Goal: Task Accomplishment & Management: Complete application form

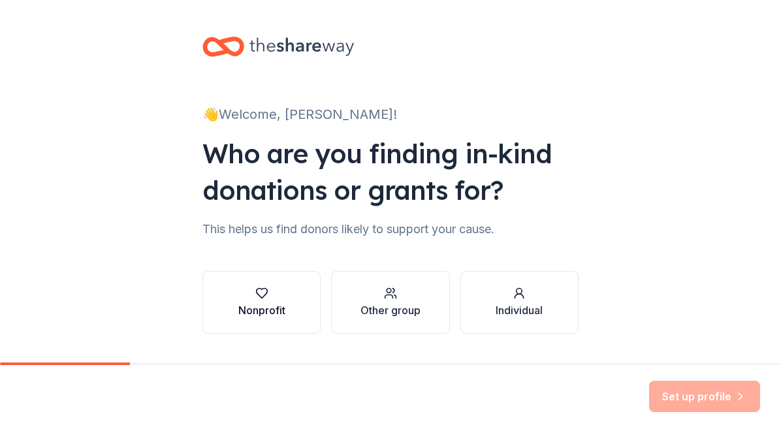
click at [243, 311] on div "Nonprofit" at bounding box center [261, 310] width 47 height 16
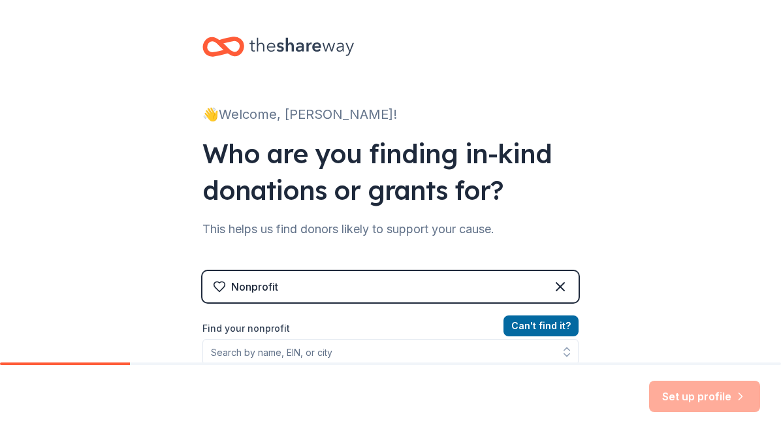
scroll to position [196, 0]
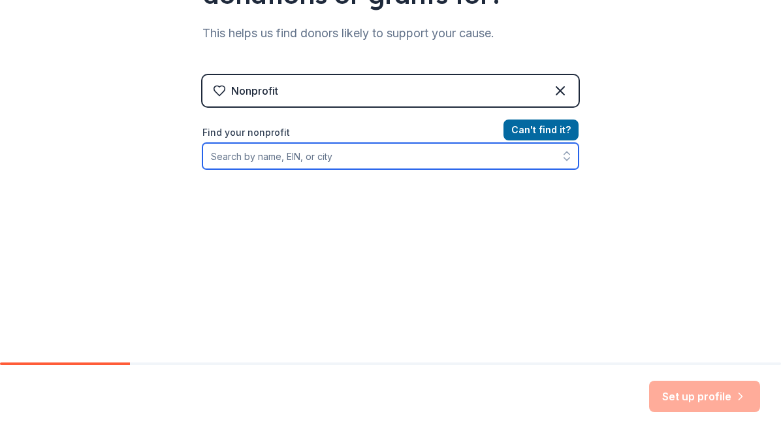
click at [311, 159] on input "Find your nonprofit" at bounding box center [390, 156] width 376 height 26
type input "east stonewall"
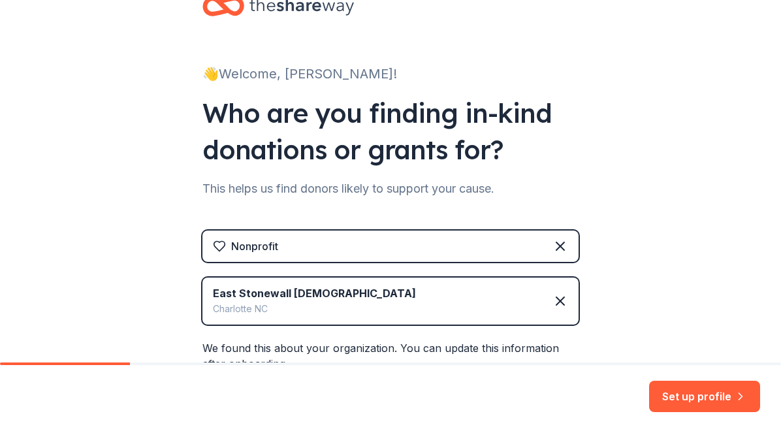
scroll to position [242, 0]
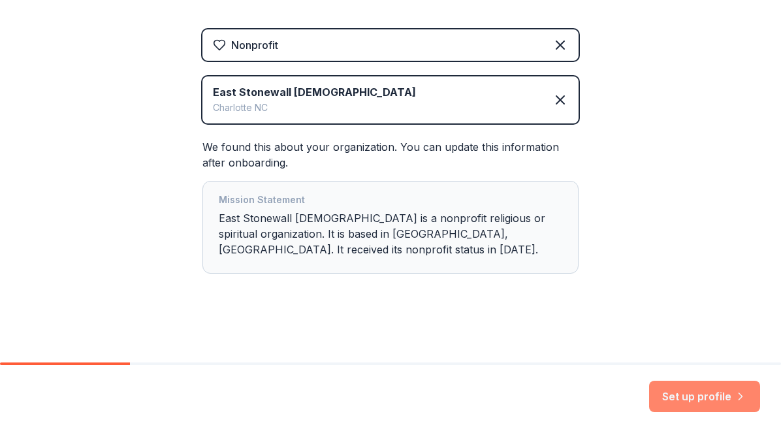
click at [687, 390] on button "Set up profile" at bounding box center [704, 396] width 111 height 31
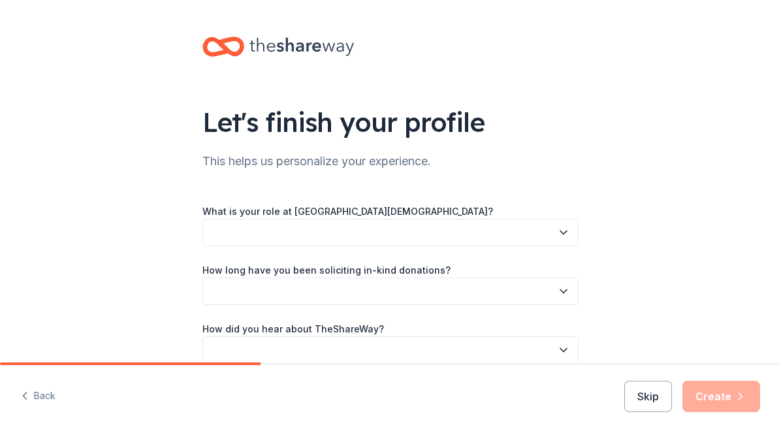
click at [557, 228] on icon "button" at bounding box center [563, 232] width 13 height 13
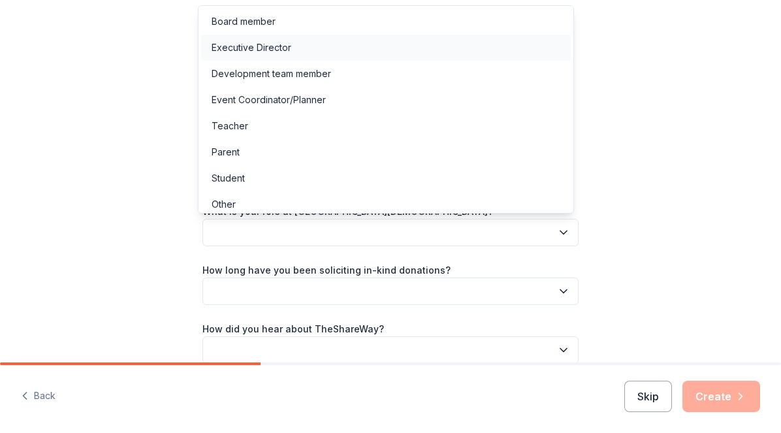
click at [372, 52] on div "Executive Director" at bounding box center [385, 48] width 369 height 26
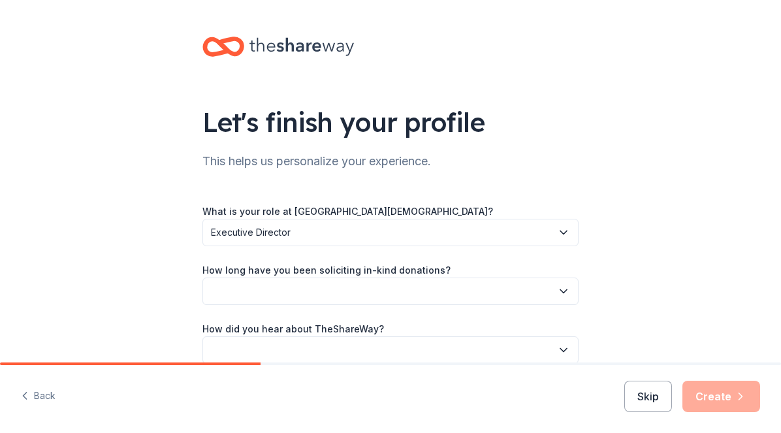
scroll to position [64, 0]
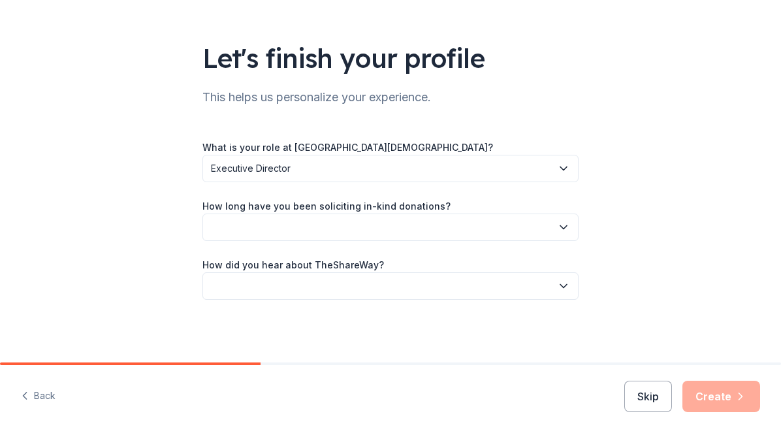
click at [563, 229] on icon "button" at bounding box center [563, 227] width 13 height 13
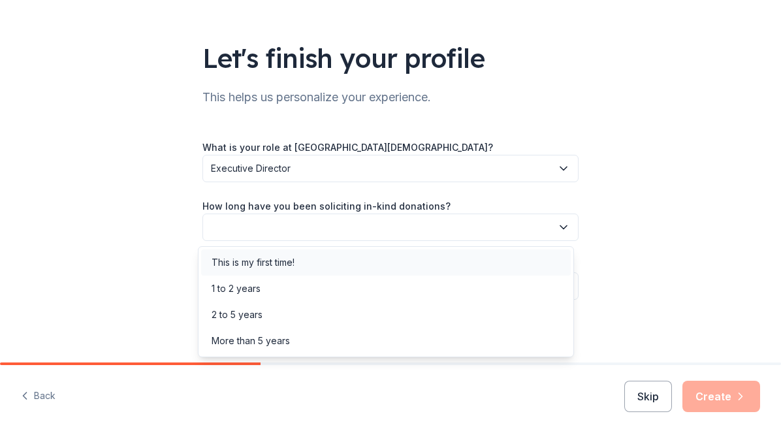
click at [373, 257] on div "This is my first time!" at bounding box center [385, 262] width 369 height 26
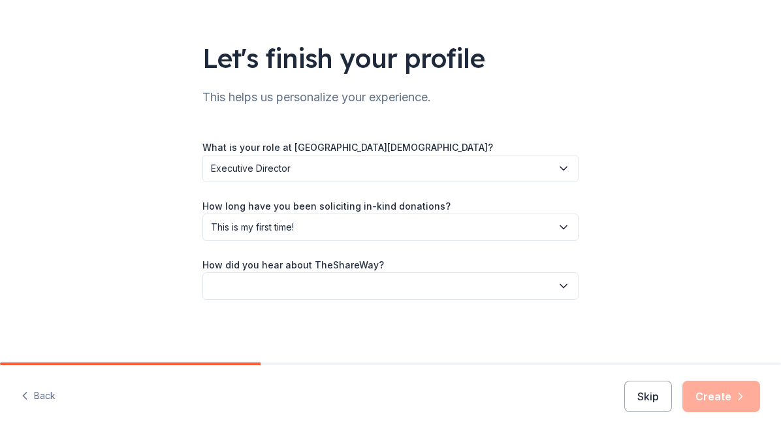
click at [559, 290] on icon "button" at bounding box center [563, 285] width 13 height 13
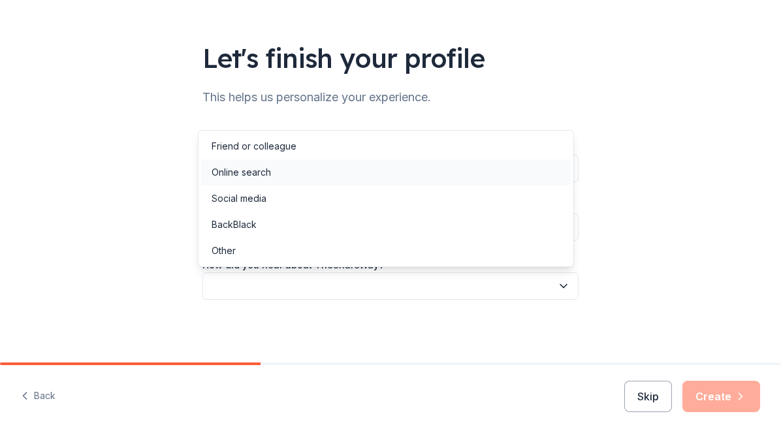
click at [361, 180] on div "Online search" at bounding box center [385, 172] width 369 height 26
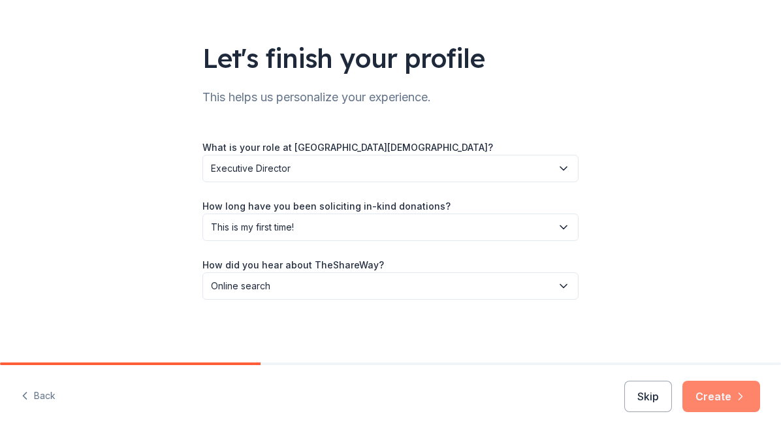
click at [724, 398] on button "Create" at bounding box center [721, 396] width 78 height 31
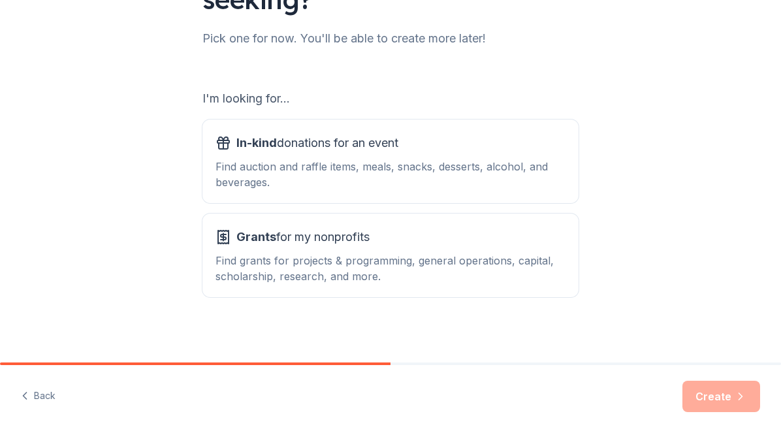
scroll to position [165, 0]
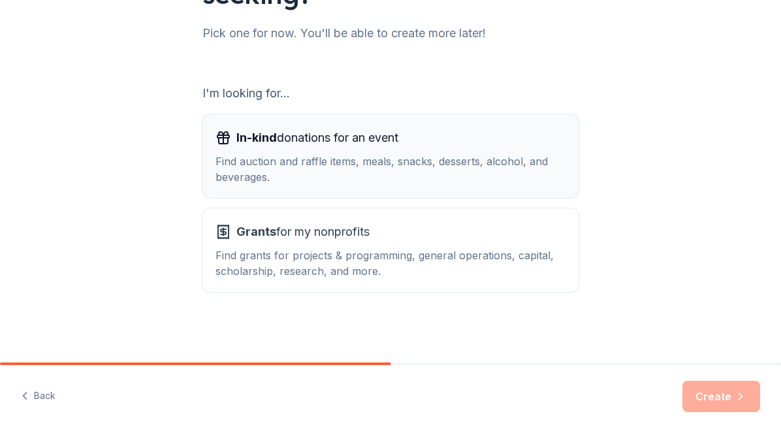
click at [428, 153] on div "In-kind donations for an event Find auction and raffle items, meals, snacks, de…" at bounding box center [390, 155] width 350 height 57
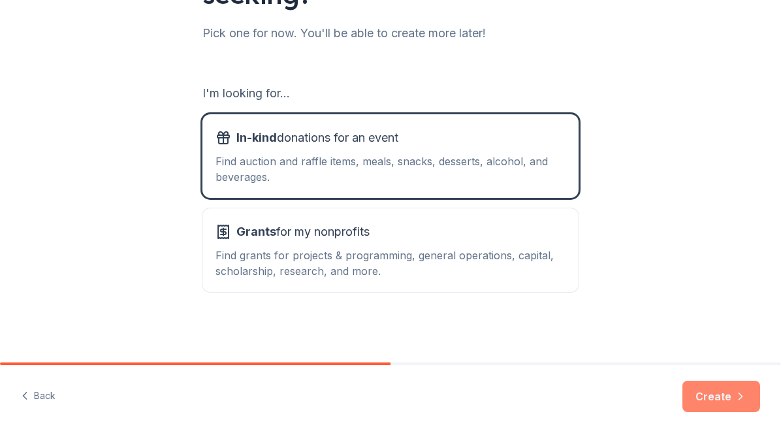
click at [721, 399] on button "Create" at bounding box center [721, 396] width 78 height 31
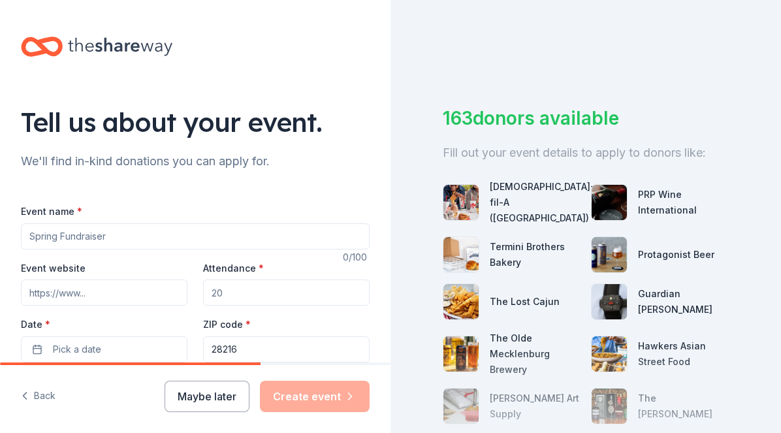
click at [345, 236] on input "Event name *" at bounding box center [195, 236] width 349 height 26
click at [98, 231] on input "Event name *" at bounding box center [195, 236] width 349 height 26
click at [99, 238] on input "Event name *" at bounding box center [195, 236] width 349 height 26
click at [174, 204] on div "Event name *" at bounding box center [195, 226] width 349 height 46
click at [144, 240] on input "Event name *" at bounding box center [195, 236] width 349 height 26
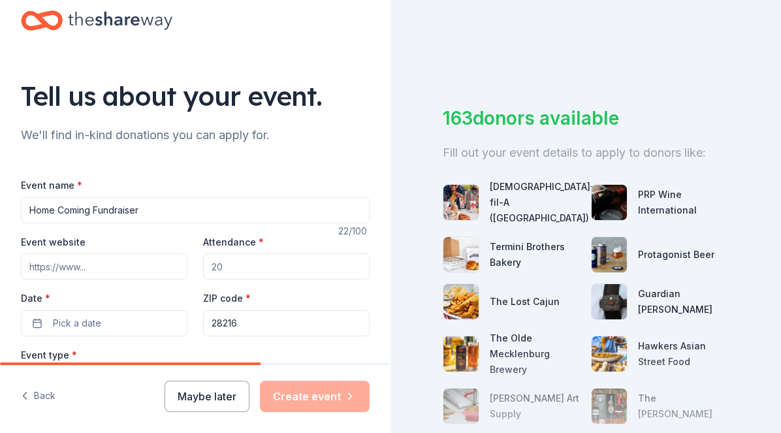
scroll to position [225, 0]
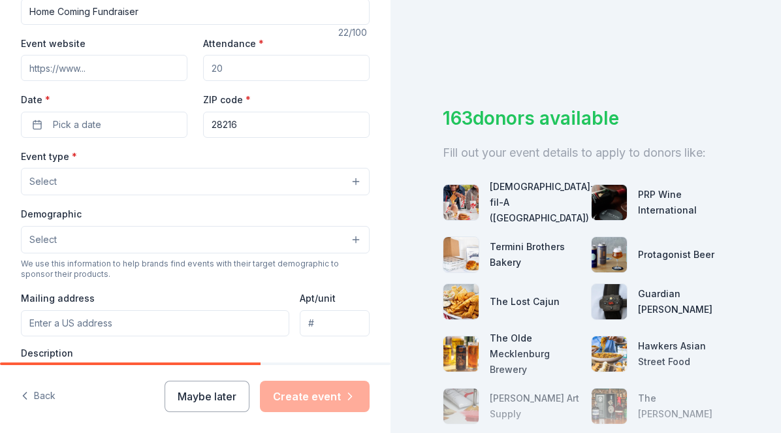
type input "Home Coming Fundraiser"
click at [254, 68] on input "Attendance *" at bounding box center [286, 68] width 166 height 26
type input "250"
click at [102, 121] on button "Pick a date" at bounding box center [104, 125] width 166 height 26
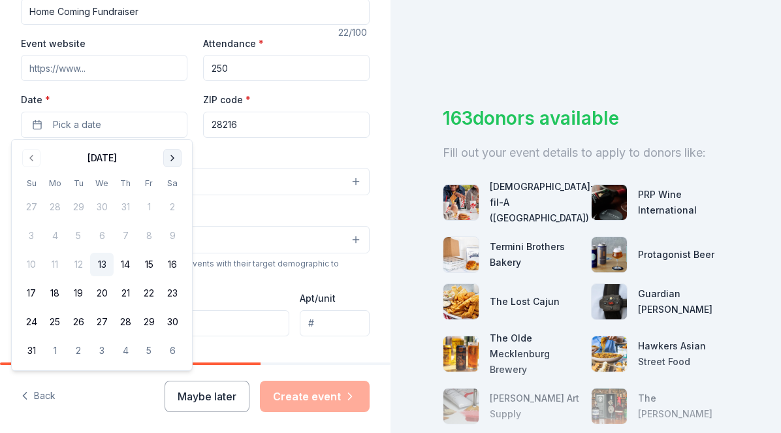
click at [170, 160] on button "Go to next month" at bounding box center [172, 158] width 18 height 18
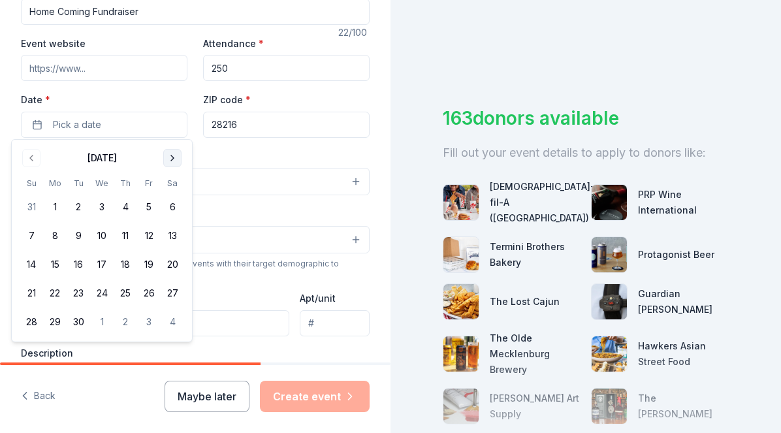
click at [170, 161] on button "Go to next month" at bounding box center [172, 158] width 18 height 18
click at [172, 298] on button "25" at bounding box center [173, 293] width 24 height 24
click at [285, 74] on input "250" at bounding box center [286, 68] width 166 height 26
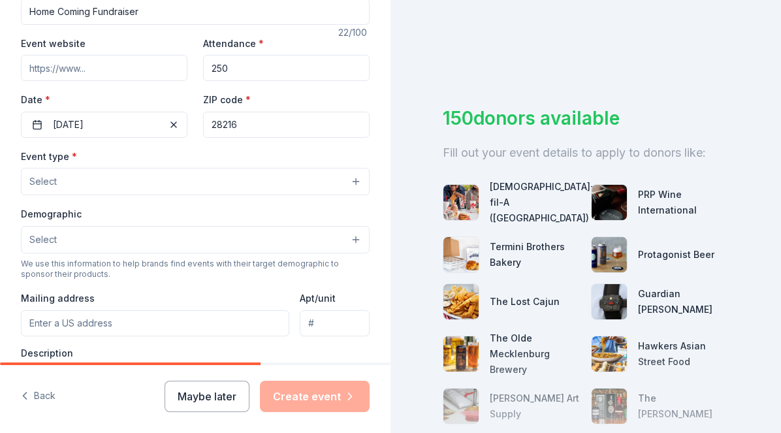
click at [255, 174] on button "Select" at bounding box center [195, 181] width 349 height 27
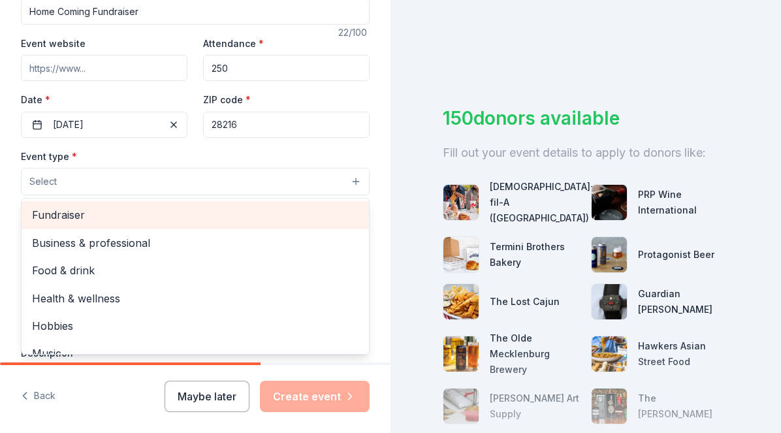
click at [155, 225] on div "Fundraiser" at bounding box center [195, 214] width 347 height 27
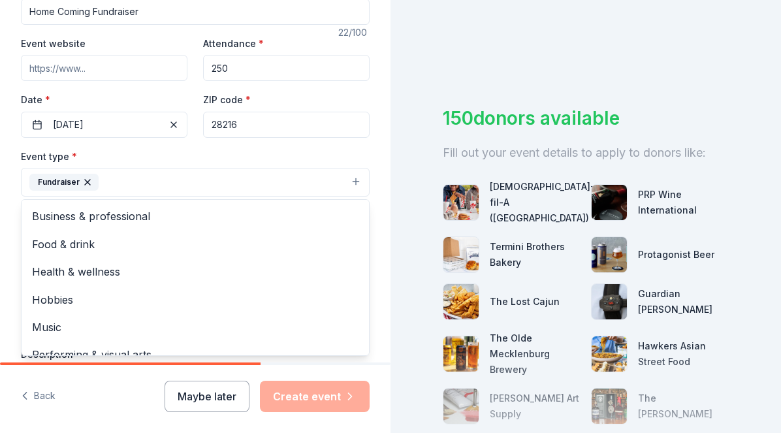
click at [377, 221] on div "Tell us about your event. We'll find in-kind donations you can apply for. Event…" at bounding box center [195, 210] width 390 height 870
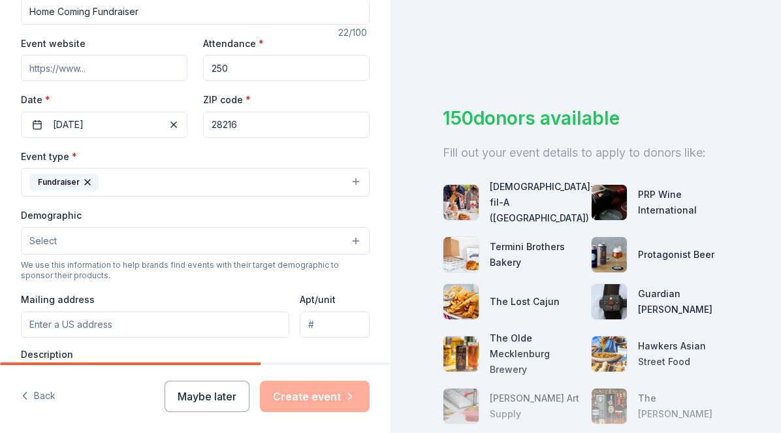
click at [76, 241] on button "Select" at bounding box center [195, 240] width 349 height 27
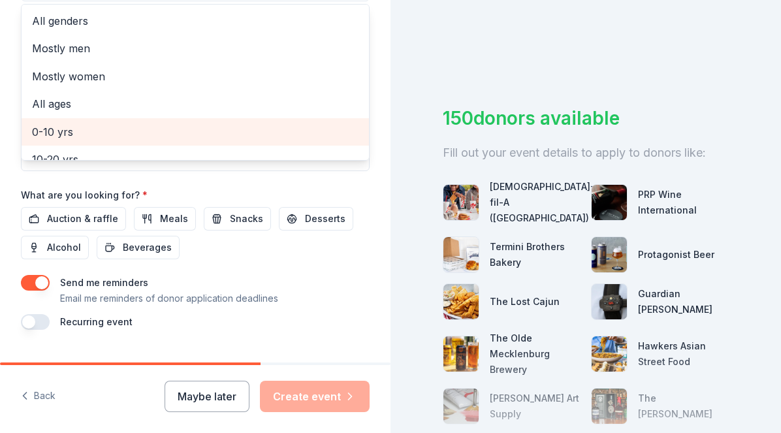
scroll to position [302, 0]
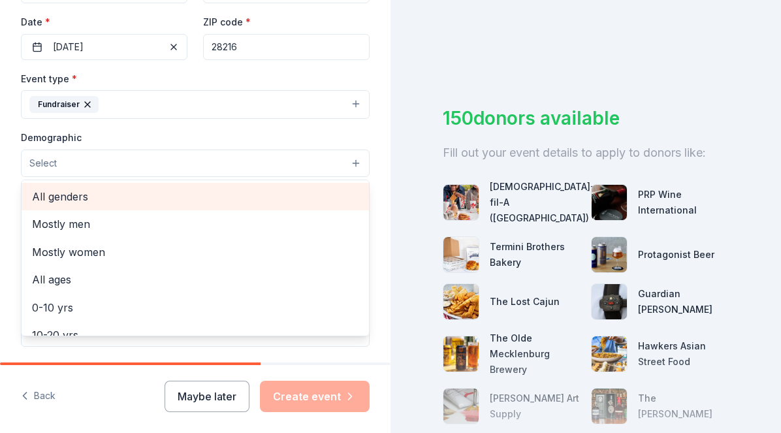
click at [119, 202] on span "All genders" at bounding box center [195, 196] width 326 height 17
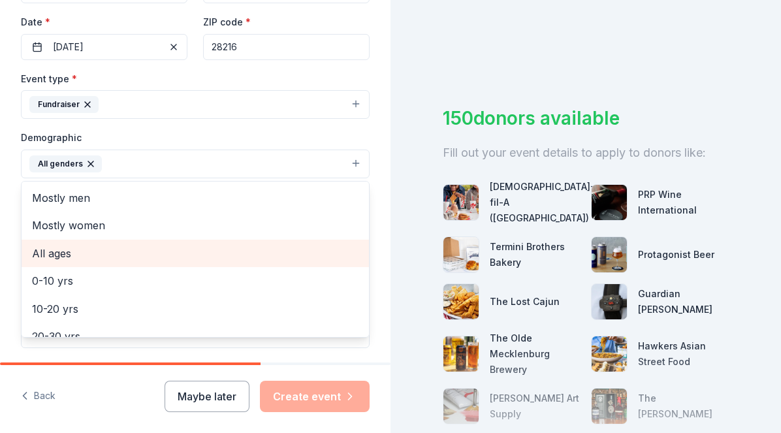
click at [92, 250] on span "All ages" at bounding box center [195, 253] width 326 height 17
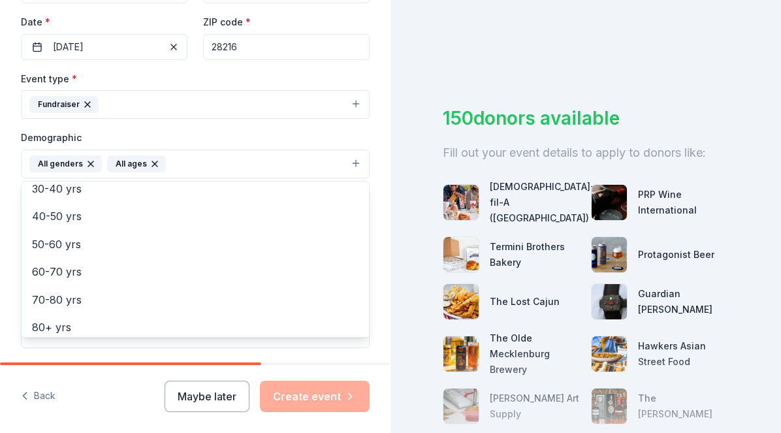
scroll to position [151, 0]
click at [371, 220] on div "Tell us about your event. We'll find in-kind donations you can apply for. Event…" at bounding box center [195, 133] width 390 height 871
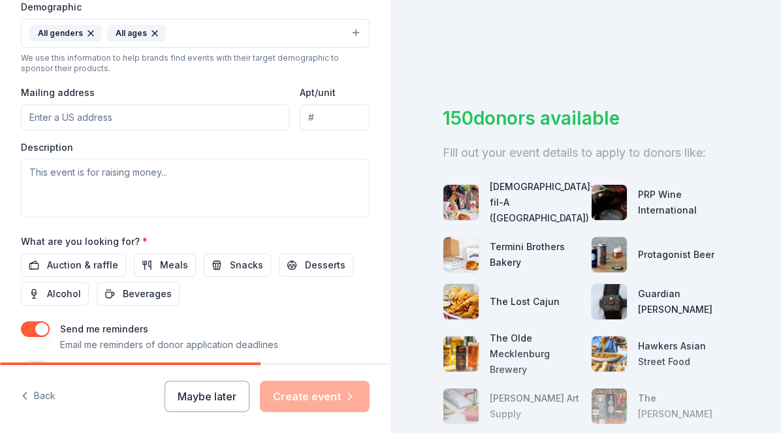
scroll to position [297, 0]
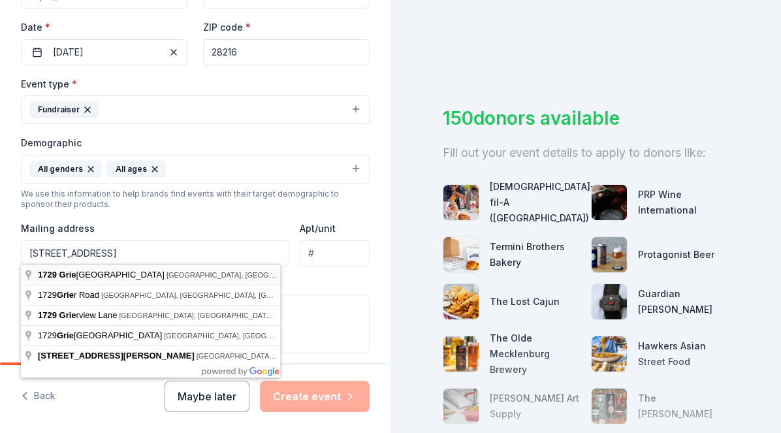
type input "1729 Griers Grove Road, Charlotte, NC, 28216"
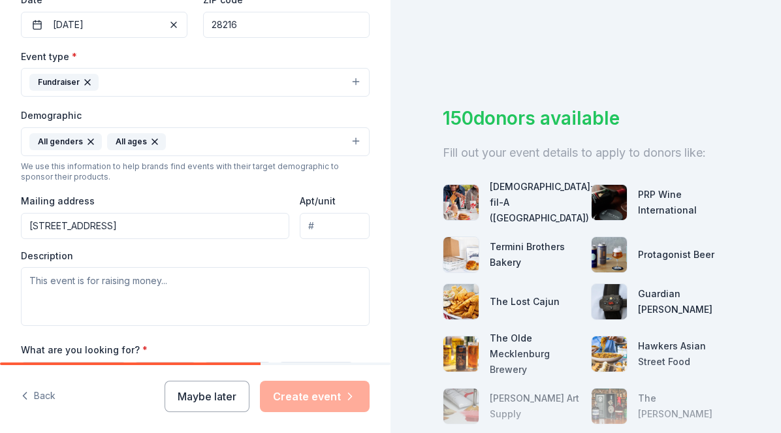
scroll to position [506, 0]
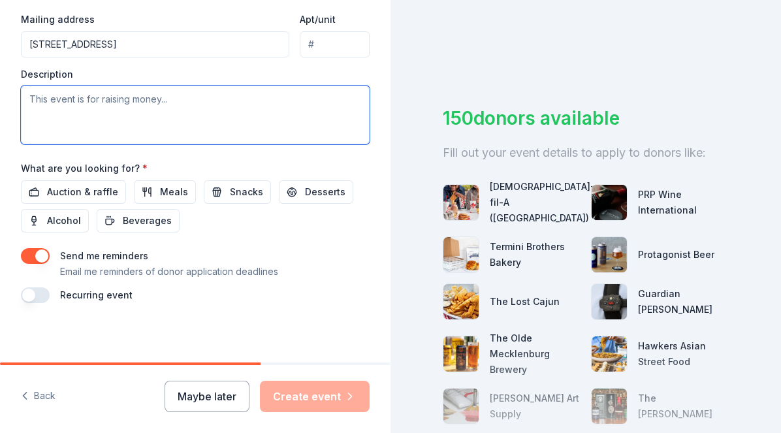
click at [121, 99] on textarea at bounding box center [195, 115] width 349 height 59
paste textarea "Renovating the fellowship hall, updating the kitchen, repairing the roof, or im…"
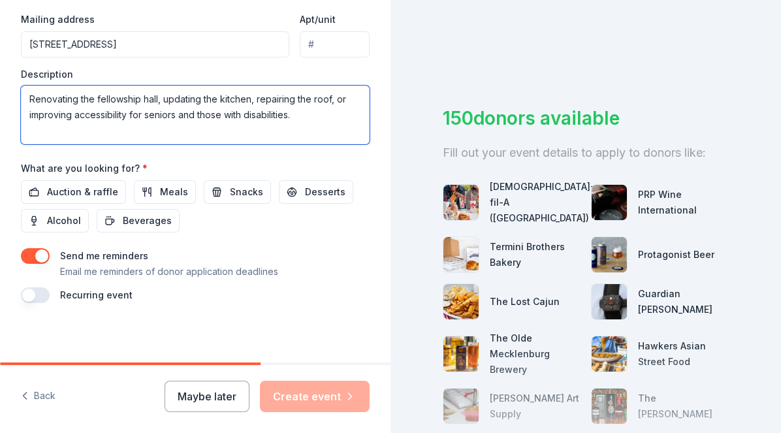
click at [346, 97] on textarea "Renovating the fellowship hall, updating the kitchen, repairing the roof, or im…" at bounding box center [195, 115] width 349 height 59
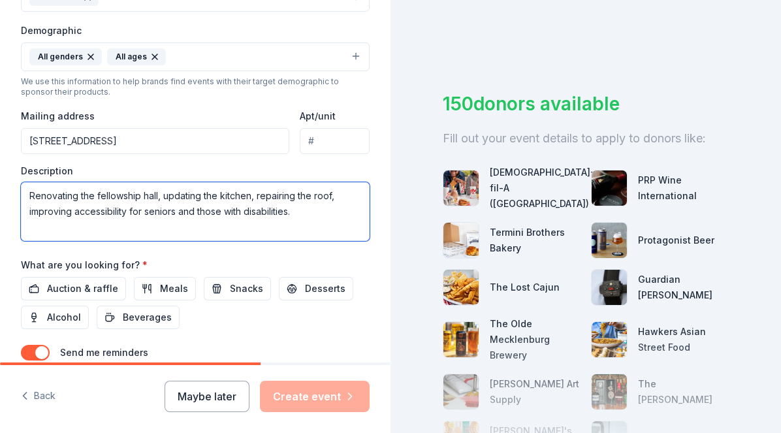
scroll to position [478, 0]
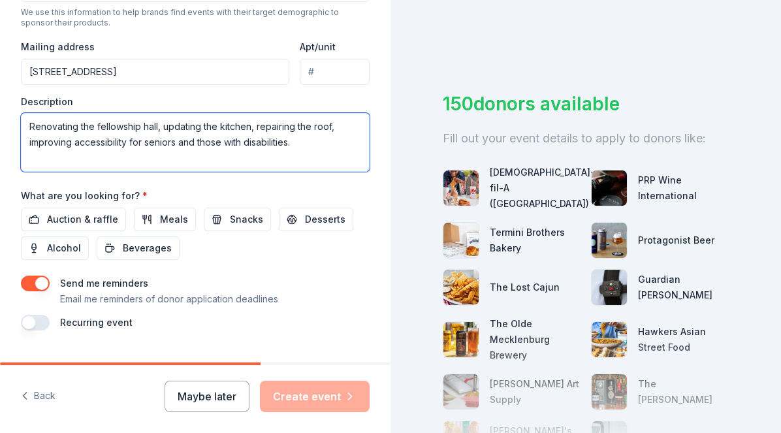
click at [304, 142] on textarea "Renovating the fellowship hall, updating the kitchen, repairing the roof, impro…" at bounding box center [195, 142] width 349 height 59
paste textarea "Supporting local food pantry partnerships, clothing drives, school supply givea…"
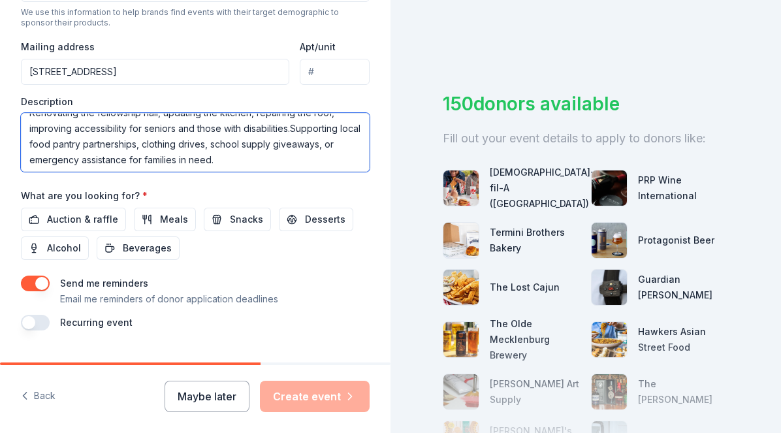
scroll to position [10, 0]
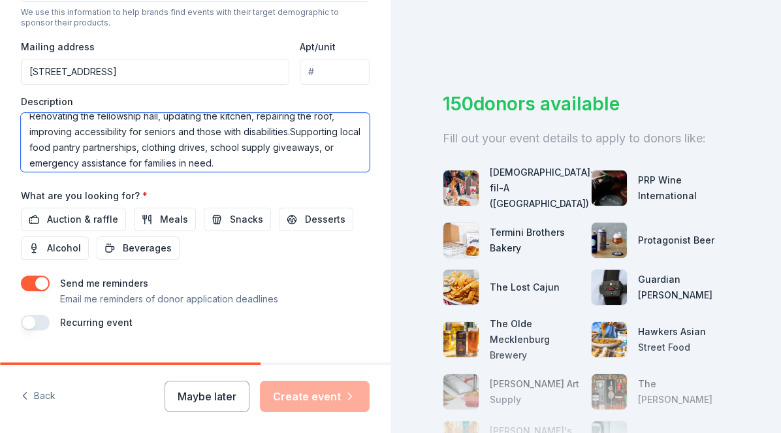
click at [294, 131] on textarea "Renovating the fellowship hall, updating the kitchen, repairing the roof, impro…" at bounding box center [195, 142] width 349 height 59
click at [301, 131] on textarea "Renovating the fellowship hall, updating the kitchen, repairing the roof, impro…" at bounding box center [195, 142] width 349 height 59
paste textarea "Funding youth retreats, summer camps, after-school programs, or scholarships fo…"
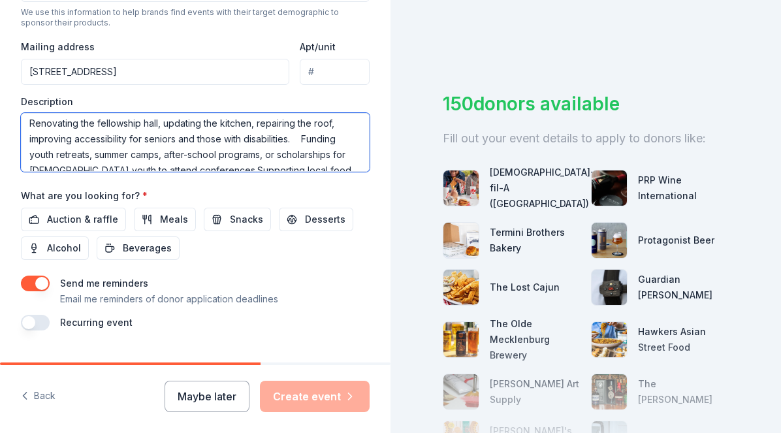
scroll to position [0, 0]
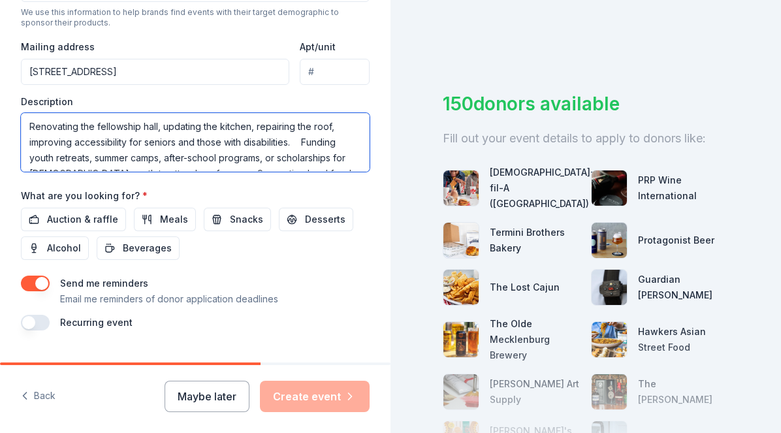
click at [90, 156] on textarea "Renovating the fellowship hall, updating the kitchen, repairing the roof, impro…" at bounding box center [195, 142] width 349 height 59
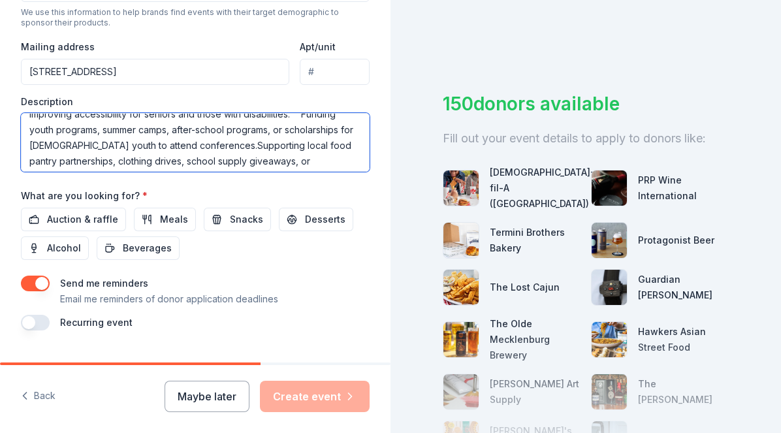
drag, startPoint x: 258, startPoint y: 142, endPoint x: 264, endPoint y: 148, distance: 8.8
click at [259, 142] on textarea "Renovating the fellowship hall, updating the kitchen, repairing the roof, impro…" at bounding box center [195, 142] width 349 height 59
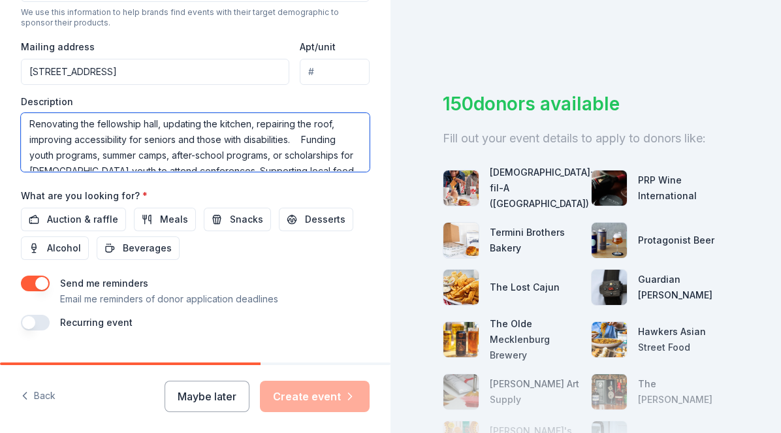
scroll to position [0, 0]
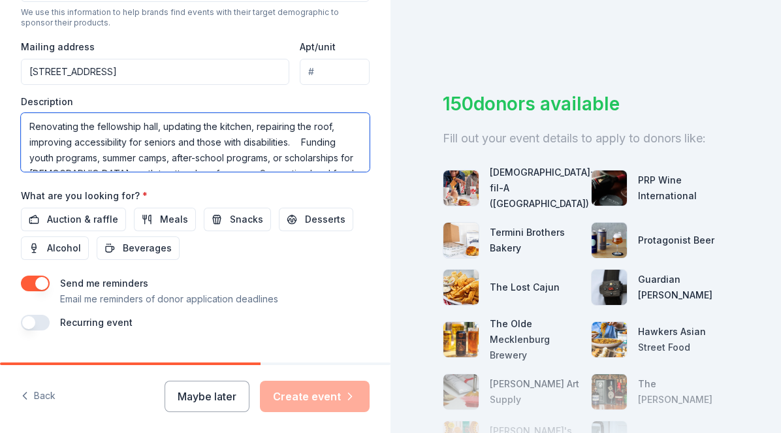
click at [296, 141] on textarea "Renovating the fellowship hall, updating the kitchen, repairing the roof, impro…" at bounding box center [195, 142] width 349 height 59
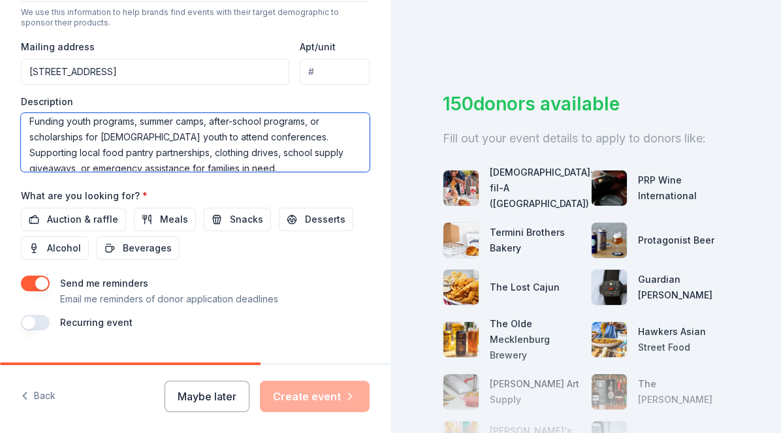
scroll to position [38, 0]
click at [260, 133] on textarea "Renovating the fellowship hall, updating the kitchen, repairing the roof, impro…" at bounding box center [195, 142] width 349 height 59
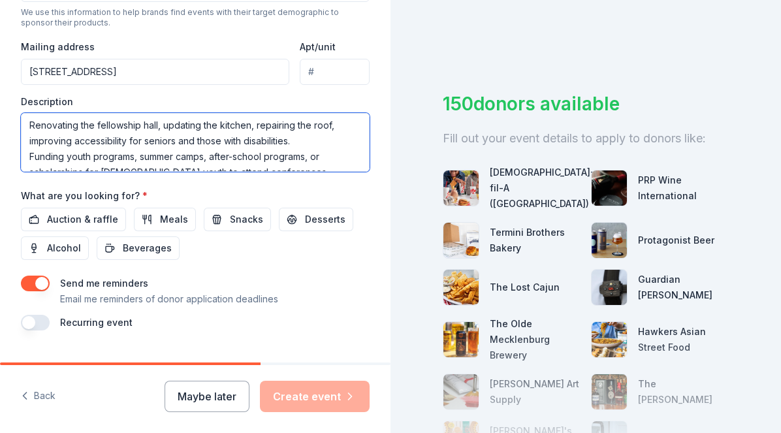
scroll to position [0, 0]
click at [30, 124] on textarea "Renovating the fellowship hall, updating the kitchen, repairing the roof, impro…" at bounding box center [195, 142] width 349 height 59
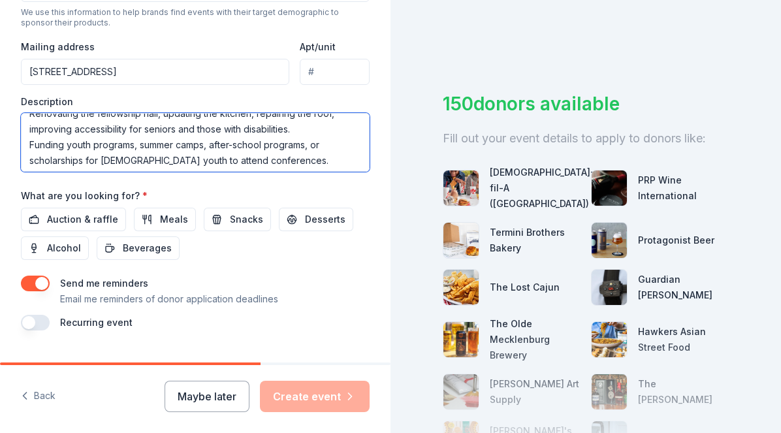
scroll to position [15, 0]
drag, startPoint x: 206, startPoint y: 141, endPoint x: 205, endPoint y: 157, distance: 15.7
click at [206, 141] on textarea "Renovating the fellowship hall, updating the kitchen, repairing the roof, impro…" at bounding box center [195, 142] width 349 height 59
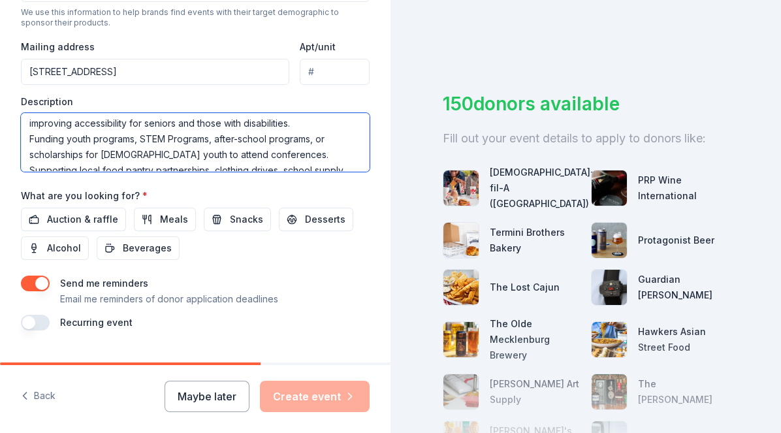
scroll to position [25, 0]
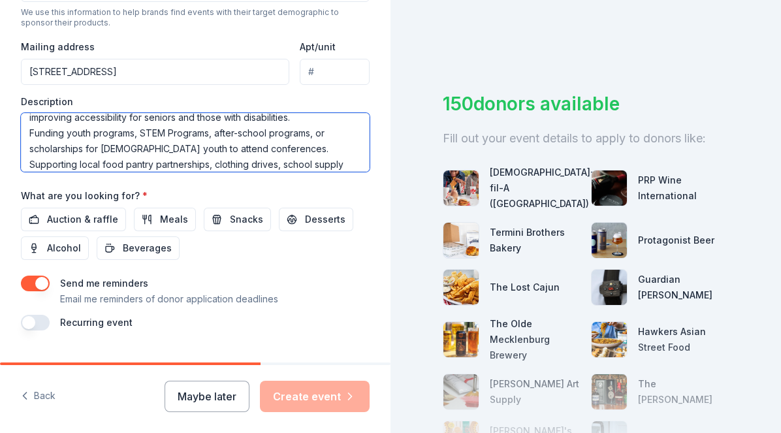
click at [255, 147] on textarea "Renovating the fellowship hall, updating the kitchen, repairing the roof, impro…" at bounding box center [195, 142] width 349 height 59
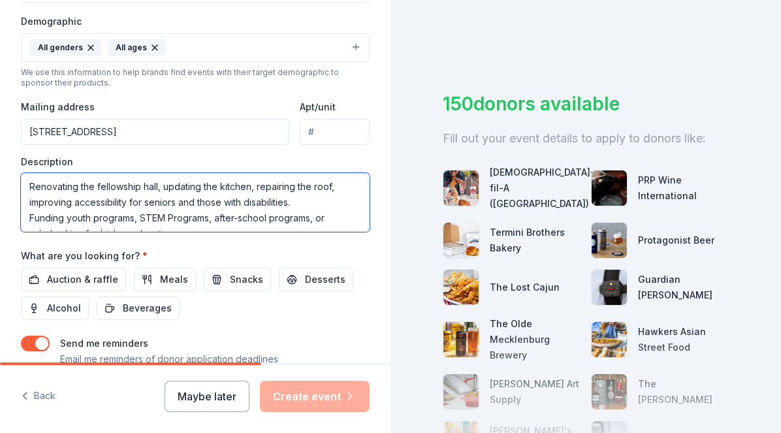
scroll to position [416, 0]
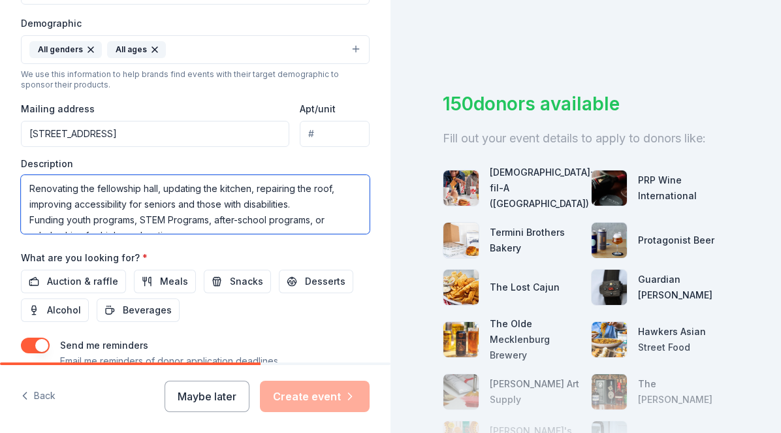
click at [158, 187] on textarea "Renovating the fellowship hall, updating the kitchen, repairing the roof, impro…" at bounding box center [195, 204] width 349 height 59
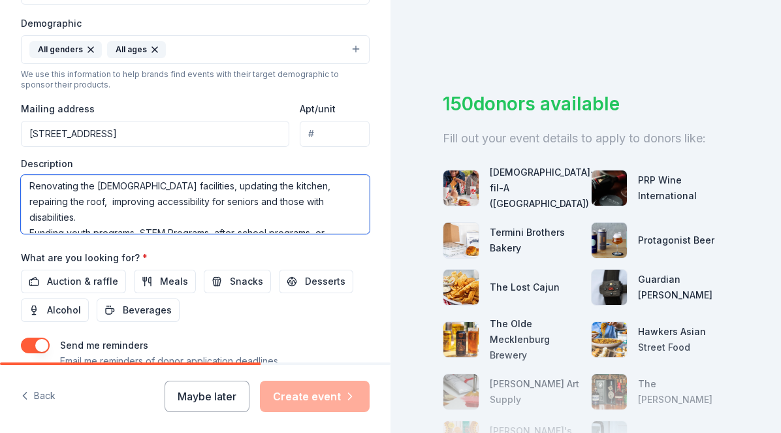
scroll to position [0, 0]
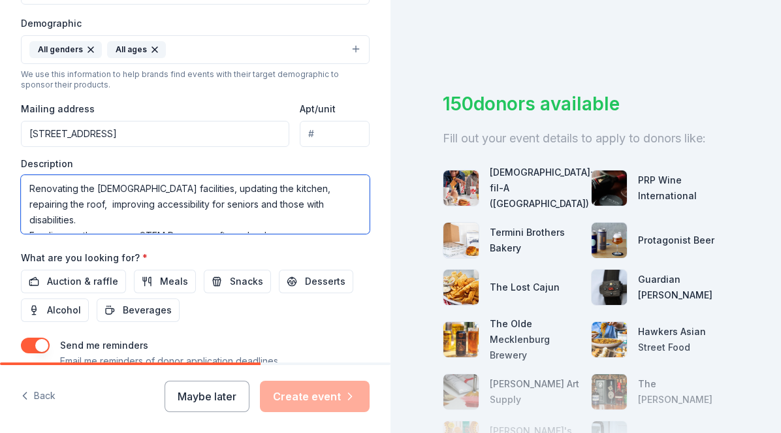
click at [307, 204] on textarea "Renovating the church facilities, updating the kitchen, repairing the roof, imp…" at bounding box center [195, 204] width 349 height 59
click at [298, 202] on textarea "Renovating the church facilities, updating the kitchen, repairing the roof, imp…" at bounding box center [195, 204] width 349 height 59
drag, startPoint x: 118, startPoint y: 219, endPoint x: 126, endPoint y: 221, distance: 8.3
click at [122, 219] on textarea "Renovating the church facilities, updating the kitchen, repairing the roof, imp…" at bounding box center [195, 204] width 349 height 59
click at [120, 218] on textarea "Renovating the church facilities, updating the kitchen, repairing the roof, imp…" at bounding box center [195, 204] width 349 height 59
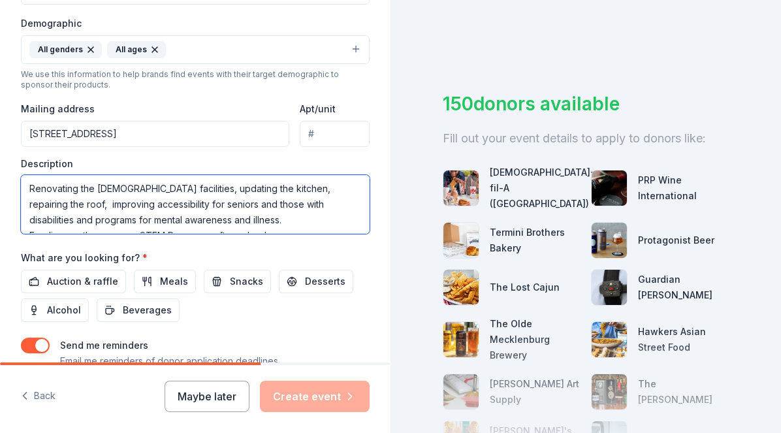
click at [214, 219] on textarea "Renovating the church facilities, updating the kitchen, repairing the roof, imp…" at bounding box center [195, 204] width 349 height 59
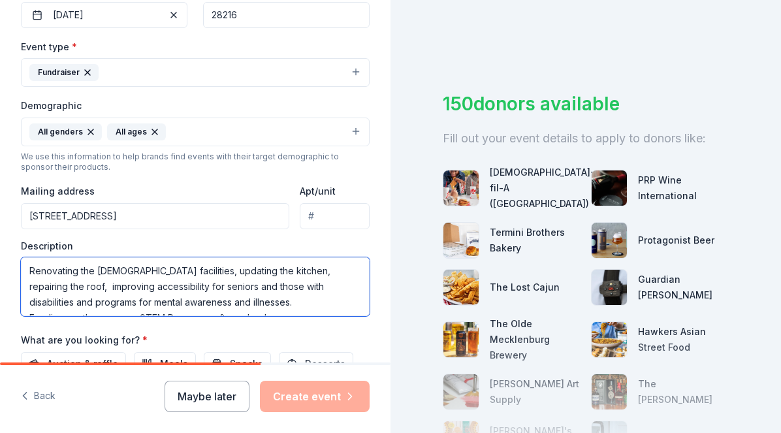
scroll to position [506, 0]
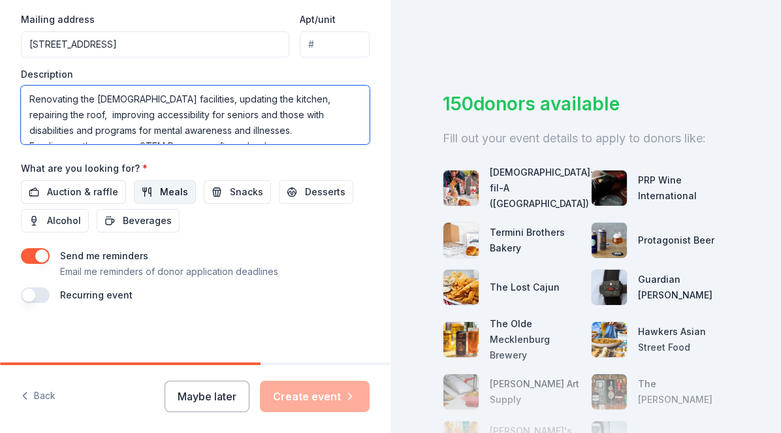
type textarea "Renovating the church facilities, updating the kitchen, repairing the roof, imp…"
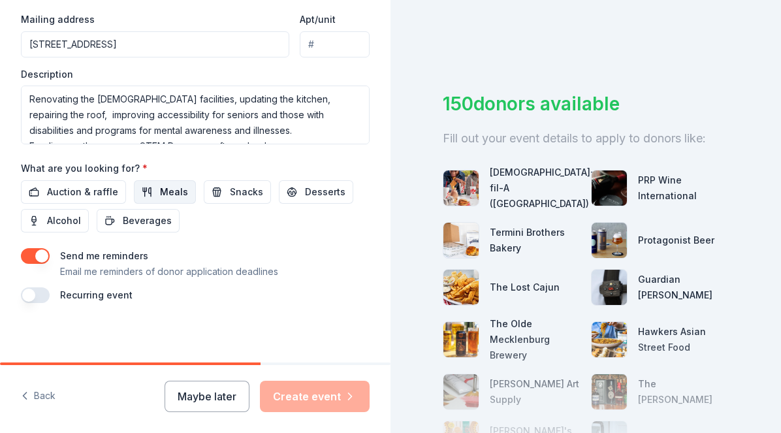
click at [169, 187] on span "Meals" at bounding box center [174, 192] width 28 height 16
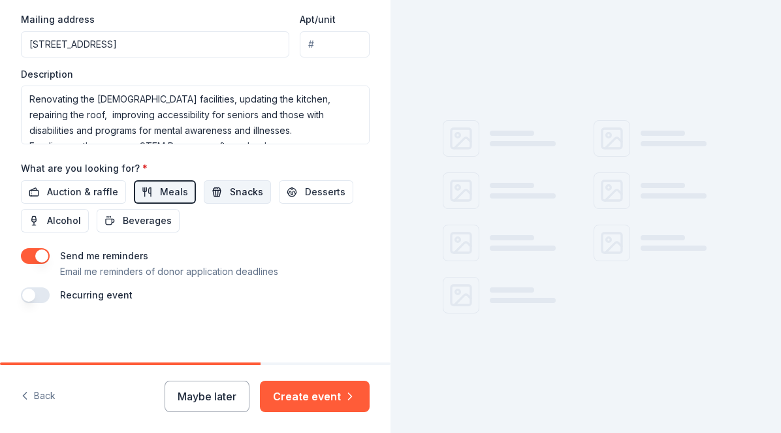
scroll to position [0, 0]
click at [230, 193] on span "Snacks" at bounding box center [246, 192] width 33 height 16
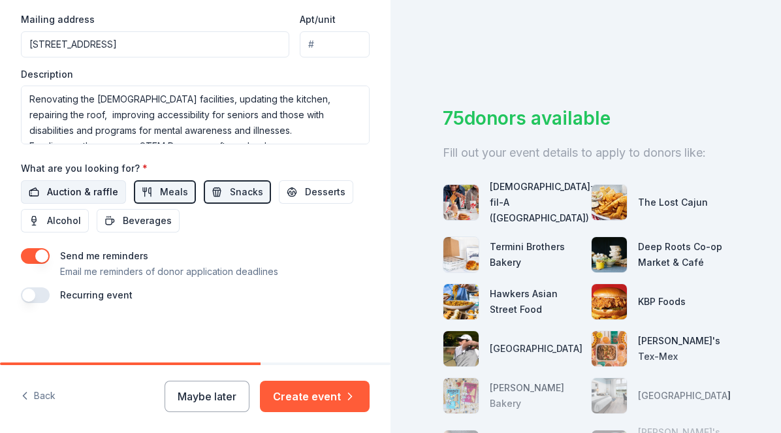
click at [75, 189] on span "Auction & raffle" at bounding box center [82, 192] width 71 height 16
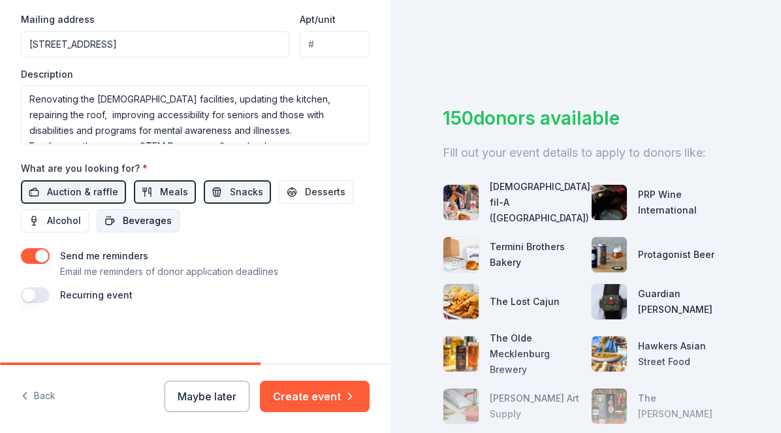
click at [133, 216] on span "Beverages" at bounding box center [147, 221] width 49 height 16
click at [322, 187] on span "Desserts" at bounding box center [325, 192] width 40 height 16
click at [129, 218] on span "Beverages" at bounding box center [147, 221] width 49 height 16
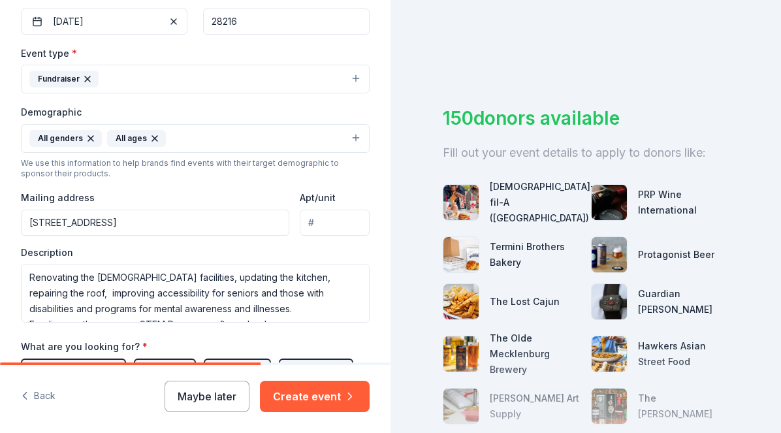
scroll to position [506, 0]
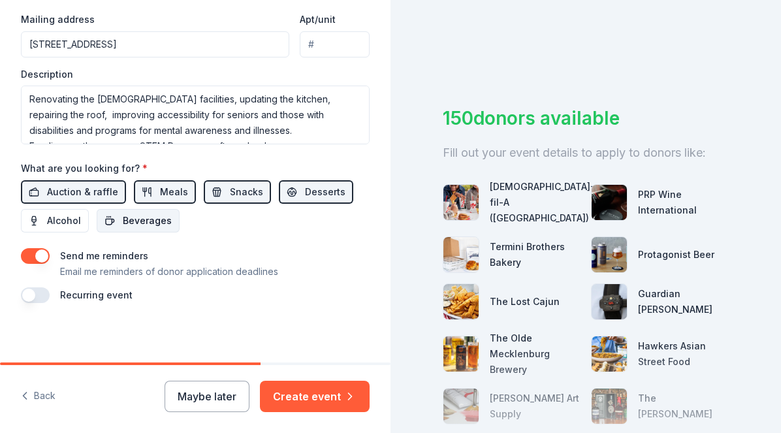
click at [140, 216] on span "Beverages" at bounding box center [147, 221] width 49 height 16
click at [48, 295] on button "button" at bounding box center [35, 295] width 29 height 16
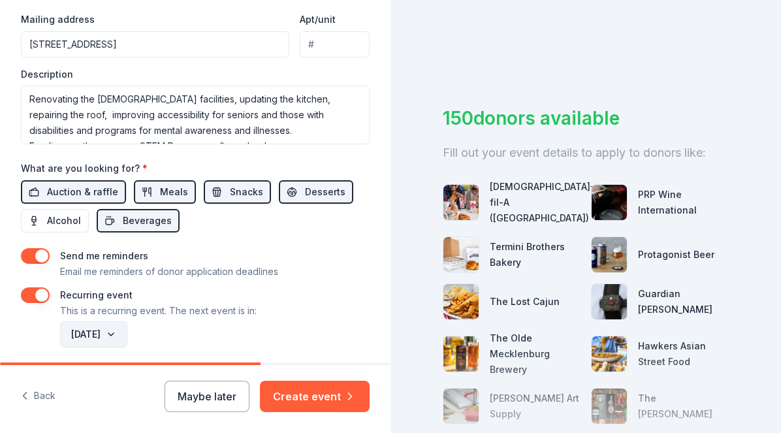
click at [127, 330] on button "October 2026" at bounding box center [93, 334] width 67 height 26
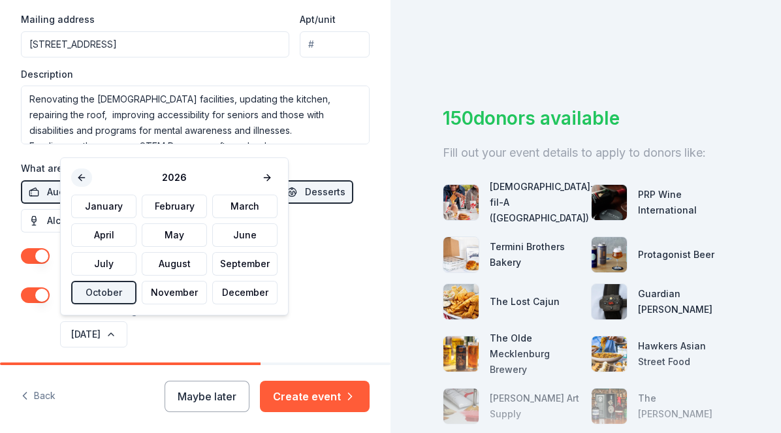
click at [82, 179] on button at bounding box center [81, 177] width 21 height 18
click at [123, 294] on button "October" at bounding box center [103, 293] width 65 height 24
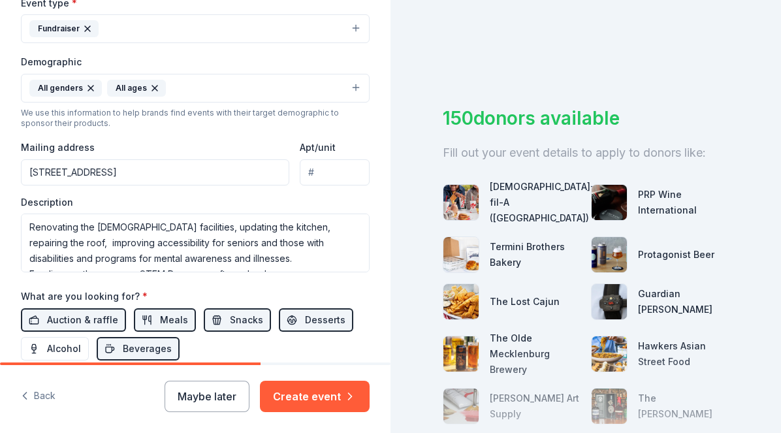
scroll to position [553, 0]
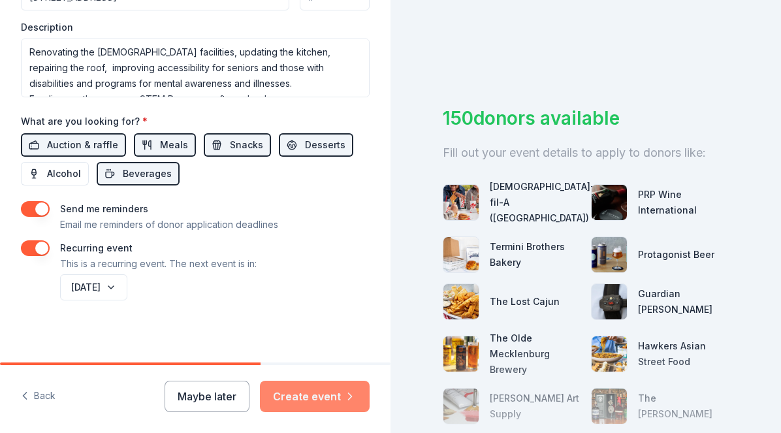
click at [302, 400] on button "Create event" at bounding box center [315, 396] width 110 height 31
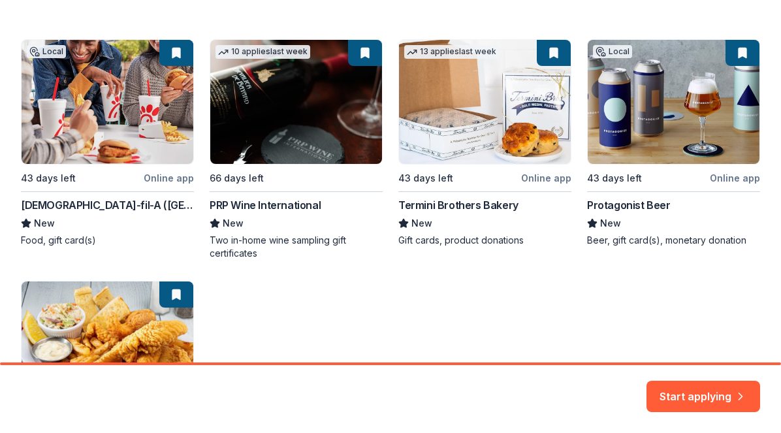
scroll to position [200, 0]
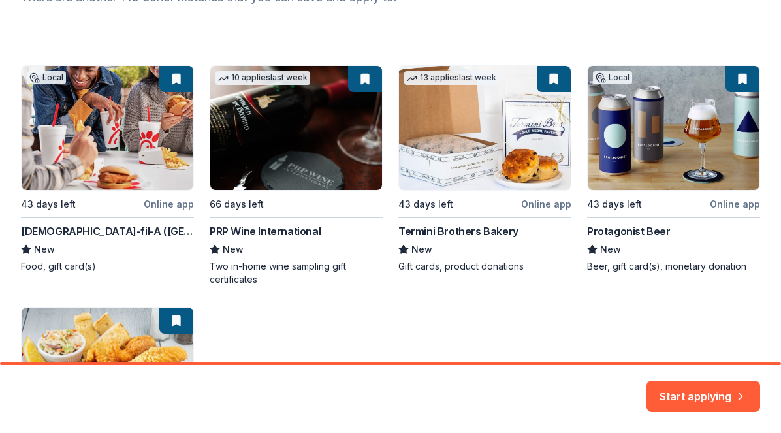
click at [174, 84] on div "Local 43 days left Online app Chick-fil-A (Charlotte) New Food, gift card(s) 10…" at bounding box center [390, 289] width 739 height 449
click at [173, 79] on div "Local 43 days left Online app Chick-fil-A (Charlotte) New Food, gift card(s) 10…" at bounding box center [390, 289] width 739 height 449
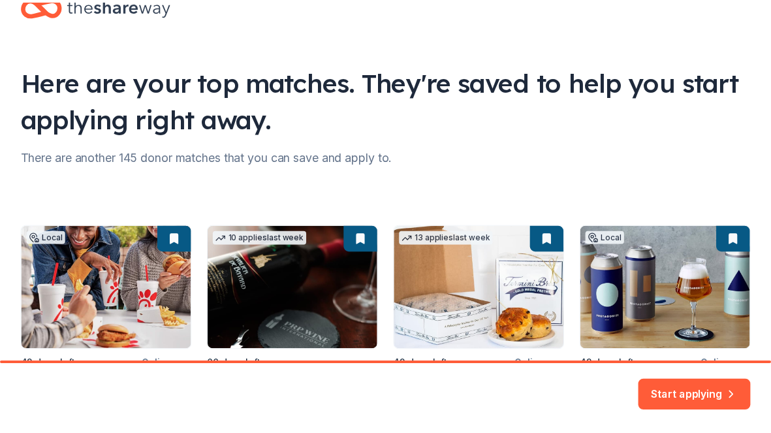
scroll to position [208, 0]
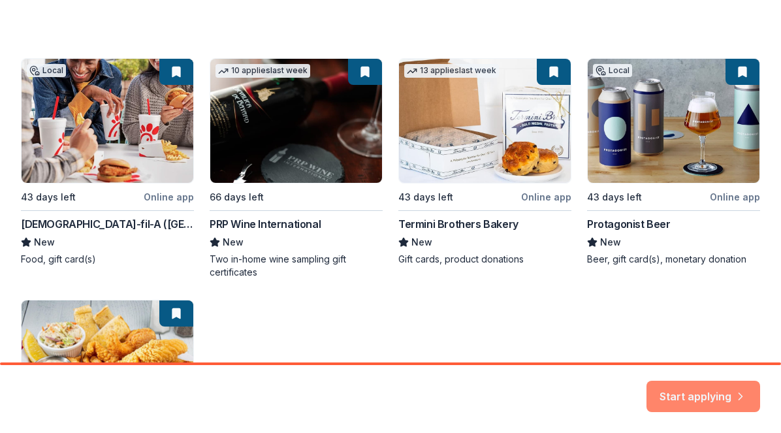
click at [720, 396] on button "Start applying" at bounding box center [703, 388] width 114 height 31
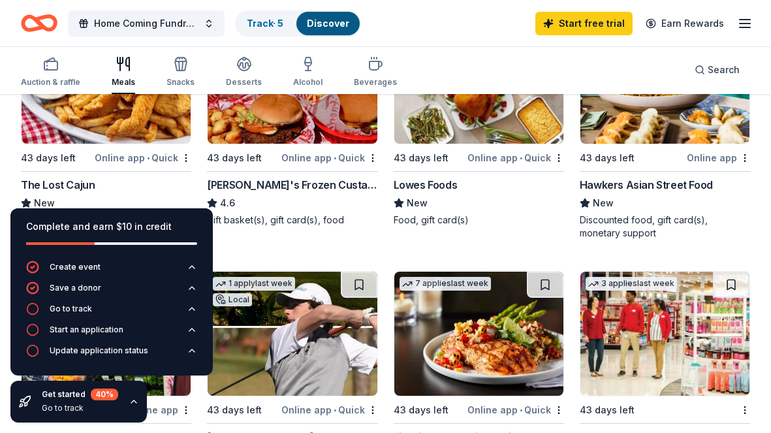
scroll to position [467, 0]
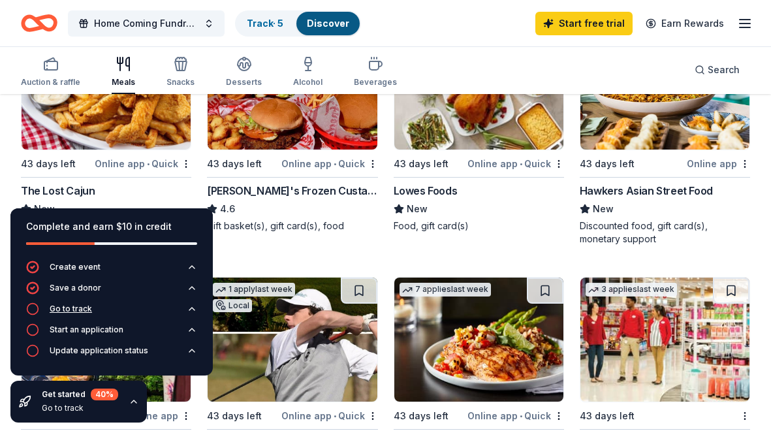
click at [68, 307] on div "Go to track" at bounding box center [71, 309] width 42 height 10
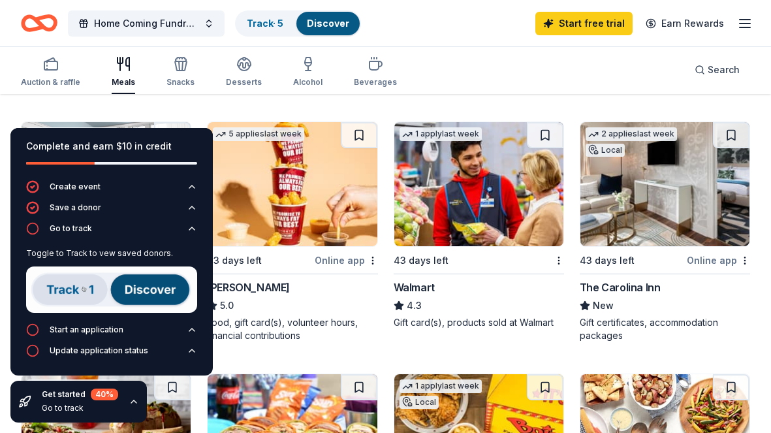
scroll to position [915, 0]
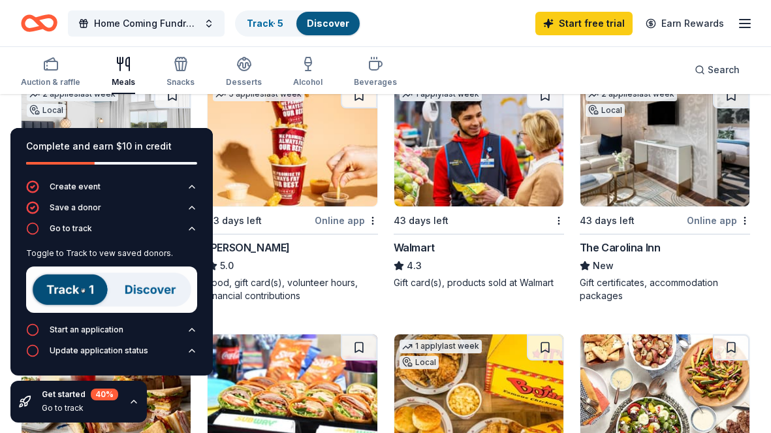
click at [155, 293] on img at bounding box center [111, 289] width 171 height 46
click at [31, 228] on icon "button" at bounding box center [32, 228] width 13 height 13
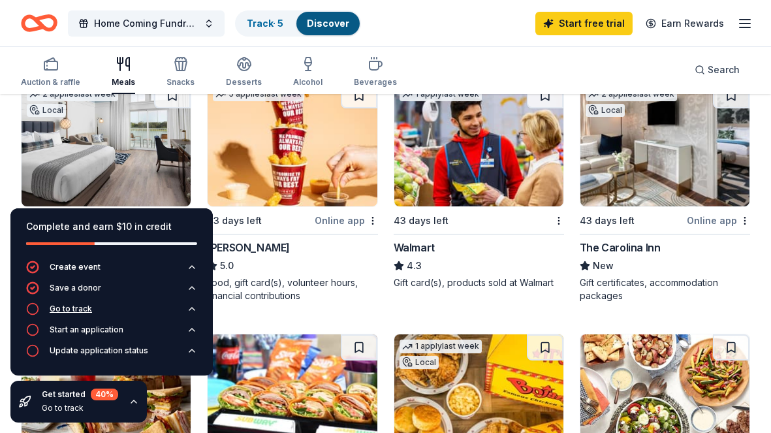
click at [65, 308] on div "Go to track" at bounding box center [71, 309] width 42 height 10
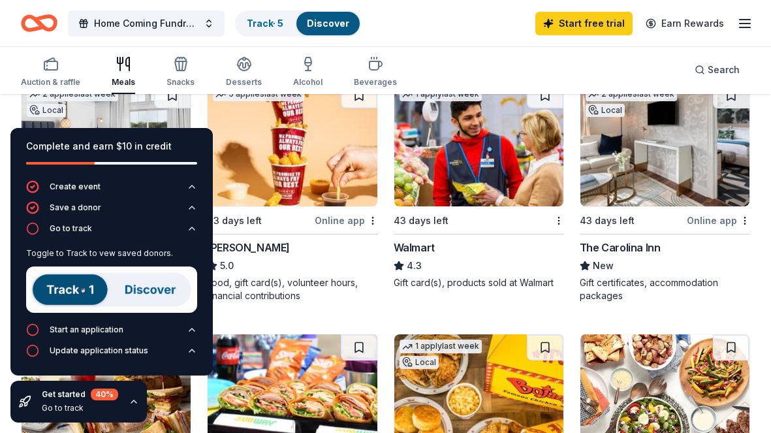
click at [82, 288] on img at bounding box center [111, 289] width 171 height 46
click at [90, 330] on div "Start an application" at bounding box center [87, 329] width 74 height 10
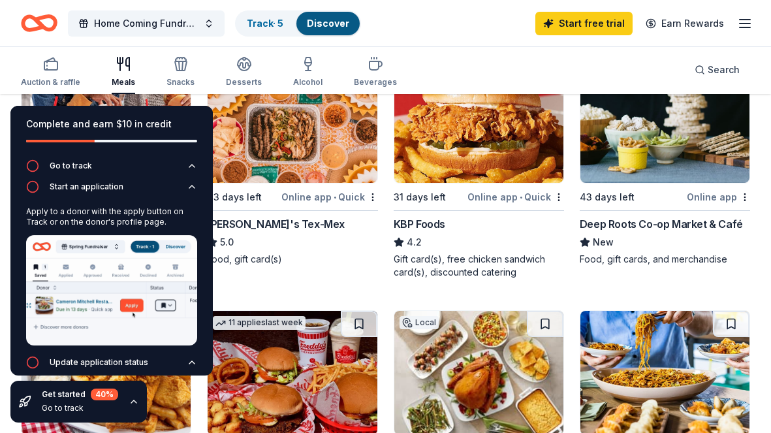
scroll to position [0, 0]
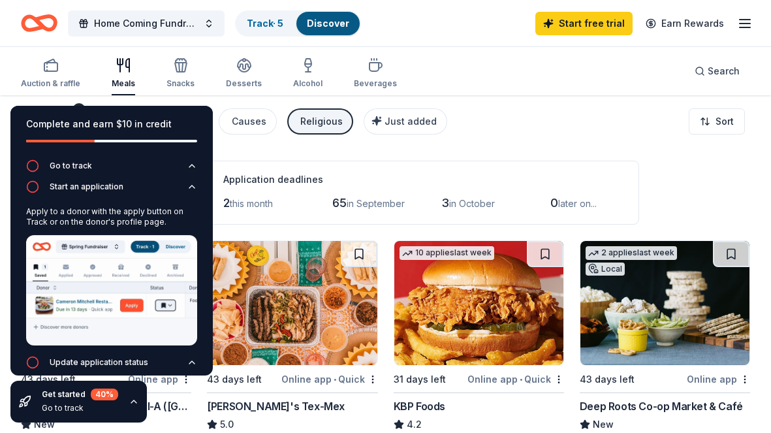
click at [124, 84] on div "Meals" at bounding box center [124, 83] width 24 height 10
click at [126, 69] on icon "button" at bounding box center [124, 65] width 16 height 16
click at [598, 20] on link "Start free trial" at bounding box center [583, 24] width 97 height 24
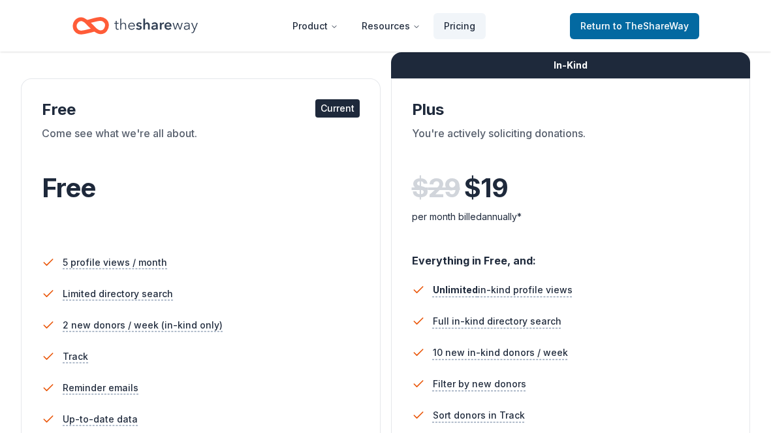
scroll to position [89, 0]
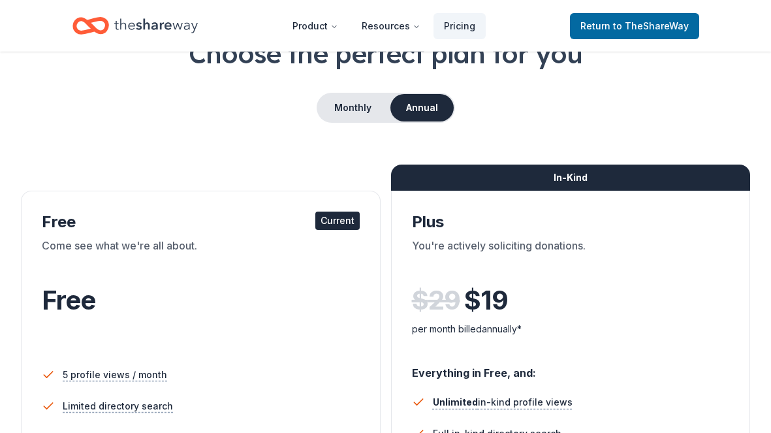
click at [332, 223] on div "Current" at bounding box center [337, 221] width 44 height 18
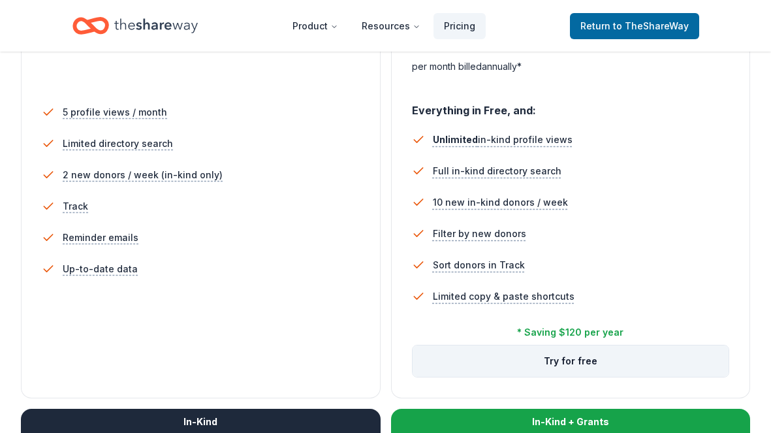
scroll to position [0, 0]
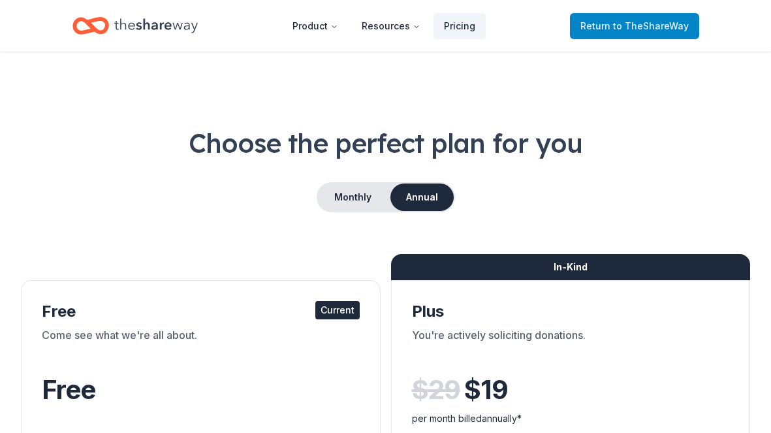
click at [652, 25] on span "to TheShareWay" at bounding box center [651, 25] width 76 height 11
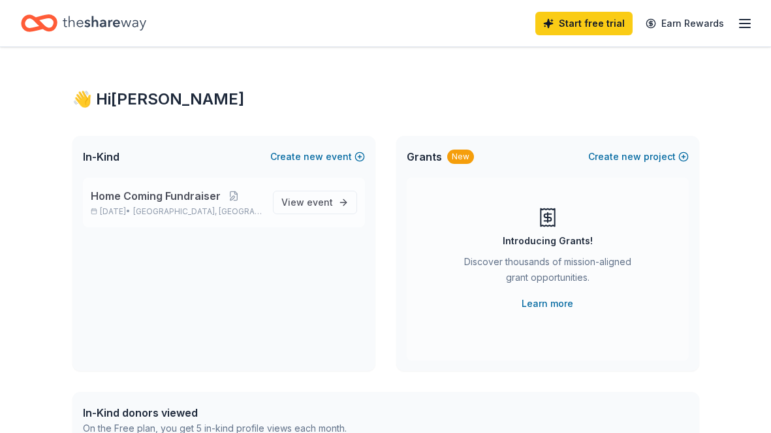
click at [161, 206] on div "Home Coming Fundraiser Oct 25, 2025 • Charlotte, NC" at bounding box center [177, 202] width 172 height 29
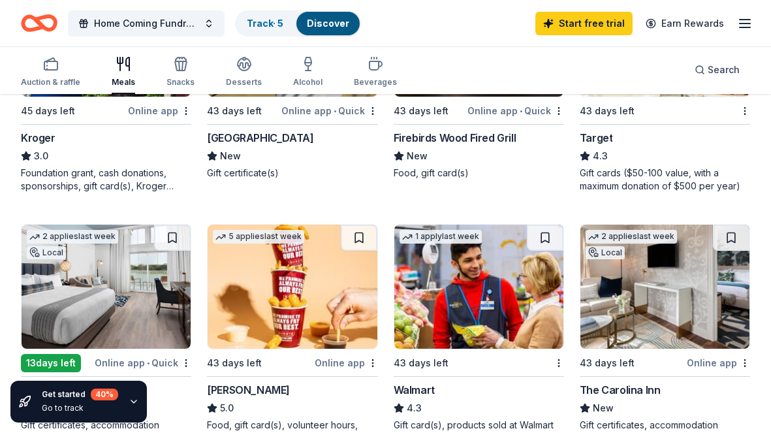
scroll to position [631, 0]
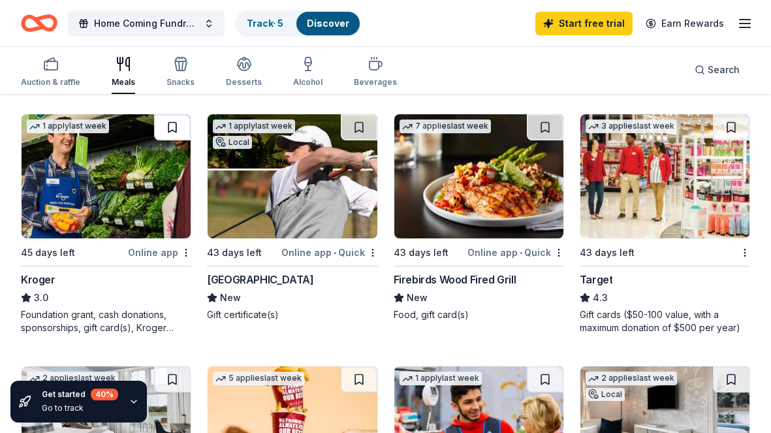
click at [170, 122] on button at bounding box center [172, 127] width 37 height 26
click at [269, 22] on link "Track · 6" at bounding box center [265, 23] width 37 height 11
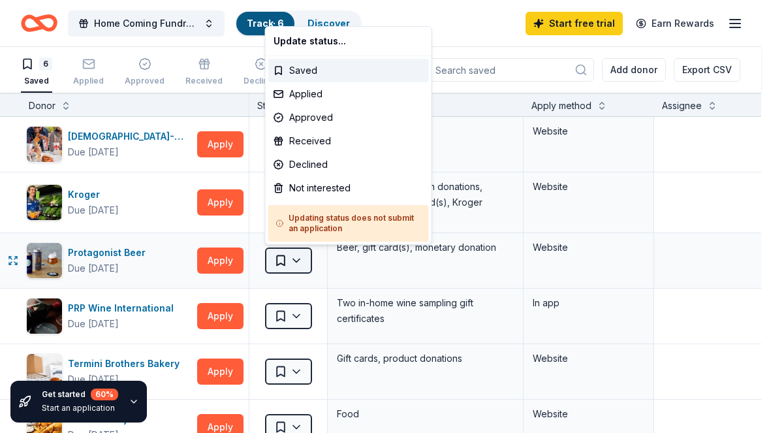
click at [298, 261] on html "Home Coming Fundraiser Track · 6 Discover Start free trial Earn Rewards 6 Saved…" at bounding box center [385, 216] width 771 height 433
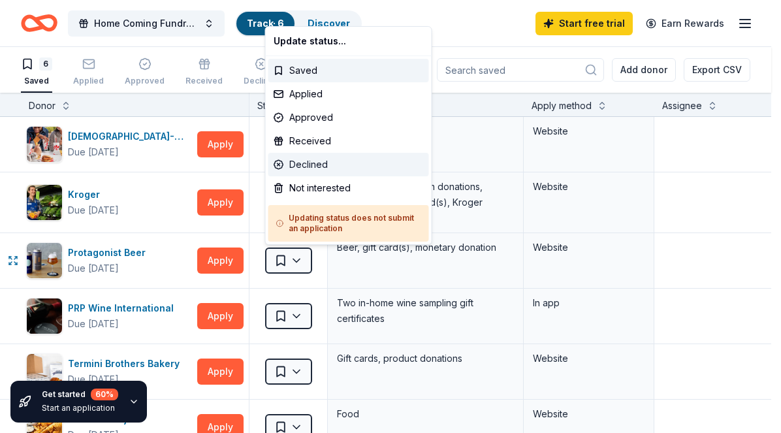
click at [290, 165] on div "Declined" at bounding box center [348, 165] width 161 height 24
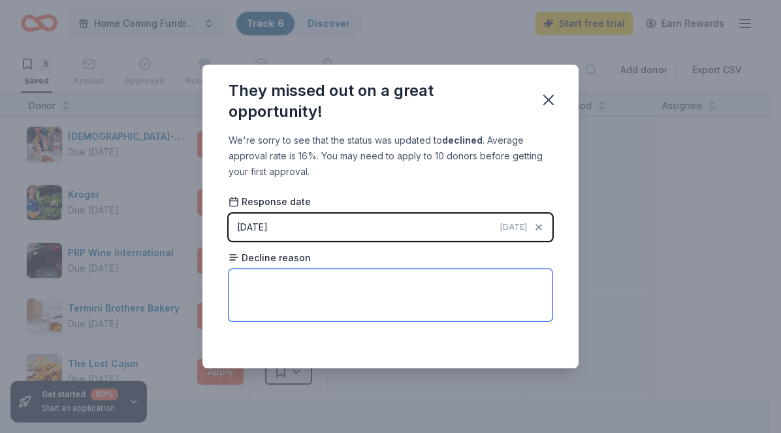
click at [309, 288] on textarea at bounding box center [390, 295] width 324 height 52
type textarea "religous organization"
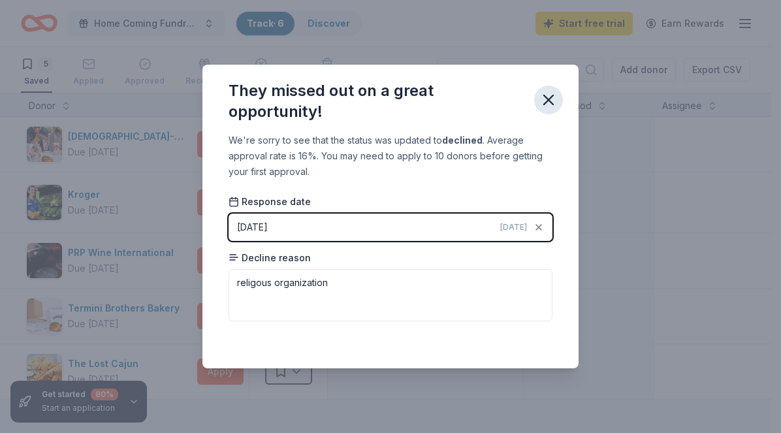
click at [550, 101] on icon "button" at bounding box center [548, 99] width 9 height 9
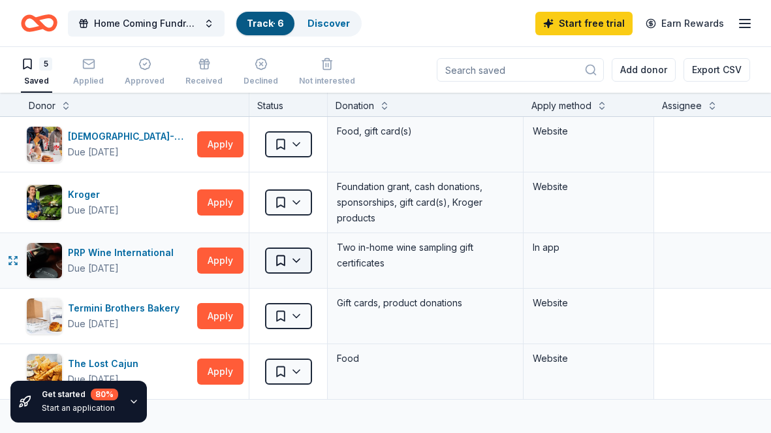
click at [297, 262] on html "Home Coming Fundraiser Track · 6 Discover Start free trial Earn Rewards 5 Saved…" at bounding box center [385, 216] width 771 height 433
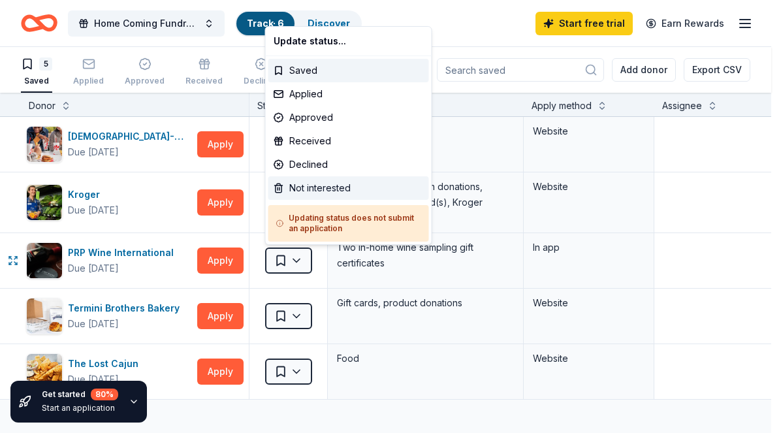
click at [296, 192] on div "Not interested" at bounding box center [348, 188] width 161 height 24
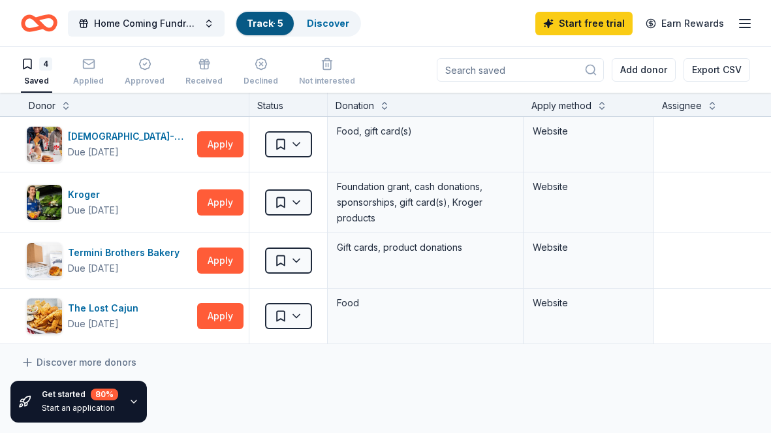
click at [281, 24] on link "Track · 5" at bounding box center [265, 23] width 37 height 11
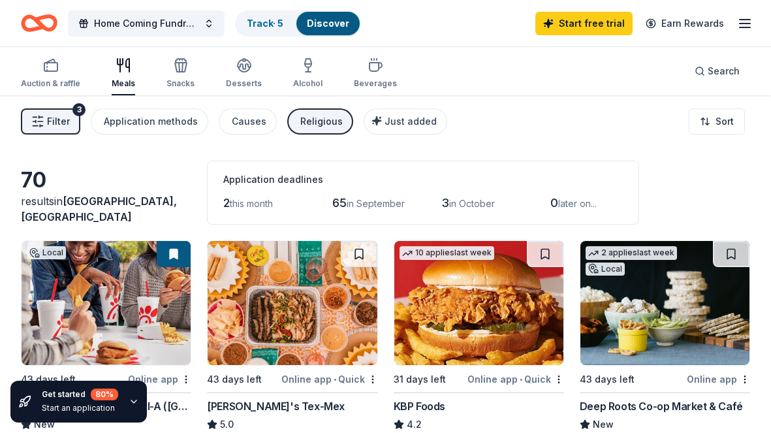
click at [45, 121] on button "Filter 3" at bounding box center [50, 121] width 59 height 26
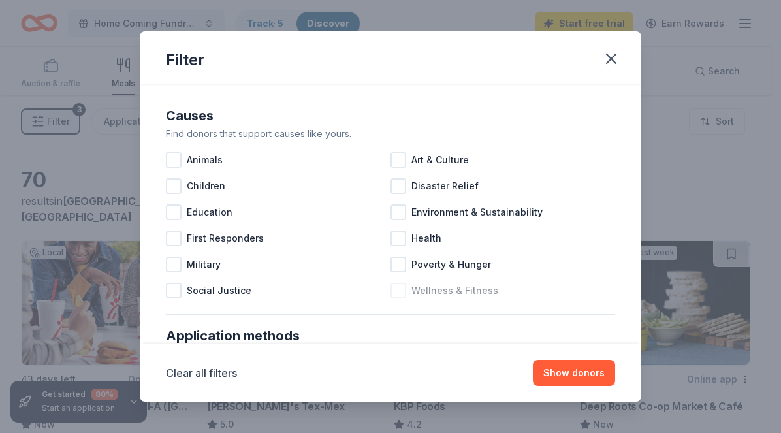
click at [391, 291] on div at bounding box center [398, 291] width 16 height 16
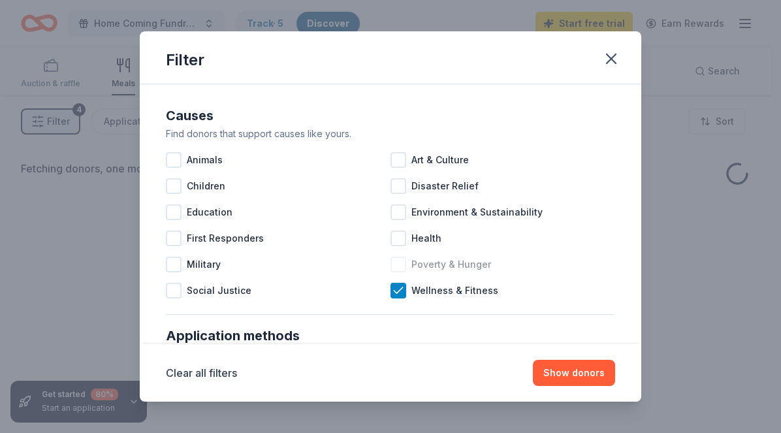
click at [393, 266] on div at bounding box center [398, 265] width 16 height 16
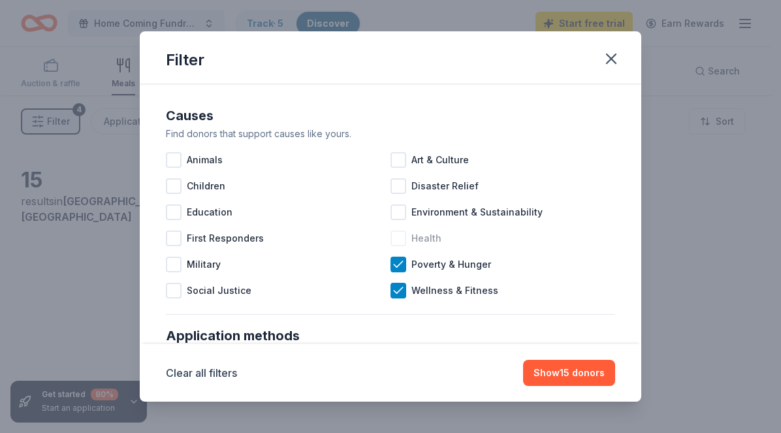
click at [392, 244] on div at bounding box center [398, 238] width 16 height 16
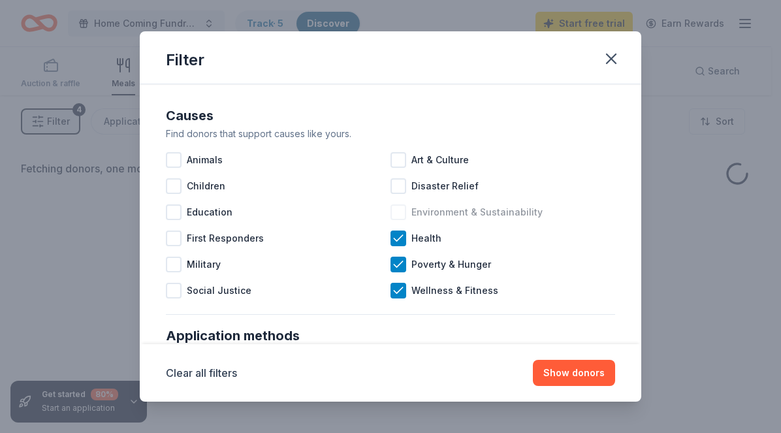
click at [394, 211] on div at bounding box center [398, 212] width 16 height 16
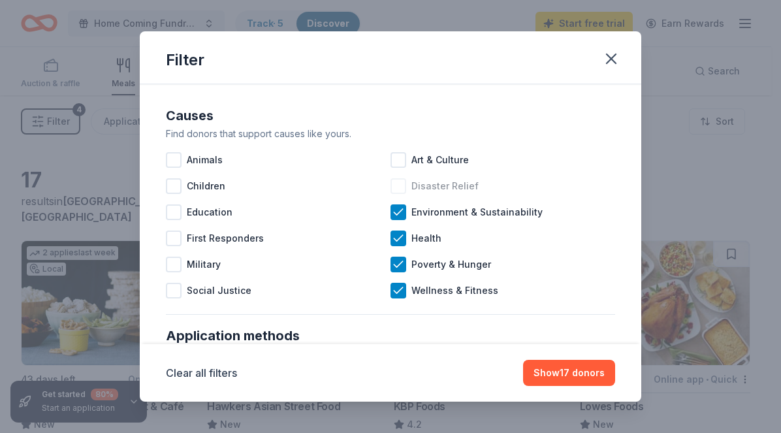
click at [396, 188] on div at bounding box center [398, 186] width 16 height 16
click at [172, 290] on div at bounding box center [174, 291] width 16 height 16
click at [174, 212] on div at bounding box center [174, 212] width 16 height 16
click at [172, 184] on div at bounding box center [174, 186] width 16 height 16
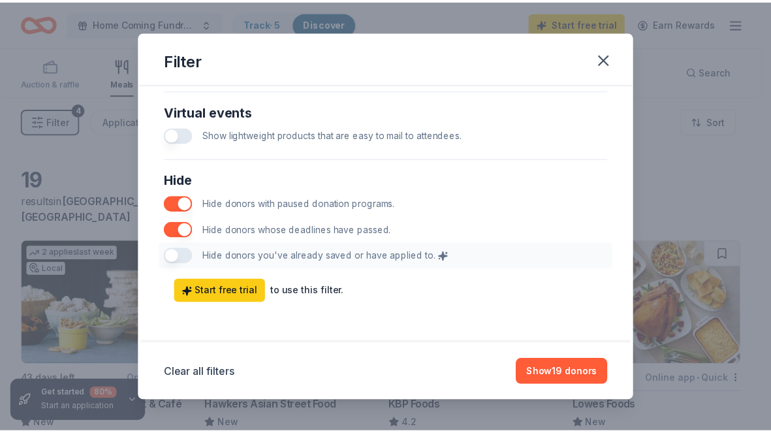
scroll to position [689, 0]
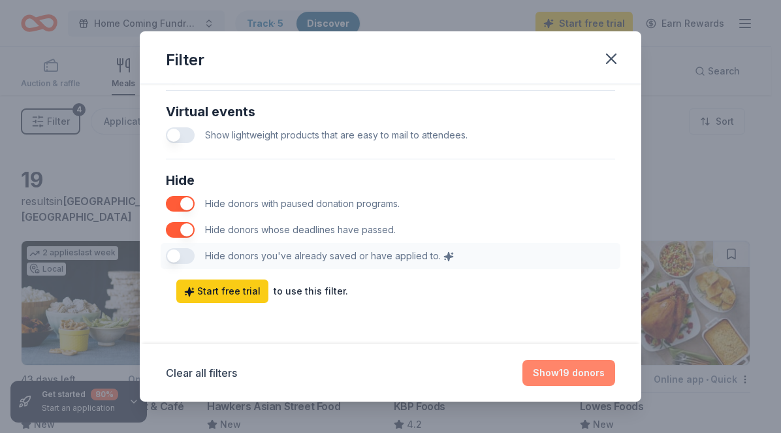
click at [576, 371] on button "Show 19 donors" at bounding box center [568, 373] width 93 height 26
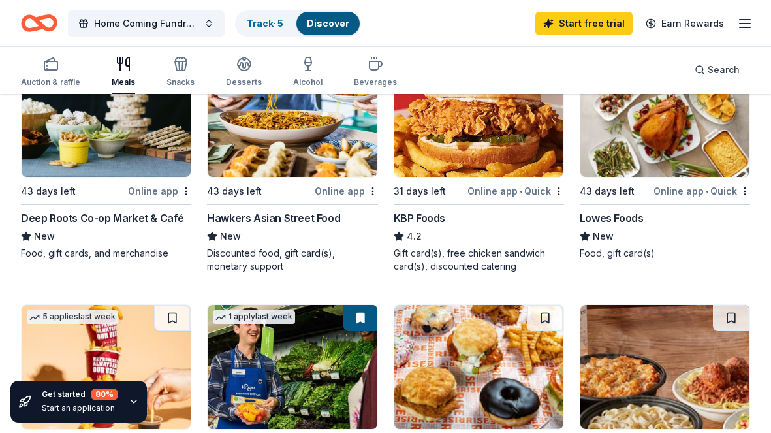
scroll to position [0, 0]
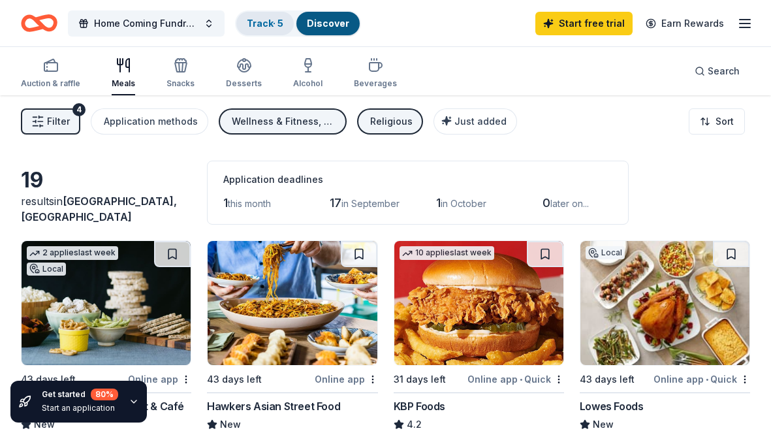
click at [258, 23] on link "Track · 5" at bounding box center [265, 23] width 37 height 11
click at [343, 27] on link "Discover" at bounding box center [328, 23] width 42 height 11
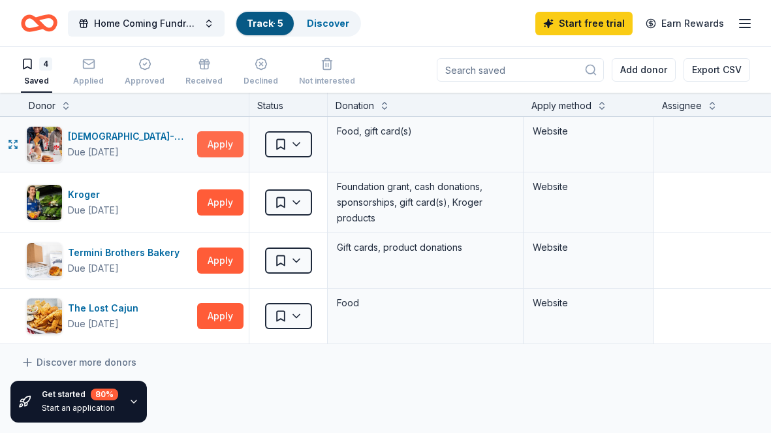
click at [213, 144] on button "Apply" at bounding box center [220, 144] width 46 height 26
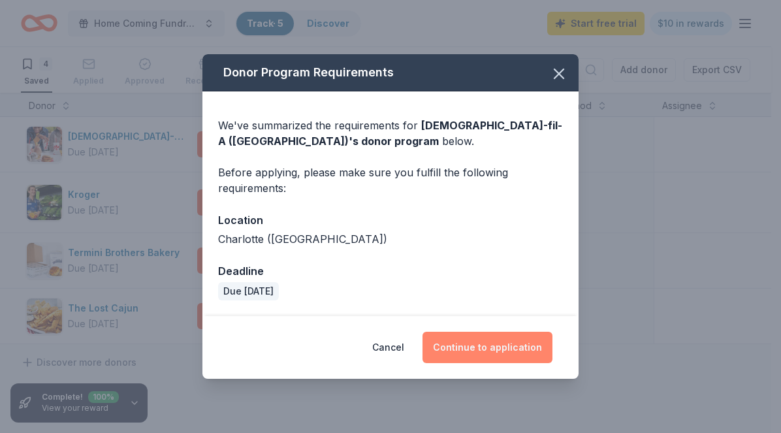
click at [498, 349] on button "Continue to application" at bounding box center [487, 347] width 130 height 31
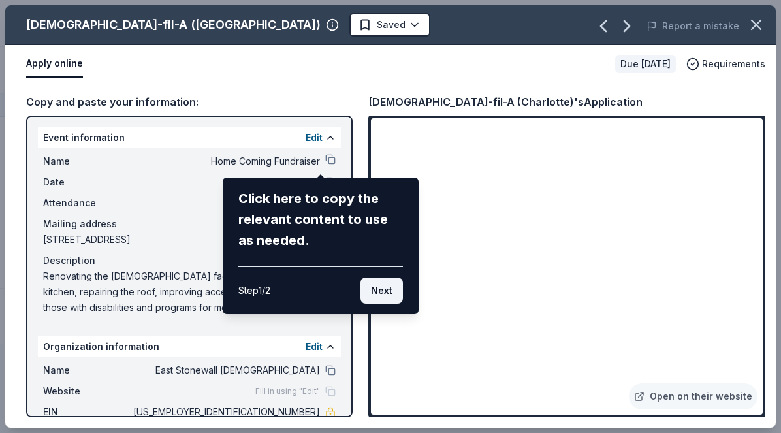
click at [376, 294] on button "Next" at bounding box center [381, 290] width 42 height 26
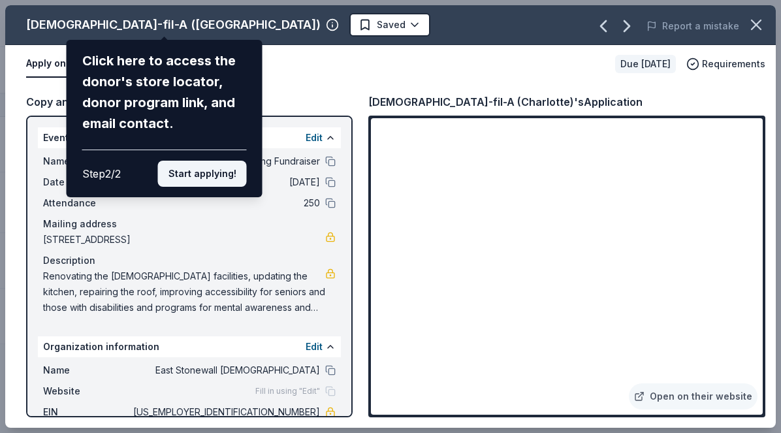
click at [223, 161] on button "Start applying!" at bounding box center [202, 174] width 89 height 26
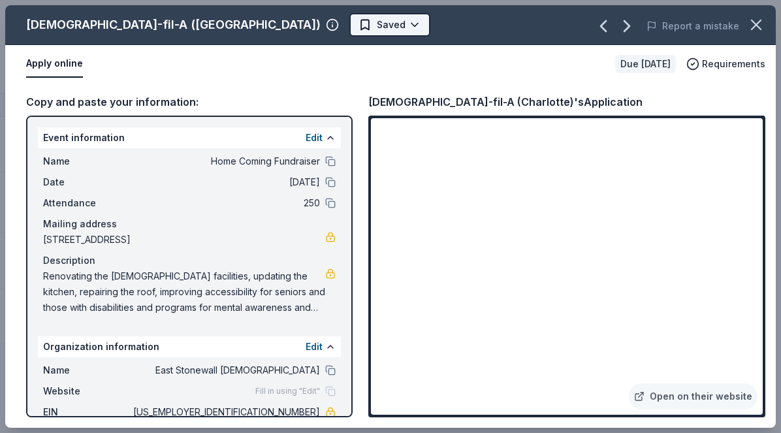
click at [228, 29] on html "Home Coming Fundraiser Track · 5 Discover Start free trial $10 in rewards 4 Sav…" at bounding box center [390, 216] width 781 height 433
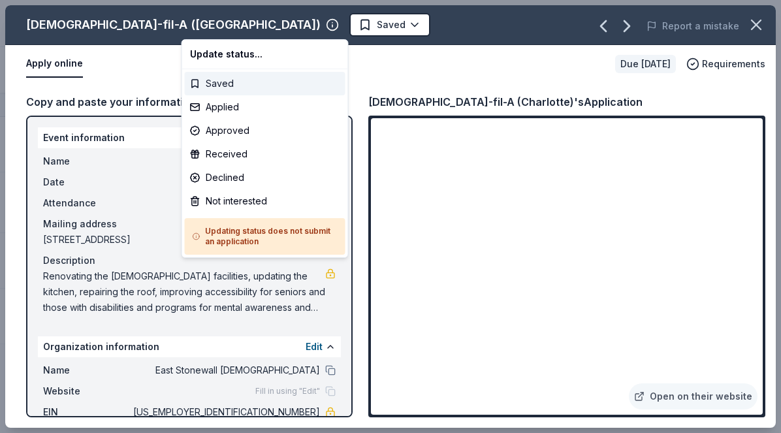
click at [221, 81] on div "Saved" at bounding box center [265, 84] width 161 height 24
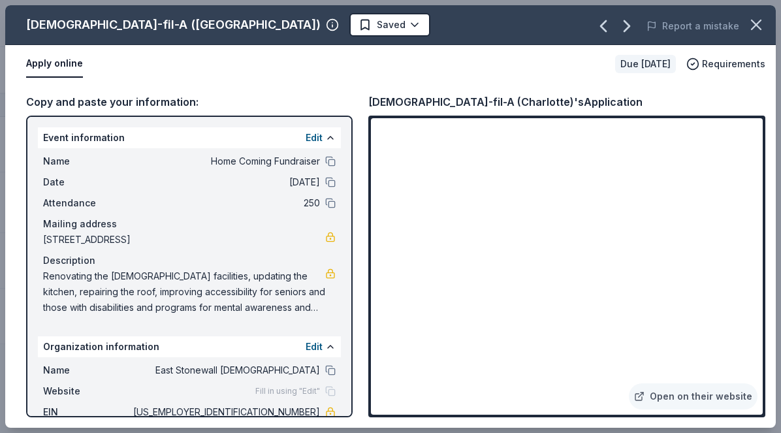
click at [334, 317] on div "Event information Edit Name Home Coming Fundraiser Date 10/25/25 Attendance 250…" at bounding box center [189, 267] width 326 height 302
click at [739, 89] on div "Copy and paste your information: Event information Edit Name Home Coming Fundra…" at bounding box center [390, 255] width 770 height 345
click at [694, 67] on icon "button" at bounding box center [692, 63] width 13 height 13
click at [494, 58] on div "Apply online" at bounding box center [315, 63] width 578 height 27
click at [325, 346] on button at bounding box center [330, 346] width 10 height 10
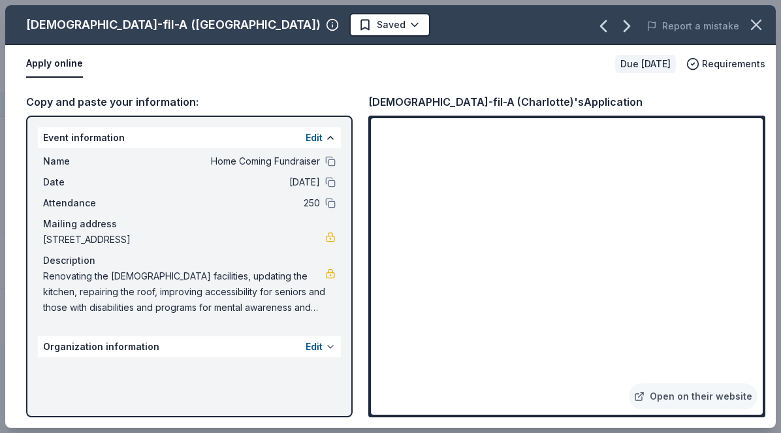
click at [332, 347] on button at bounding box center [330, 346] width 10 height 10
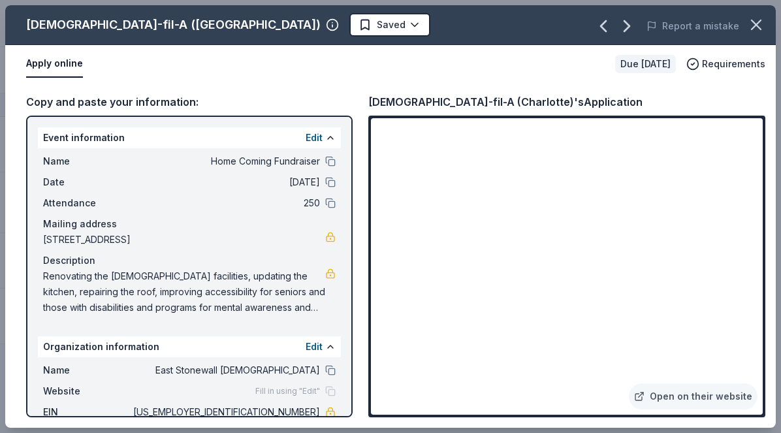
click at [247, 294] on span "Renovating the church facilities, updating the kitchen, repairing the roof, imp…" at bounding box center [184, 291] width 282 height 47
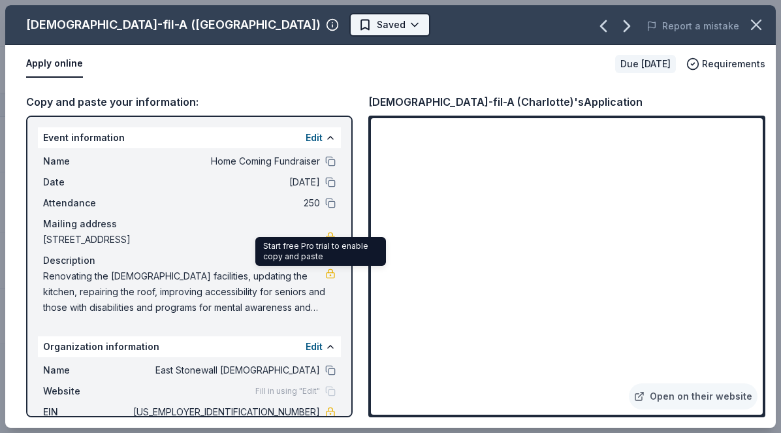
click at [226, 24] on html "Home Coming Fundraiser Track · 5 Discover Start free trial $10 in rewards 4 Sav…" at bounding box center [390, 216] width 781 height 433
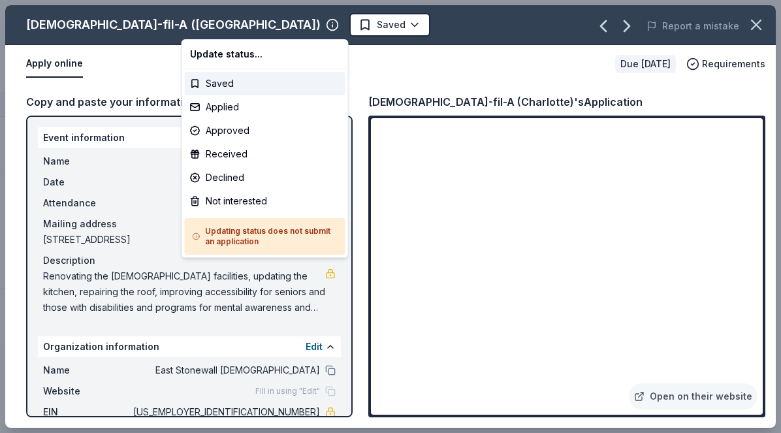
click at [629, 25] on html "Home Coming Fundraiser Track · 5 Discover Start free trial $10 in rewards 4 Sav…" at bounding box center [390, 216] width 781 height 433
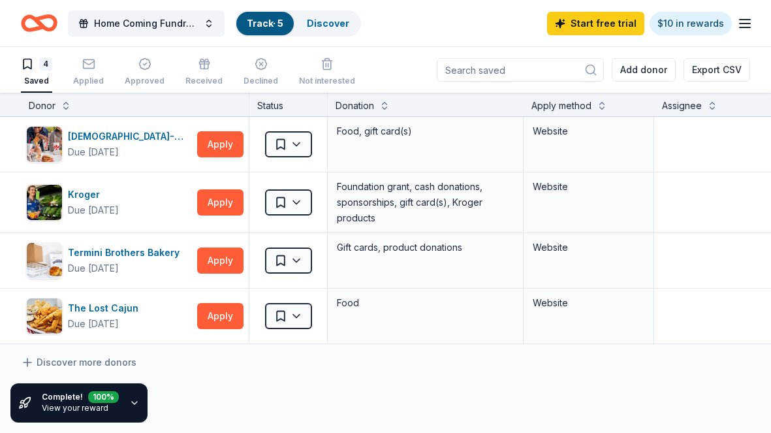
click at [102, 406] on link "View your reward" at bounding box center [75, 408] width 67 height 10
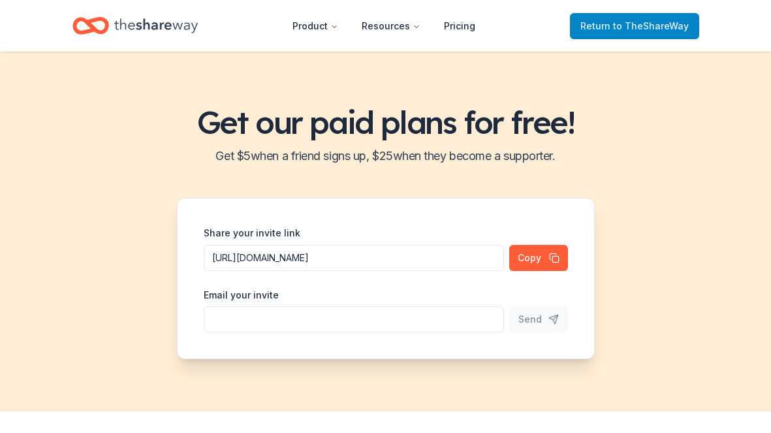
click at [629, 24] on span "to TheShareWay" at bounding box center [651, 25] width 76 height 11
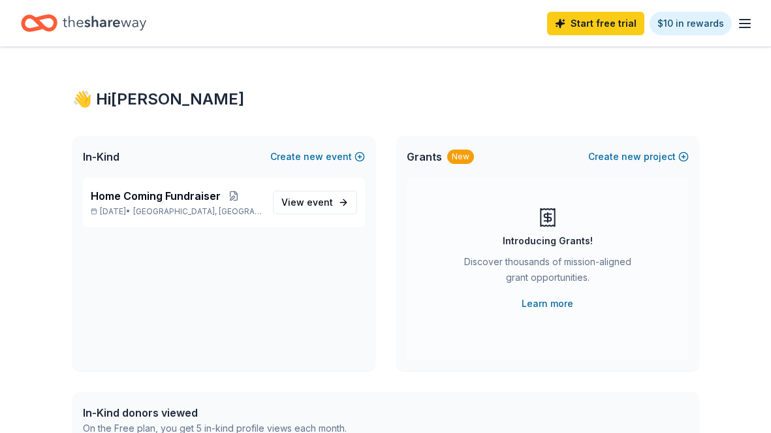
click at [119, 24] on icon "Home" at bounding box center [105, 23] width 84 height 27
click at [83, 28] on icon "Home" at bounding box center [105, 23] width 84 height 27
click at [752, 28] on icon "button" at bounding box center [745, 24] width 16 height 16
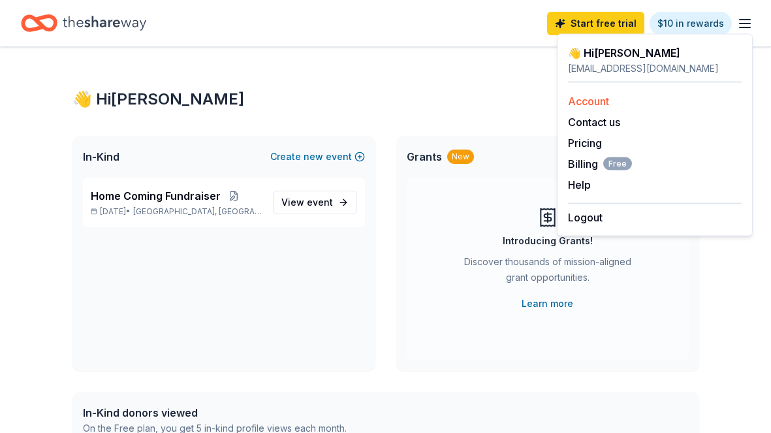
click at [593, 106] on link "Account" at bounding box center [588, 101] width 41 height 13
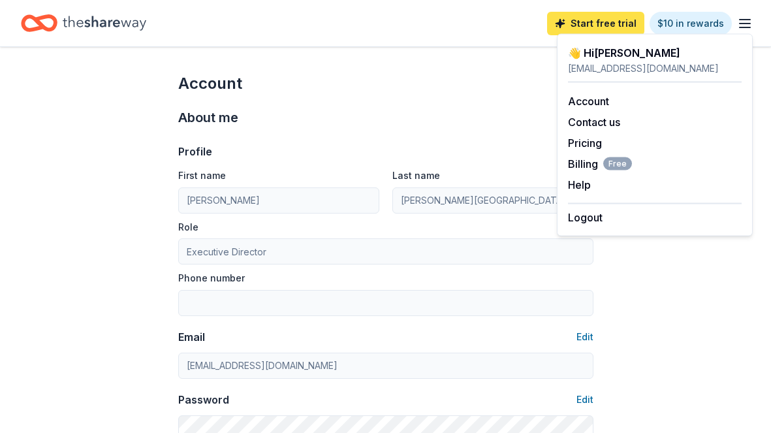
click at [627, 27] on link "Start free trial" at bounding box center [595, 24] width 97 height 24
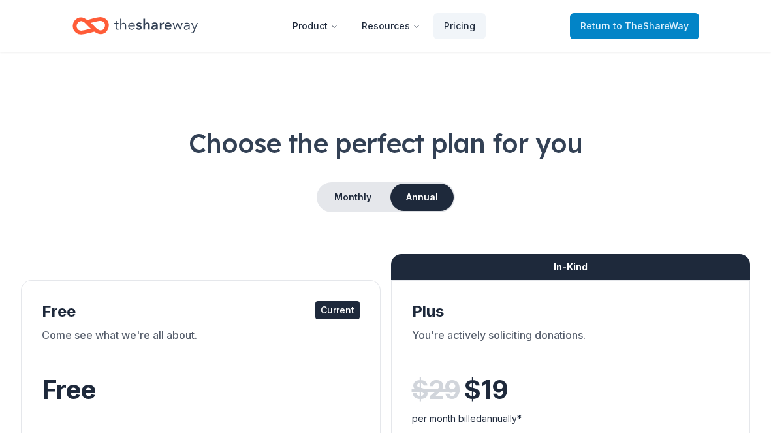
click at [635, 24] on span "to TheShareWay" at bounding box center [651, 25] width 76 height 11
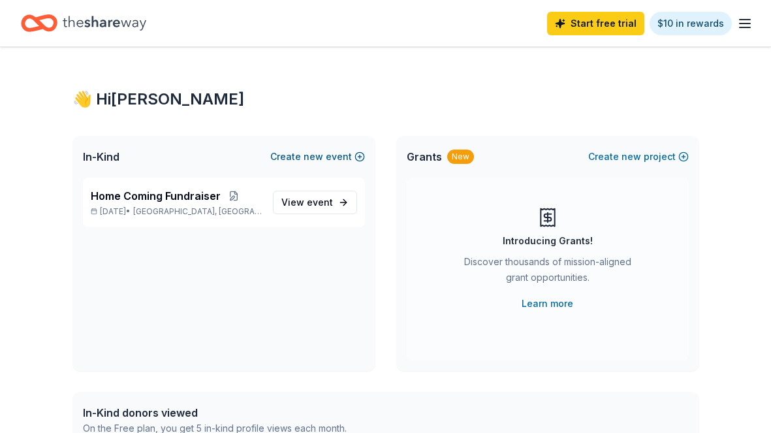
click at [298, 157] on button "Create new event" at bounding box center [317, 157] width 95 height 16
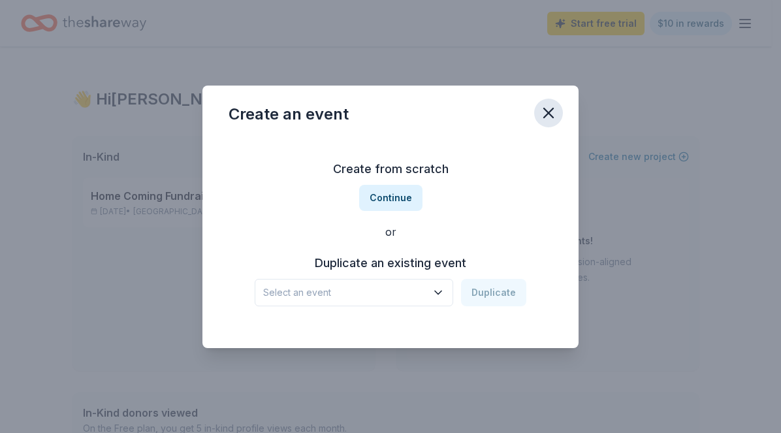
click at [546, 116] on icon "button" at bounding box center [548, 112] width 9 height 9
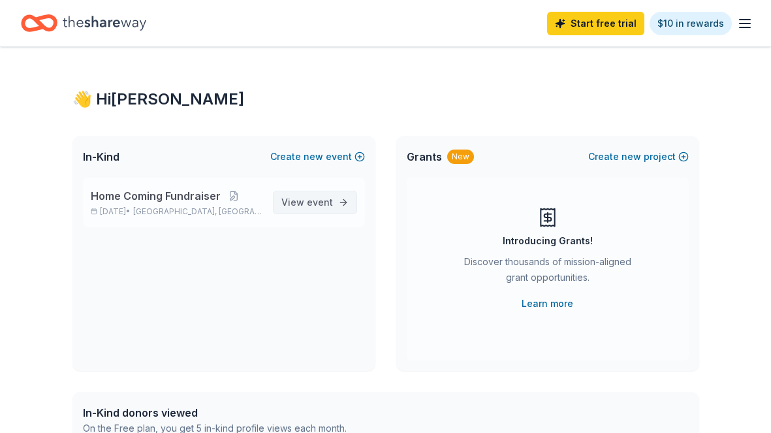
click at [312, 205] on span "event" at bounding box center [320, 201] width 26 height 11
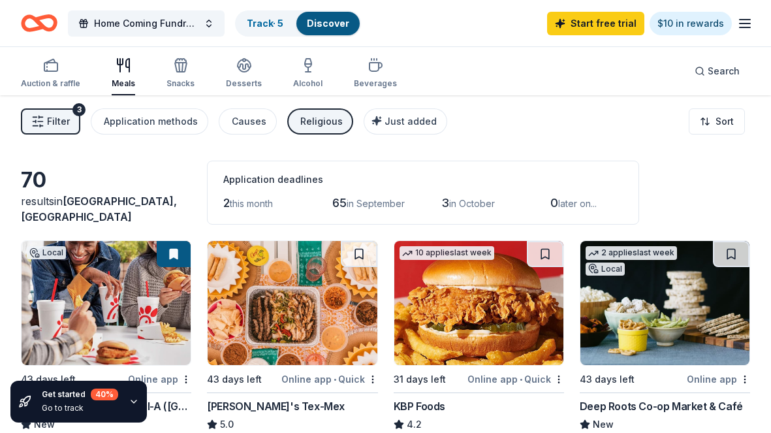
click at [59, 120] on span "Filter" at bounding box center [58, 122] width 23 height 16
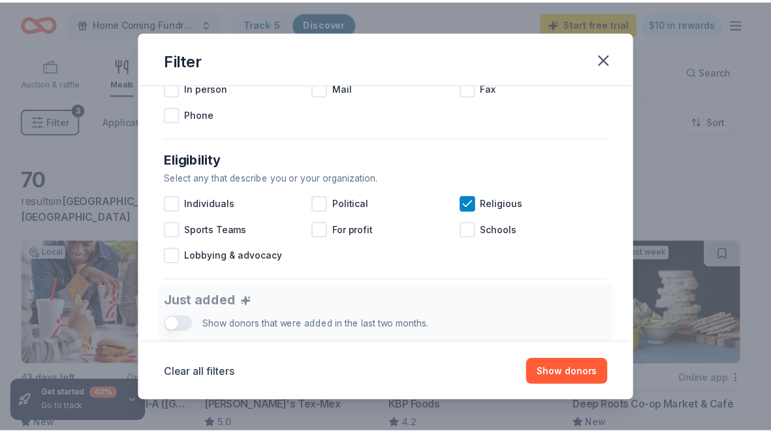
scroll to position [494, 0]
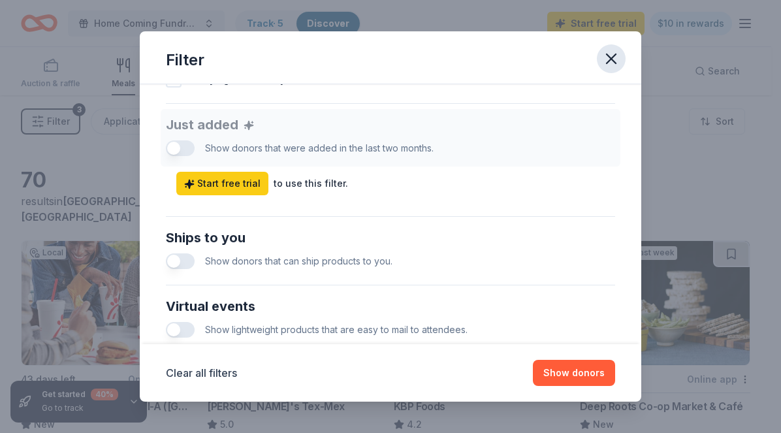
click at [610, 69] on button "button" at bounding box center [611, 58] width 29 height 29
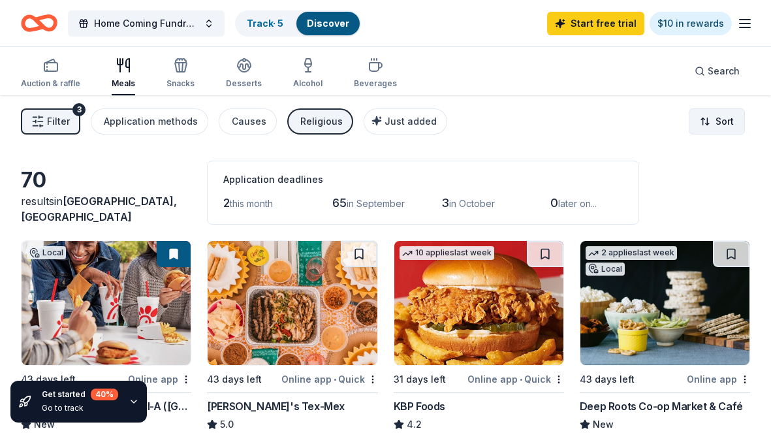
click at [714, 127] on html "Home Coming Fundraiser Track · 5 Discover Start free trial $10 in rewards Aucti…" at bounding box center [385, 216] width 771 height 433
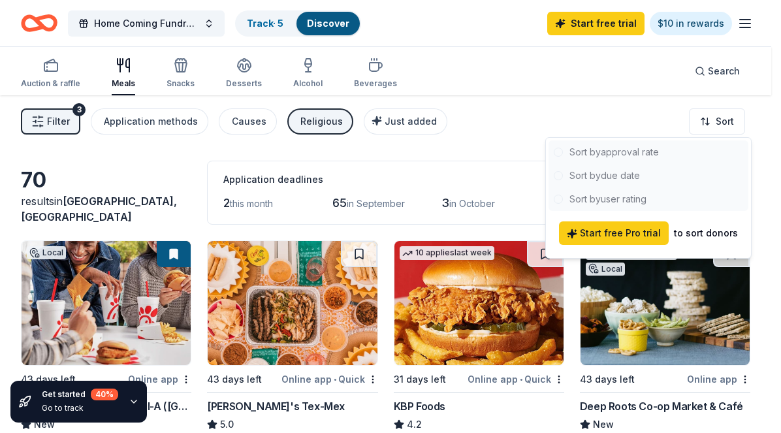
click at [550, 119] on html "Home Coming Fundraiser Track · 5 Discover Start free trial $10 in rewards Aucti…" at bounding box center [390, 216] width 781 height 433
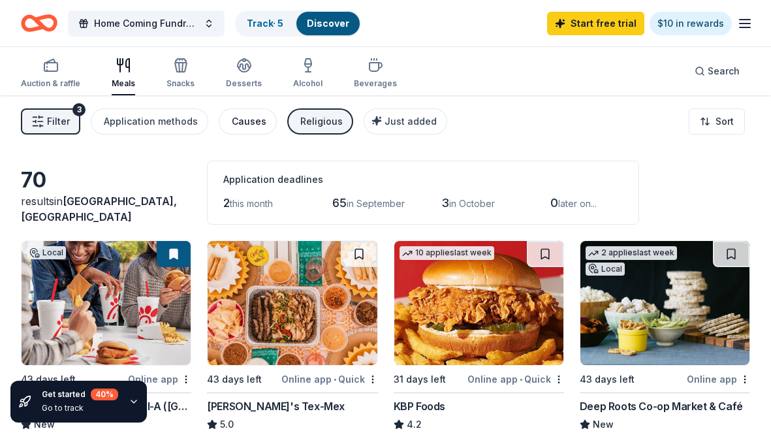
click at [251, 126] on div "Causes" at bounding box center [249, 122] width 35 height 16
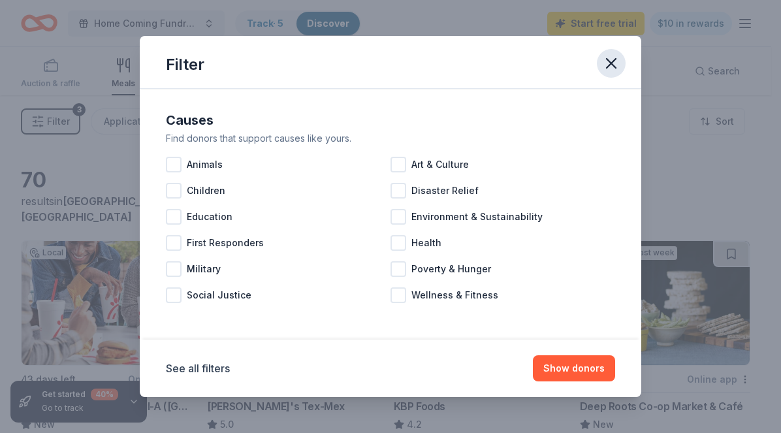
click at [615, 67] on icon "button" at bounding box center [610, 63] width 9 height 9
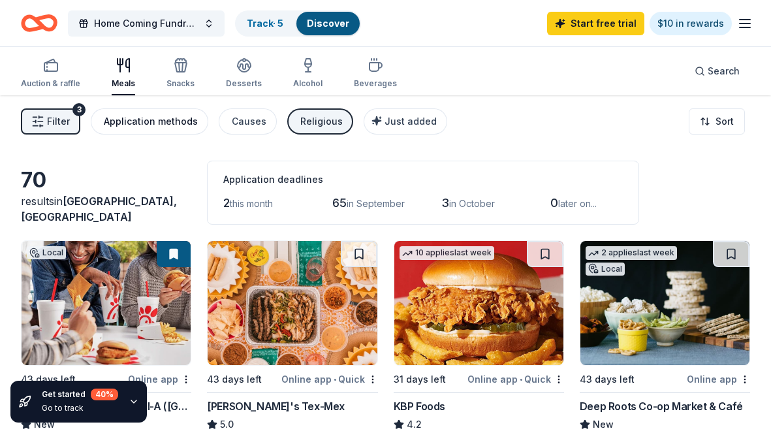
click at [141, 123] on div "Application methods" at bounding box center [151, 122] width 94 height 16
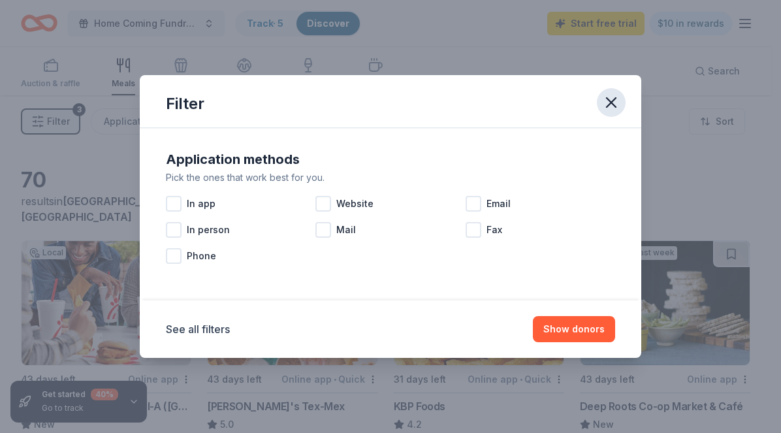
click at [612, 101] on icon "button" at bounding box center [610, 102] width 9 height 9
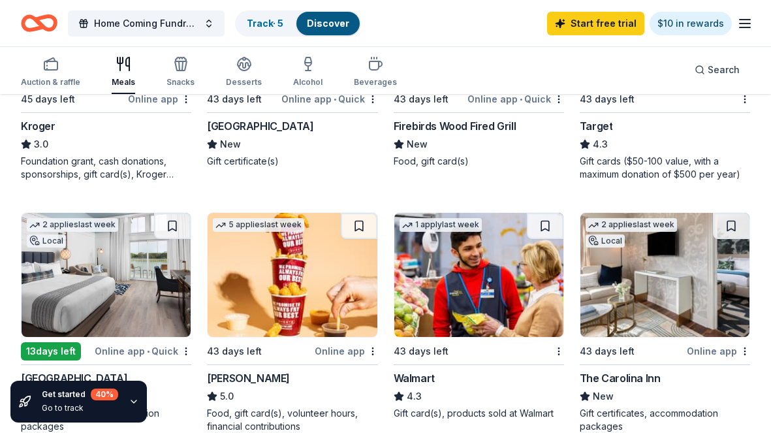
scroll to position [873, 0]
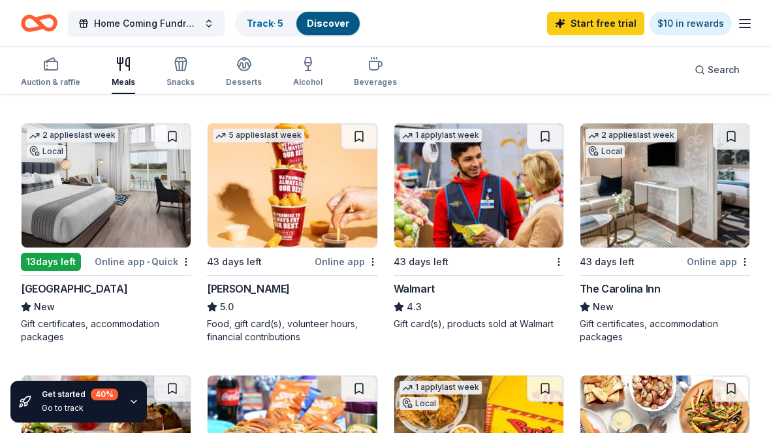
click at [473, 240] on img at bounding box center [478, 185] width 169 height 124
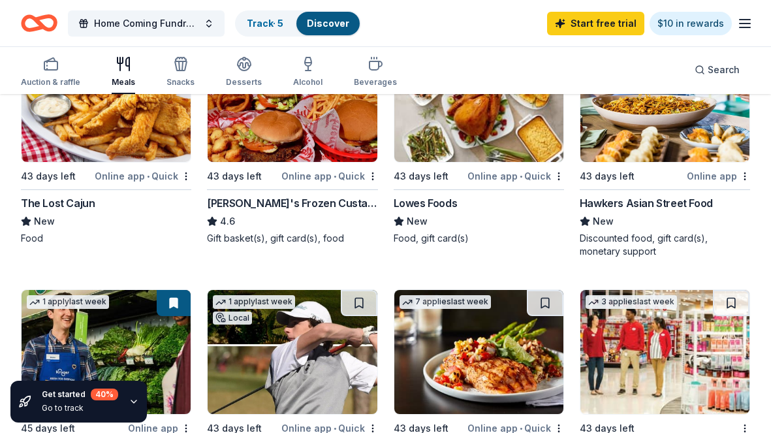
scroll to position [685, 0]
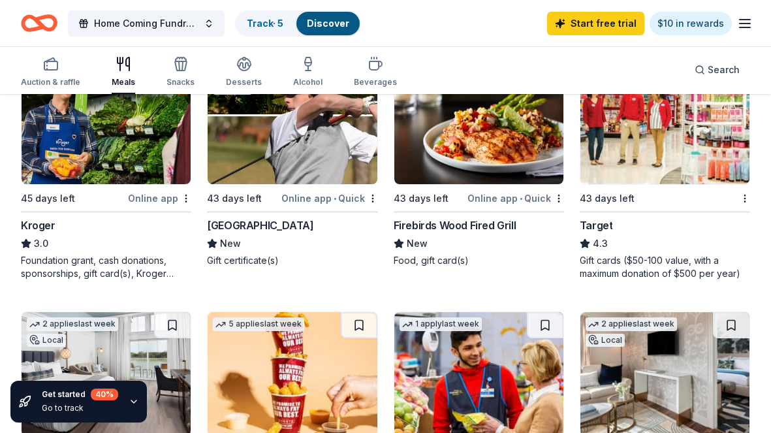
click at [664, 172] on img at bounding box center [664, 122] width 169 height 124
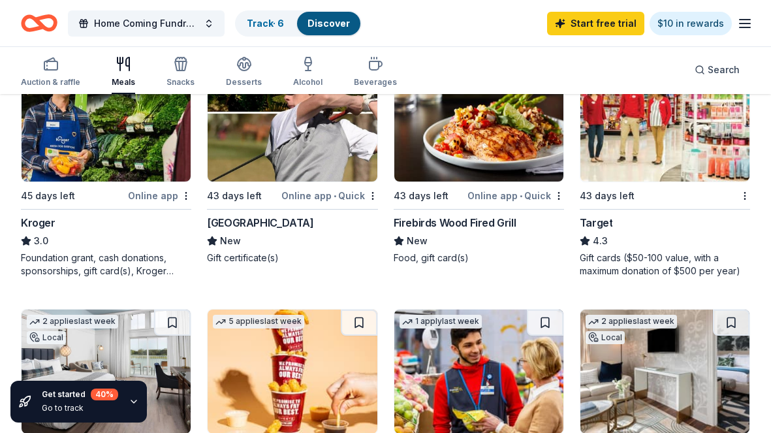
scroll to position [830, 0]
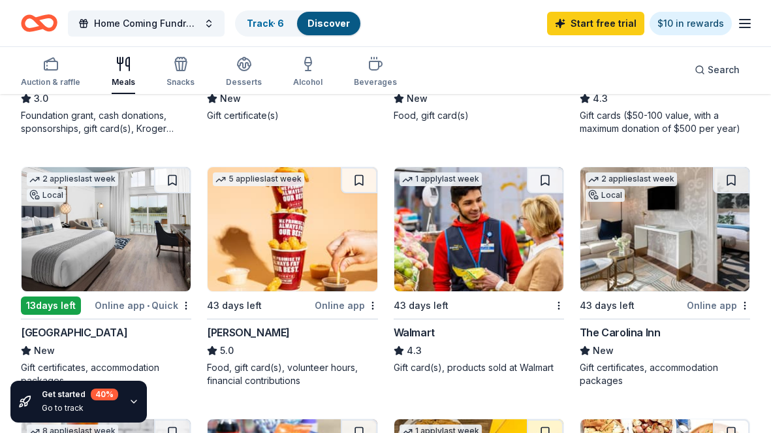
click at [516, 230] on img at bounding box center [478, 229] width 169 height 124
click at [270, 27] on link "Track · 7" at bounding box center [265, 23] width 37 height 11
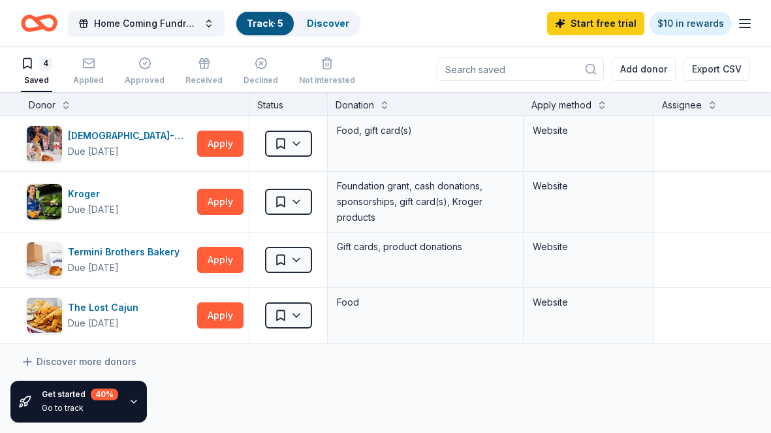
scroll to position [1, 0]
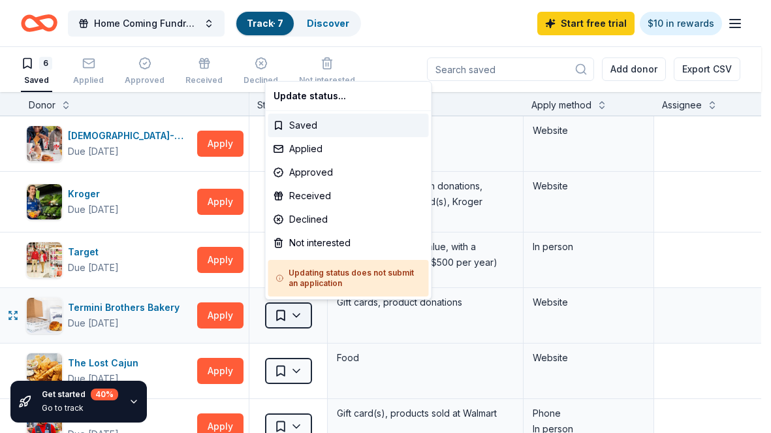
click at [299, 314] on html "Home Coming Fundraiser Track · 7 Discover Start free trial $10 in rewards 6 Sav…" at bounding box center [385, 215] width 771 height 433
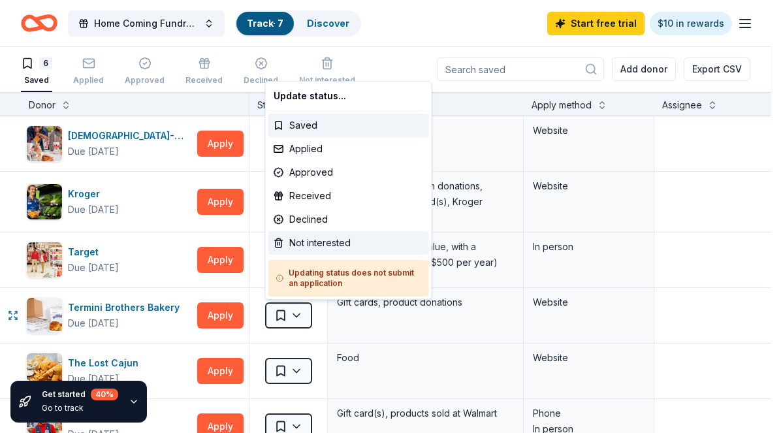
click at [305, 243] on div "Not interested" at bounding box center [348, 243] width 161 height 24
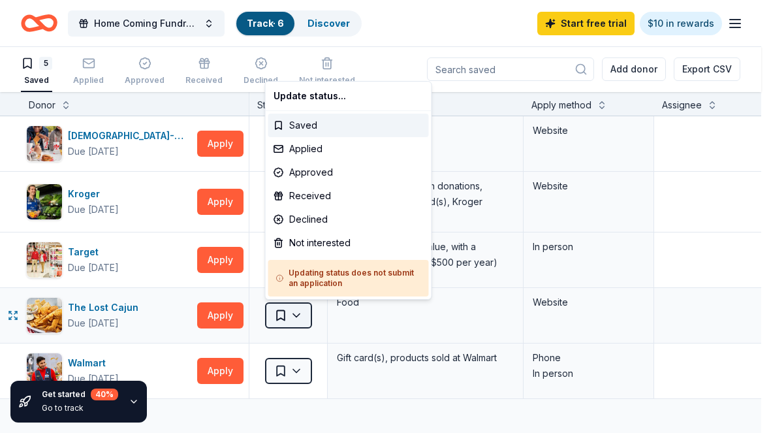
click at [298, 315] on html "Home Coming Fundraiser Track · 6 Discover Start free trial $10 in rewards 5 Sav…" at bounding box center [385, 215] width 771 height 433
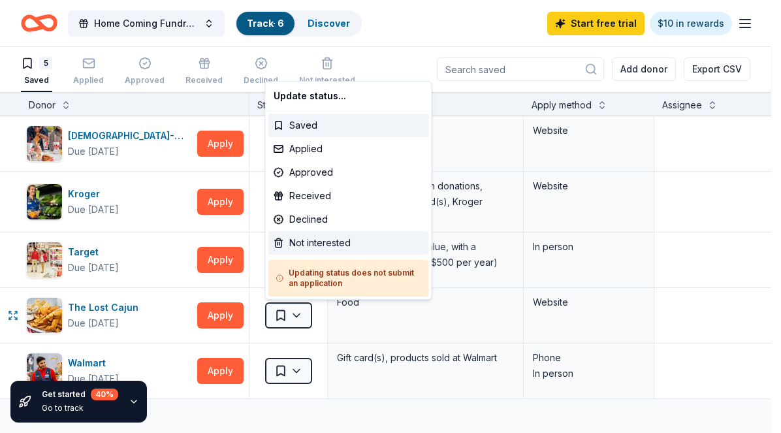
click at [322, 243] on div "Not interested" at bounding box center [348, 243] width 161 height 24
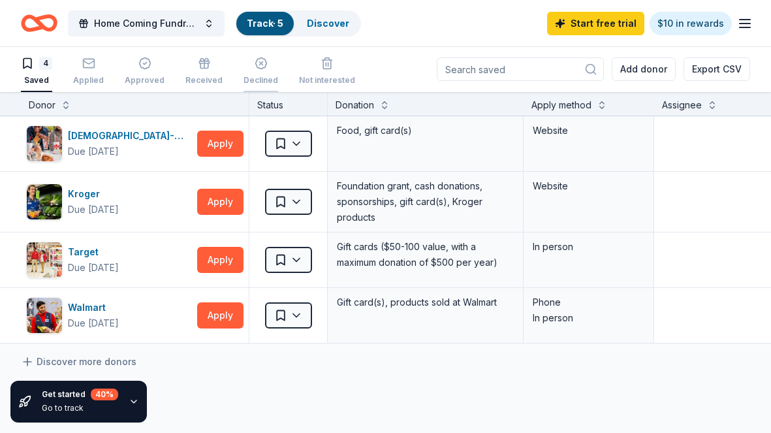
click at [252, 72] on div "Declined" at bounding box center [260, 71] width 35 height 29
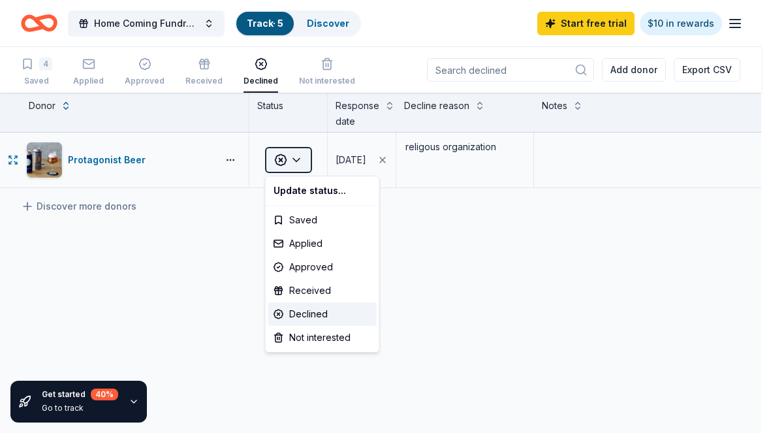
click at [302, 163] on html "Home Coming Fundraiser Track · 5 Discover Start free trial $10 in rewards 4 Sav…" at bounding box center [385, 216] width 771 height 433
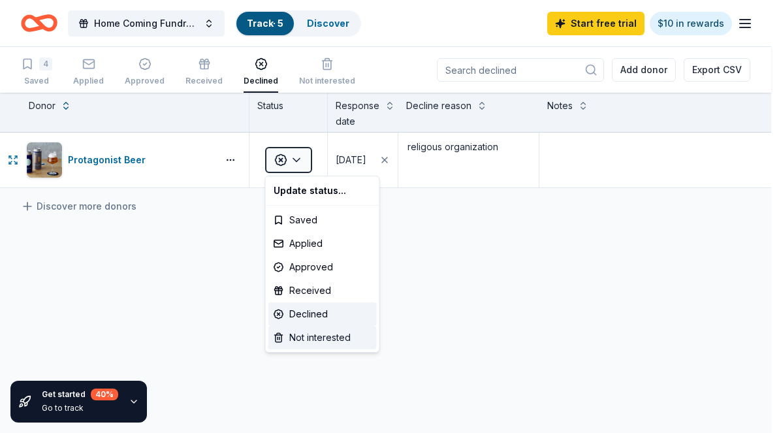
click at [325, 339] on div "Not interested" at bounding box center [322, 338] width 108 height 24
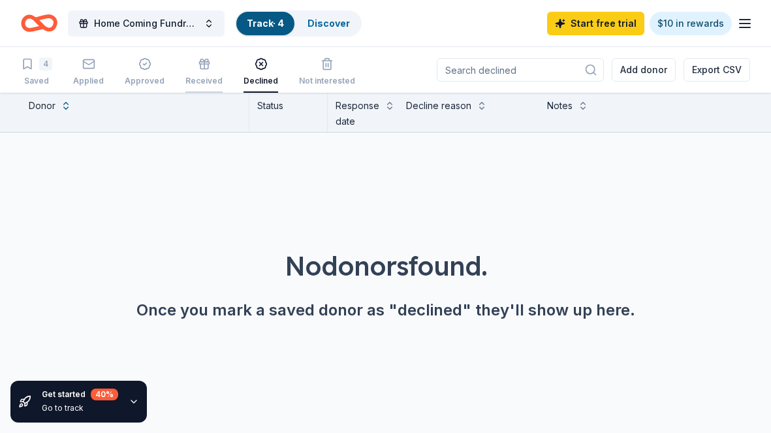
click at [206, 78] on div "Received" at bounding box center [203, 81] width 37 height 10
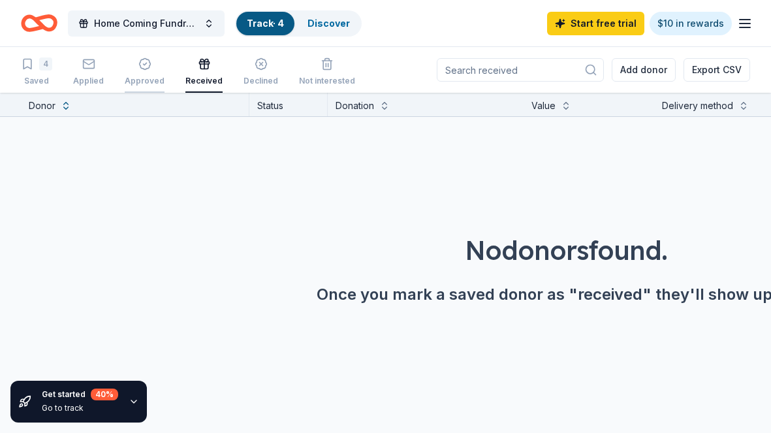
click at [142, 82] on div "Approved" at bounding box center [145, 81] width 40 height 10
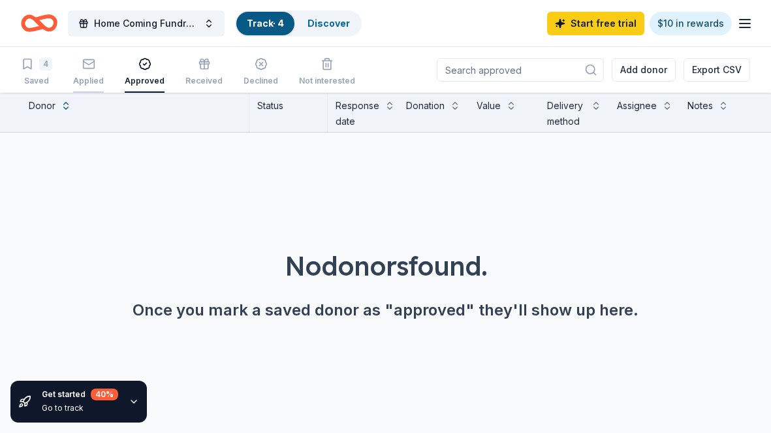
click at [84, 78] on div "Applied" at bounding box center [88, 81] width 31 height 10
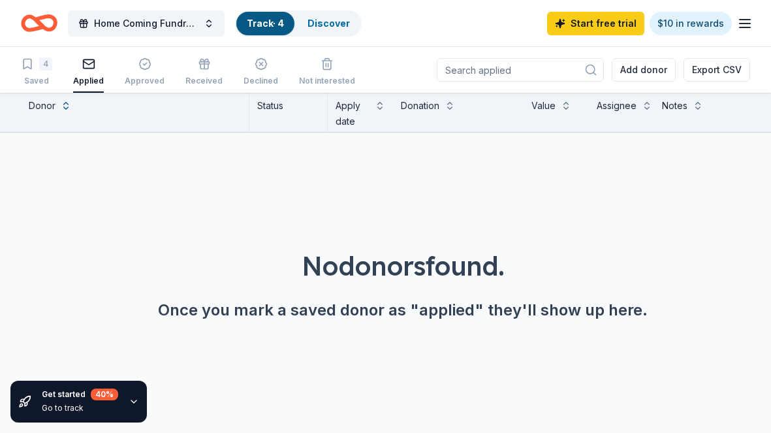
scroll to position [1, 0]
click at [37, 76] on div "Saved" at bounding box center [36, 80] width 31 height 10
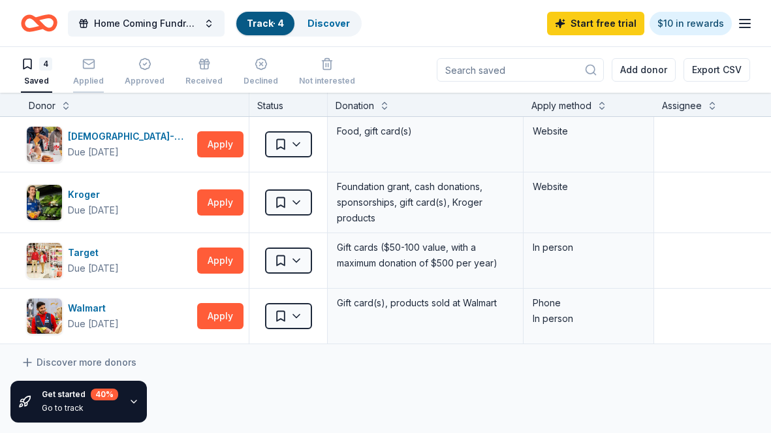
click at [99, 78] on div "Applied" at bounding box center [88, 81] width 31 height 10
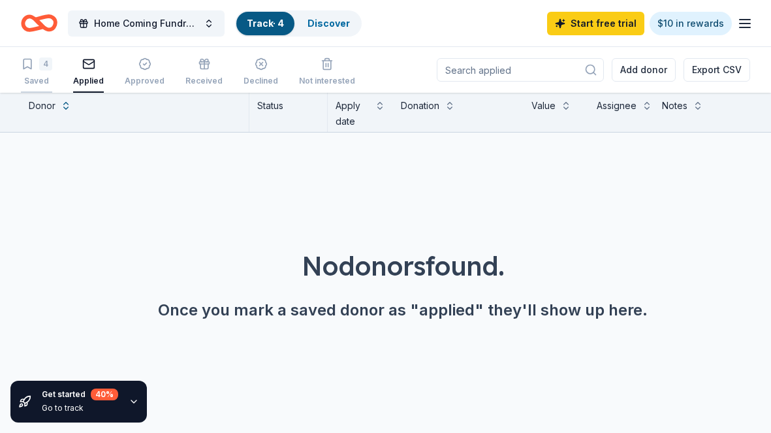
click at [47, 78] on div "Saved" at bounding box center [36, 81] width 31 height 10
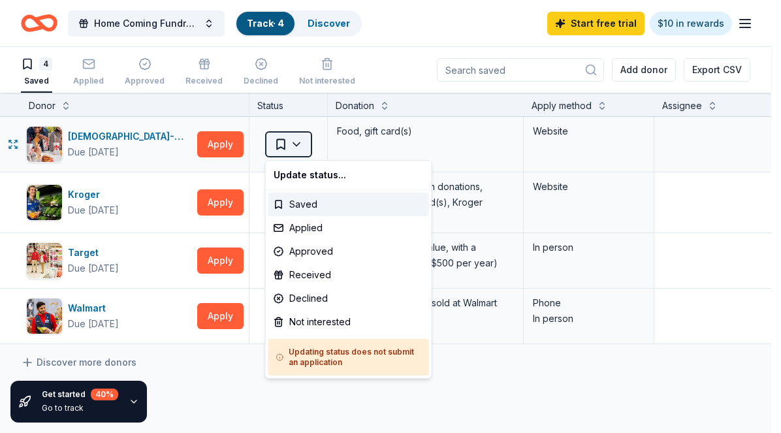
click at [301, 144] on html "Home Coming Fundraiser Track · 4 Discover Start free trial $10 in rewards 4 Sav…" at bounding box center [390, 216] width 781 height 433
click at [316, 232] on div "Applied" at bounding box center [348, 228] width 161 height 24
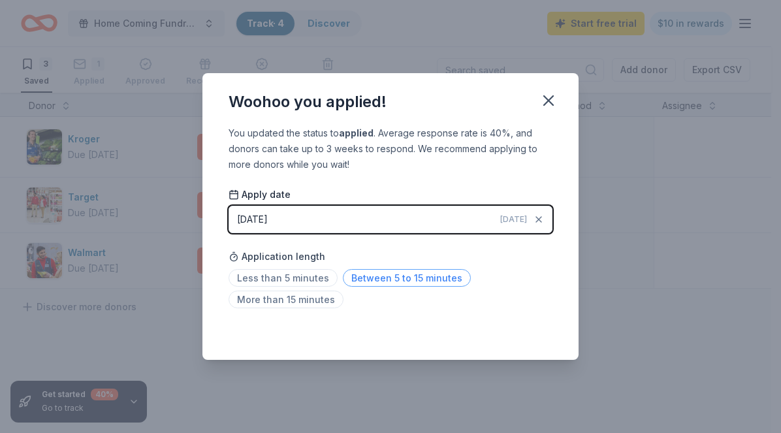
click at [392, 283] on span "Between 5 to 15 minutes" at bounding box center [407, 278] width 128 height 18
click at [557, 109] on icon "button" at bounding box center [548, 100] width 18 height 18
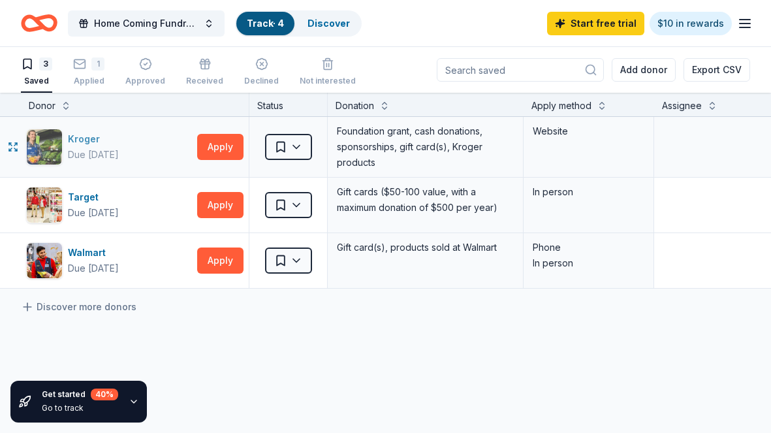
click at [138, 149] on div "Kroger Due in 45 days" at bounding box center [109, 147] width 166 height 37
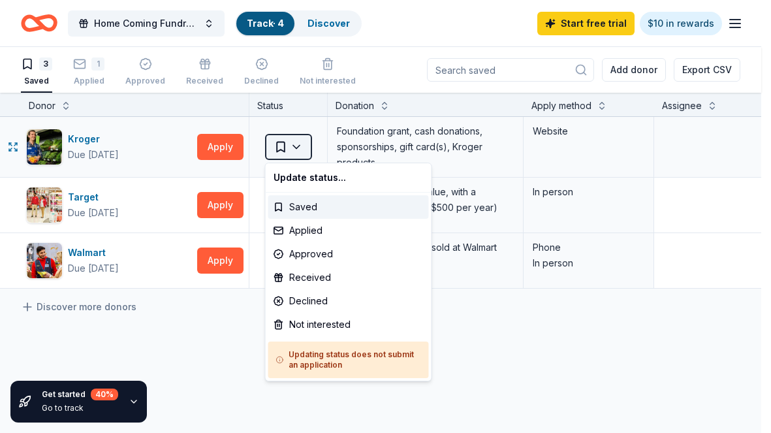
click at [301, 149] on html "Home Coming Fundraiser Track · 4 Discover Start free trial $10 in rewards 3 Sav…" at bounding box center [385, 216] width 771 height 433
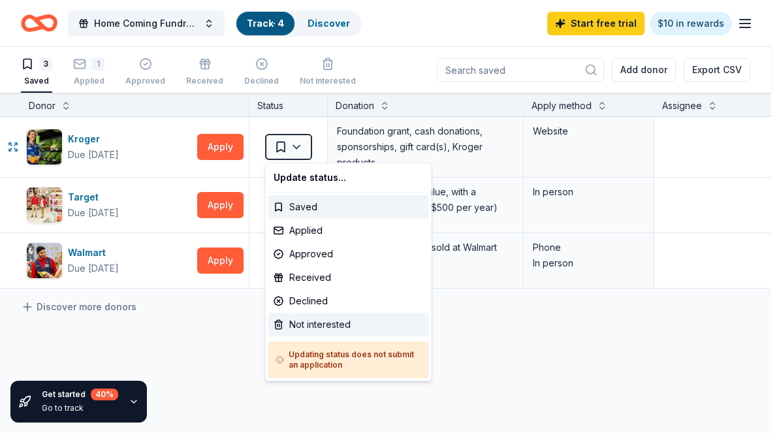
click at [318, 322] on div "Not interested" at bounding box center [348, 325] width 161 height 24
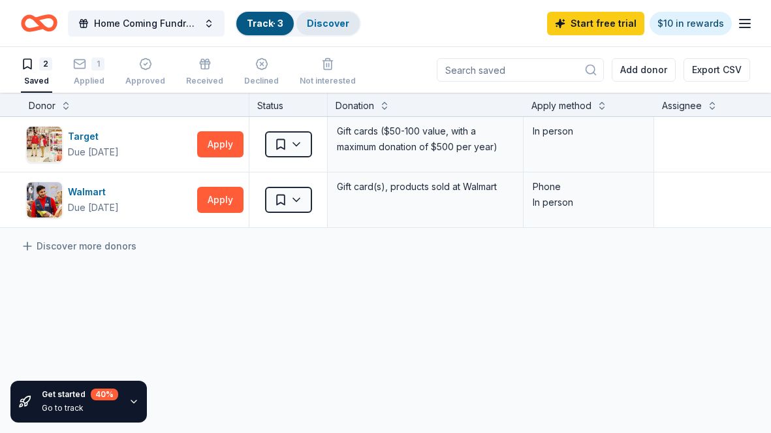
click at [340, 20] on link "Discover" at bounding box center [328, 23] width 42 height 11
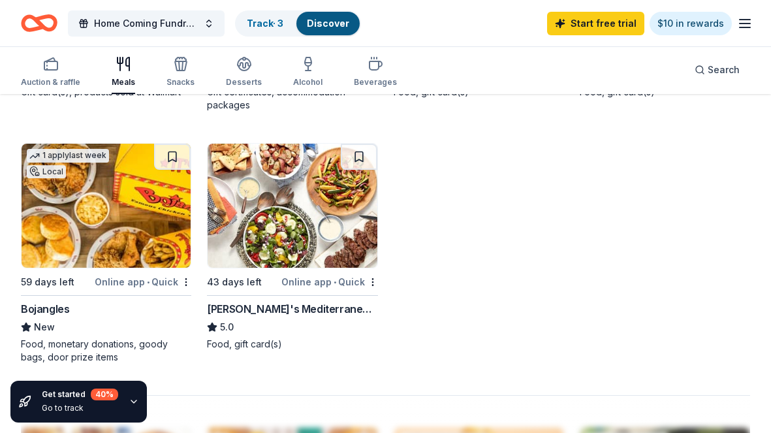
scroll to position [1123, 0]
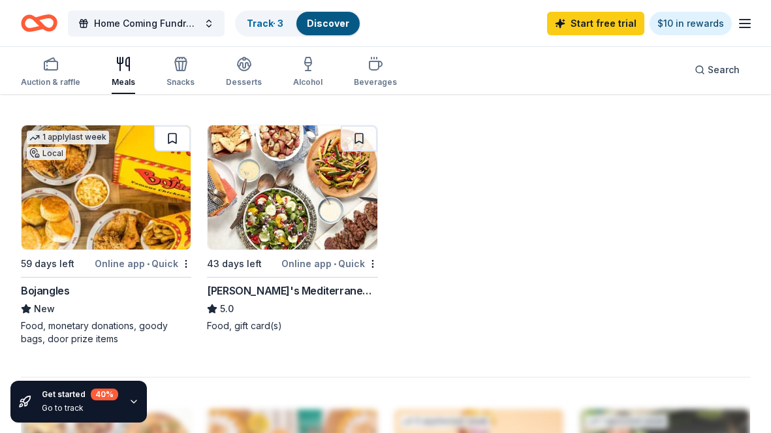
click at [170, 140] on button at bounding box center [172, 138] width 37 height 26
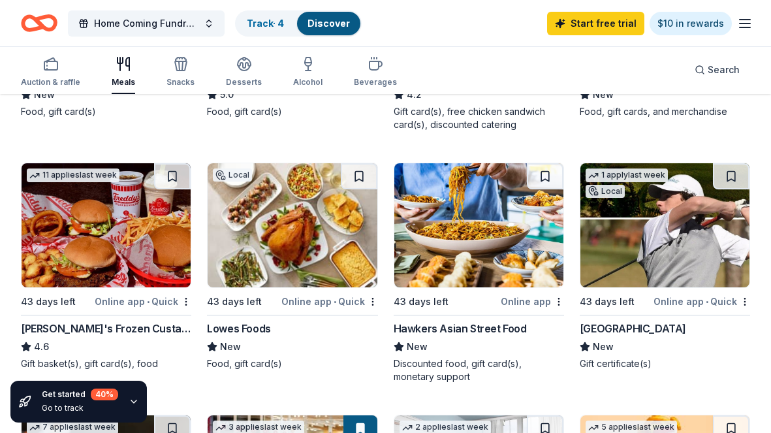
scroll to position [324, 0]
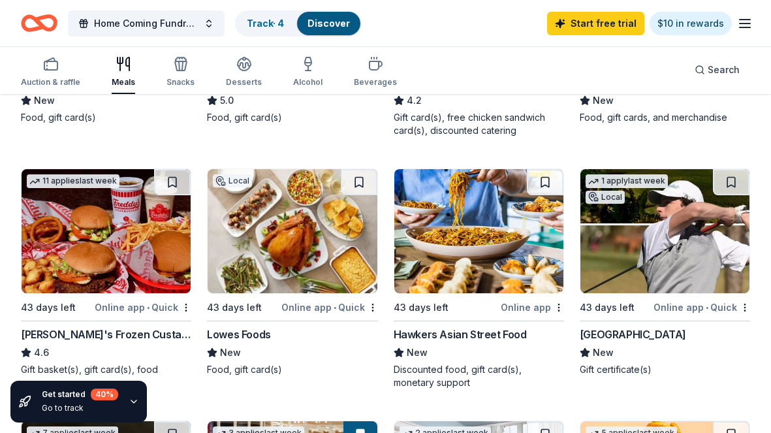
click at [284, 236] on img at bounding box center [292, 231] width 169 height 124
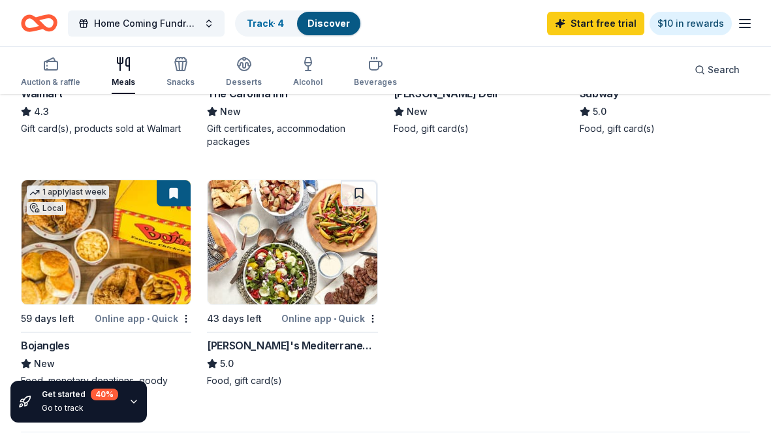
scroll to position [1032, 0]
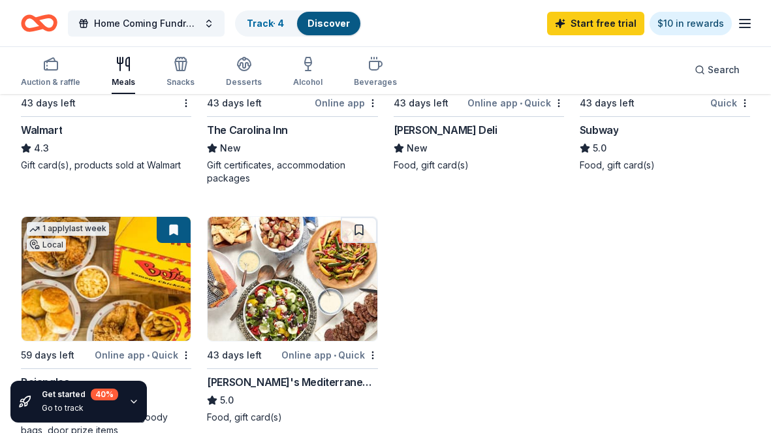
click at [121, 262] on img at bounding box center [106, 279] width 169 height 124
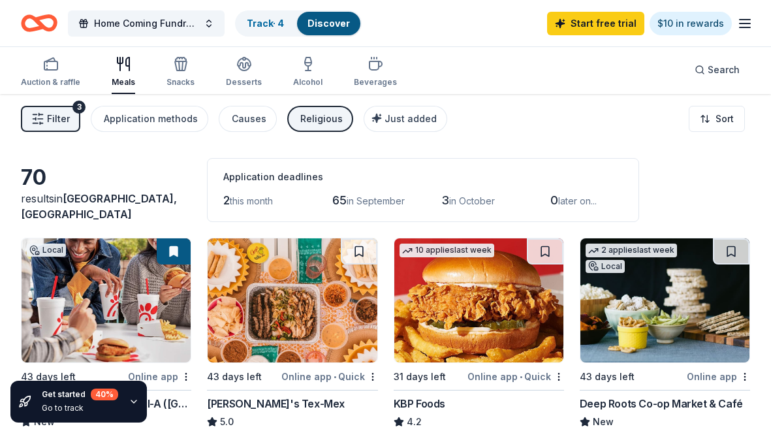
scroll to position [0, 0]
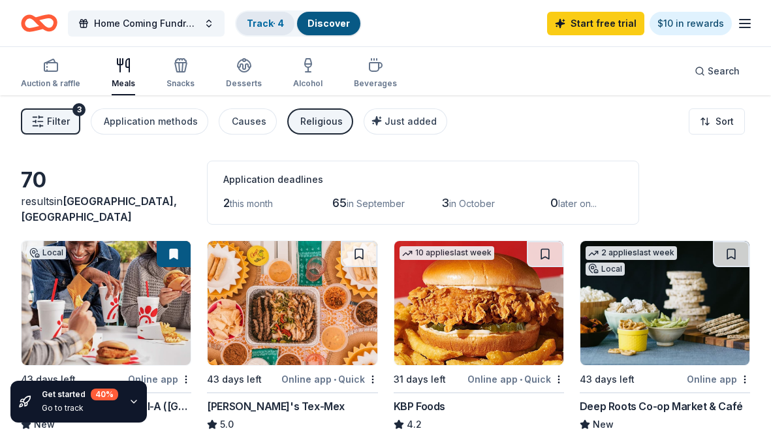
click at [272, 28] on link "Track · 4" at bounding box center [265, 23] width 37 height 11
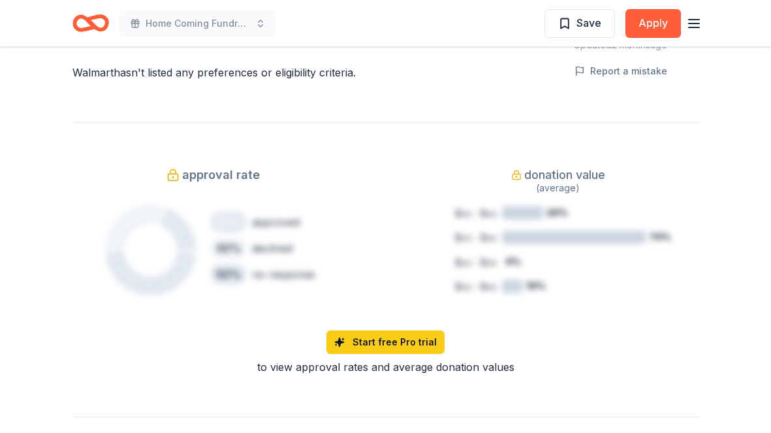
scroll to position [507, 0]
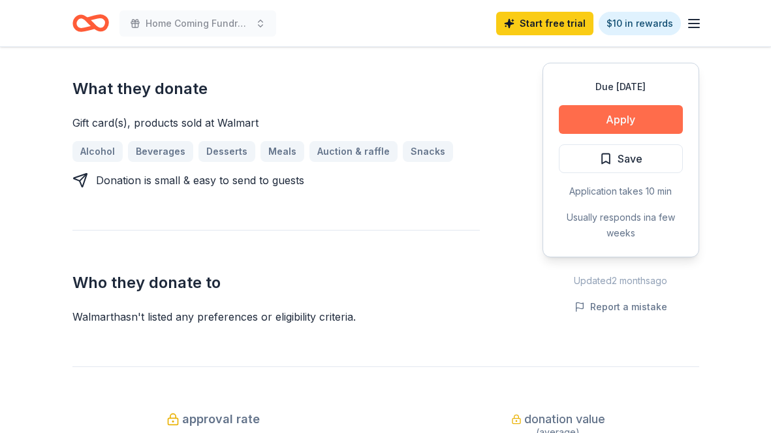
click at [657, 111] on button "Apply" at bounding box center [621, 119] width 124 height 29
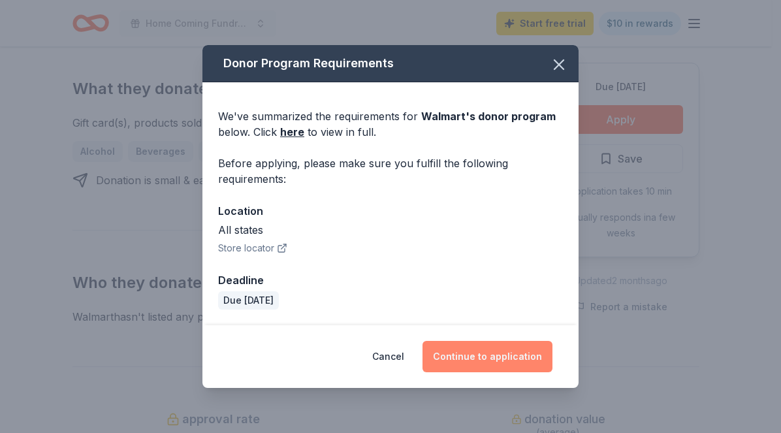
click at [507, 366] on button "Continue to application" at bounding box center [487, 356] width 130 height 31
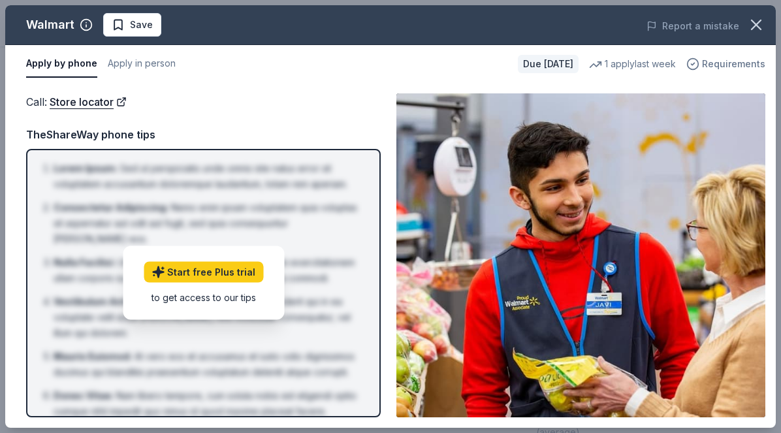
click at [699, 65] on icon "button" at bounding box center [692, 63] width 13 height 13
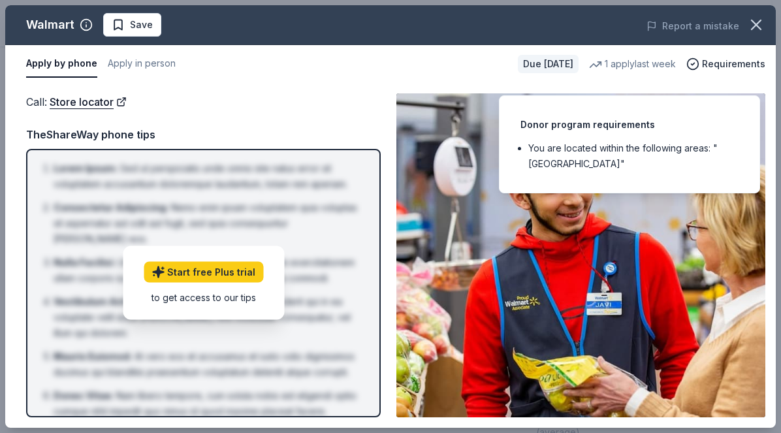
drag, startPoint x: 452, startPoint y: 67, endPoint x: 443, endPoint y: 65, distance: 10.0
click at [452, 67] on div "Apply by phone Apply in person" at bounding box center [266, 63] width 481 height 27
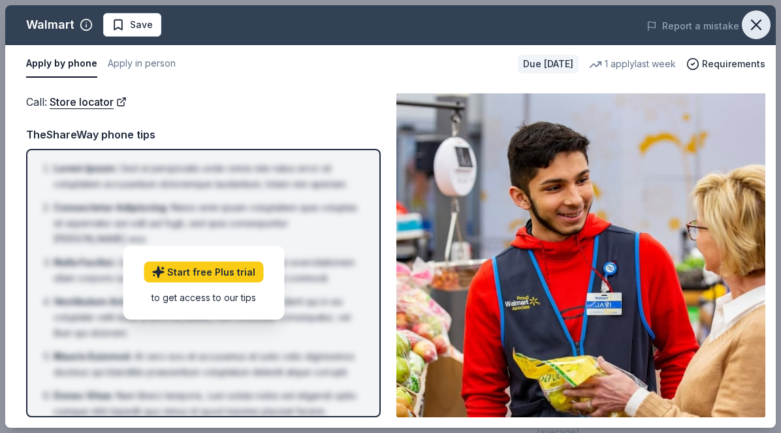
click at [758, 23] on icon "button" at bounding box center [755, 24] width 9 height 9
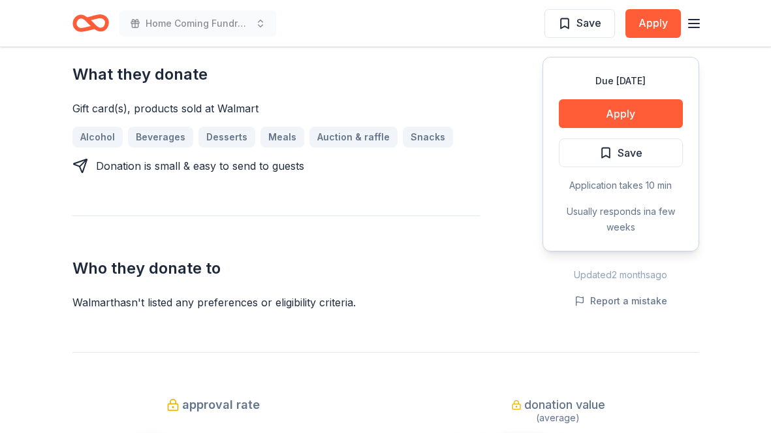
scroll to position [0, 0]
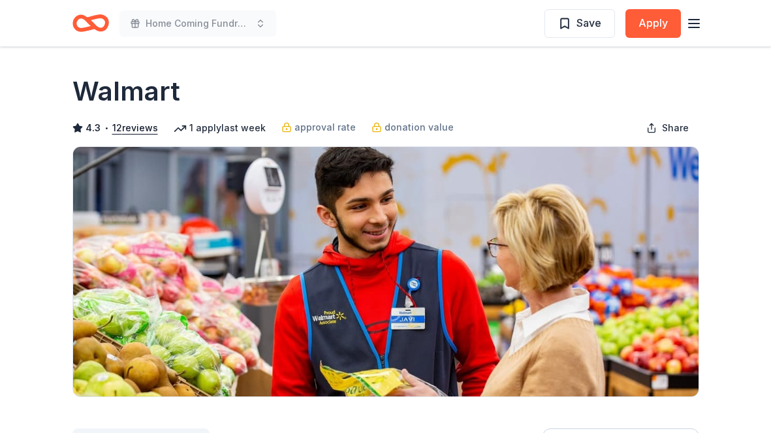
click at [695, 27] on line "button" at bounding box center [694, 27] width 10 height 0
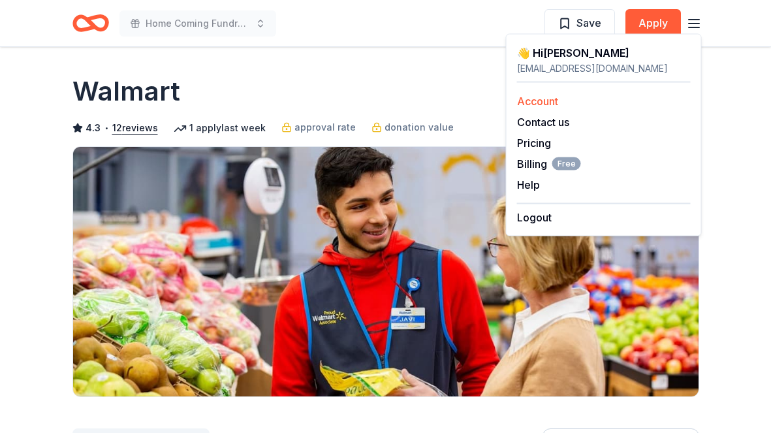
click at [541, 99] on link "Account" at bounding box center [537, 101] width 41 height 13
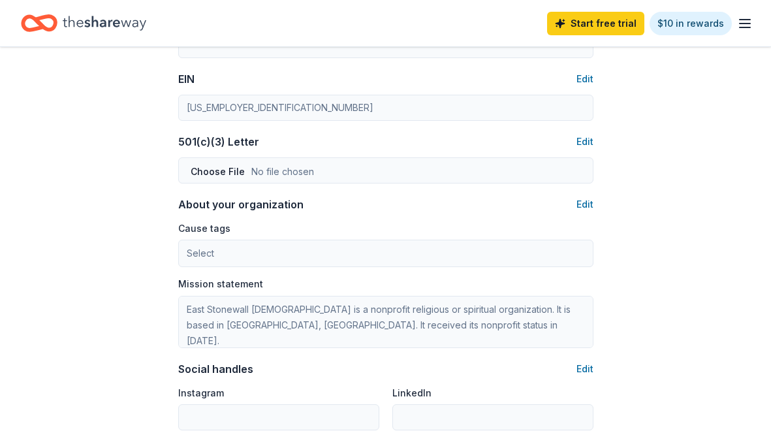
scroll to position [870, 0]
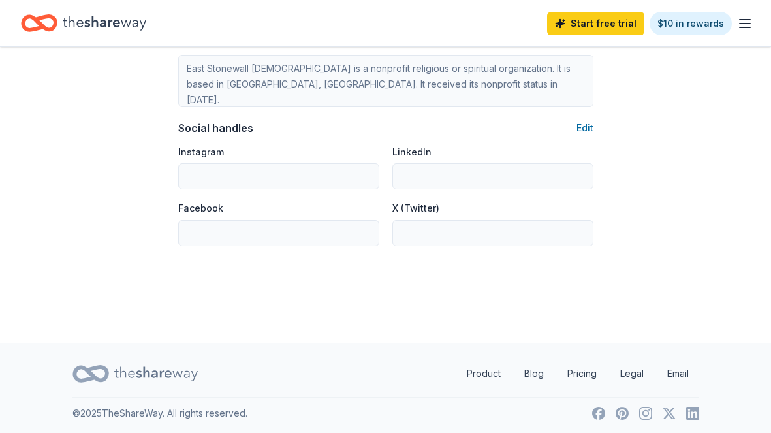
click at [749, 29] on icon "button" at bounding box center [745, 24] width 16 height 16
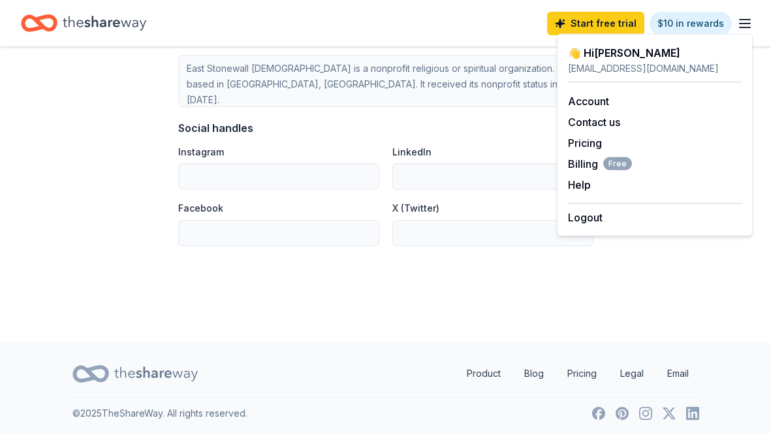
click at [485, 17] on div "Start free trial $10 in rewards" at bounding box center [385, 23] width 729 height 31
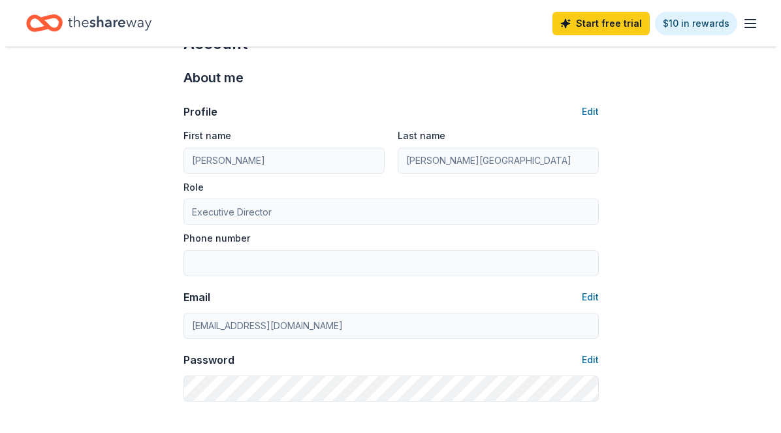
scroll to position [0, 0]
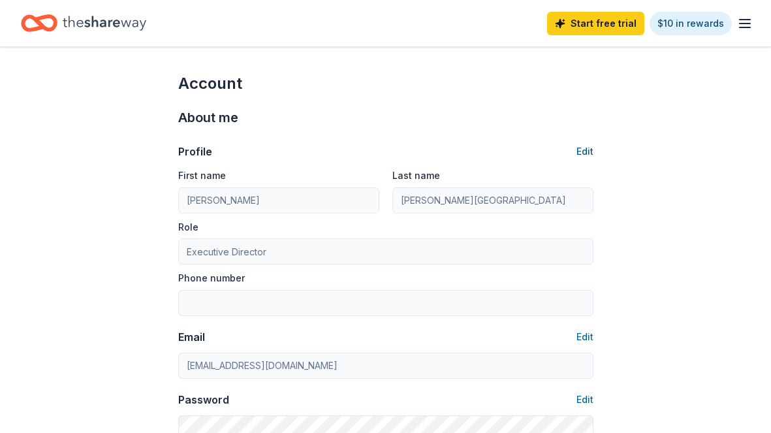
click at [587, 154] on button "Edit" at bounding box center [584, 152] width 17 height 16
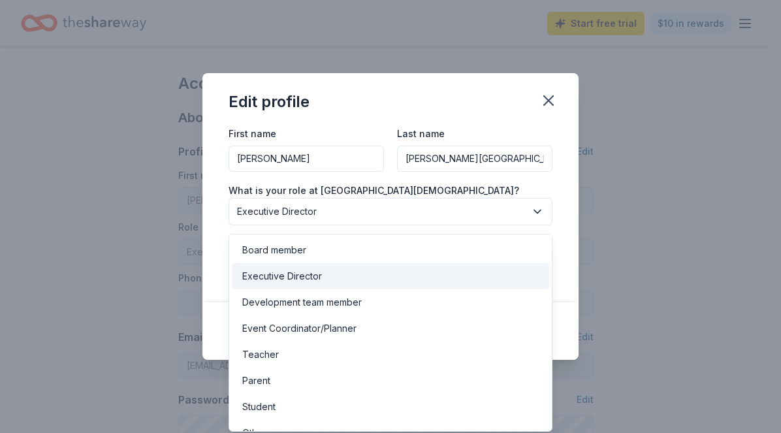
click at [533, 211] on icon "button" at bounding box center [537, 211] width 13 height 13
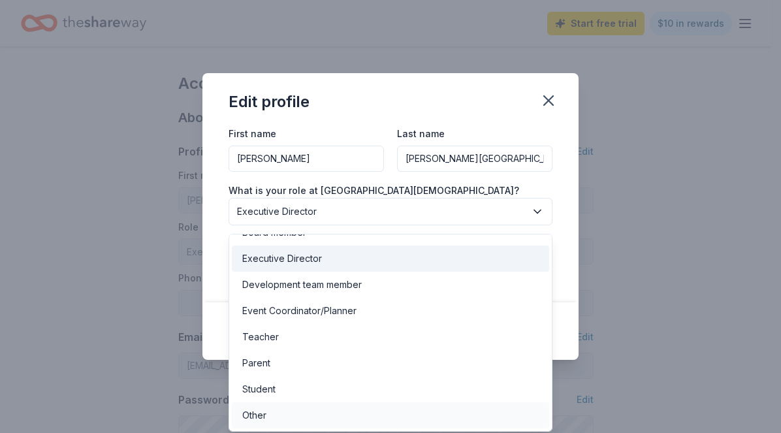
click at [336, 409] on div "Other" at bounding box center [390, 415] width 317 height 26
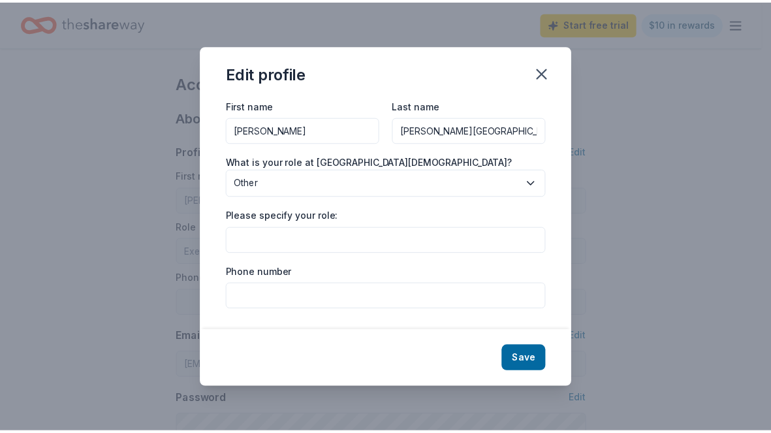
scroll to position [0, 0]
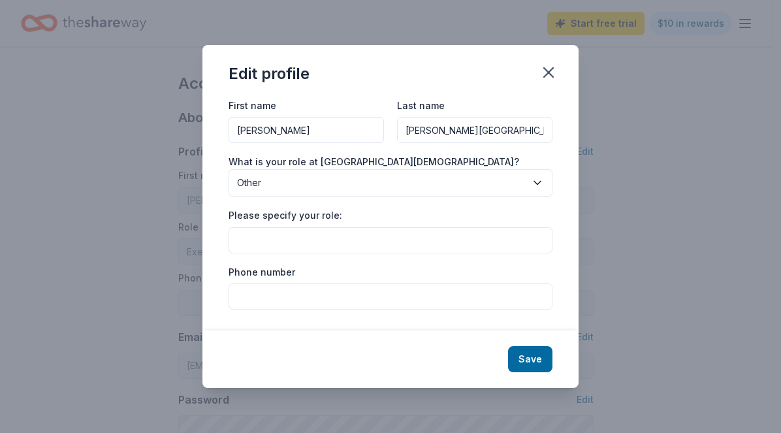
click at [293, 240] on input "Please specify your role:" at bounding box center [390, 240] width 324 height 26
click at [239, 242] on input "Grant Manager/Administive Assistant" at bounding box center [390, 240] width 324 height 26
click at [527, 243] on input "Nonprofit Administrator/Grant Manager/Administive Assistant" at bounding box center [390, 240] width 324 height 26
type input "Nonprofit Administrator/Grant Manager"
type input "571-235-5539"
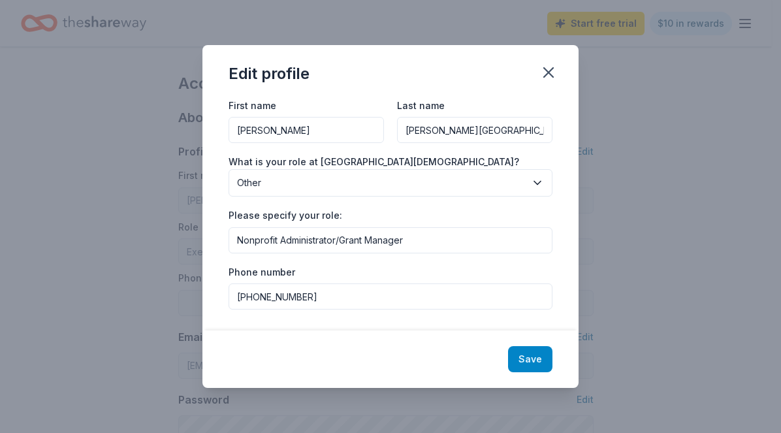
click at [537, 357] on button "Save" at bounding box center [530, 359] width 44 height 26
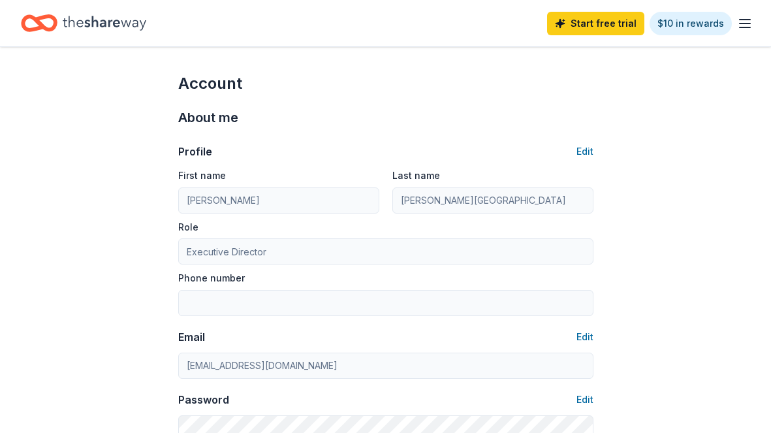
type input "Nonprofit Administrator/Grant Manager"
type input "571-235-5539"
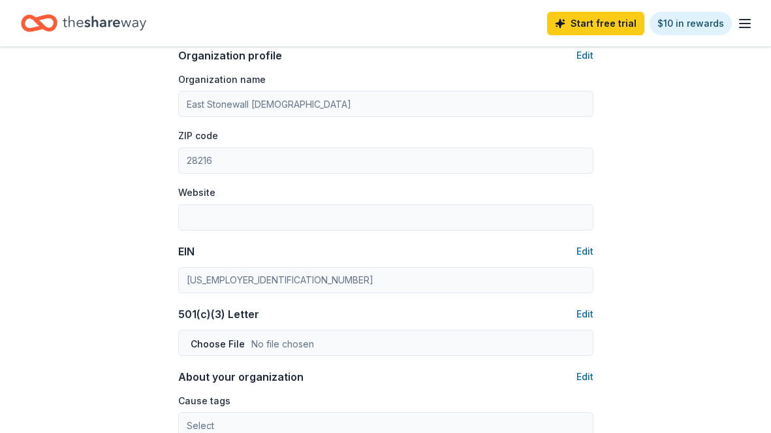
scroll to position [366, 0]
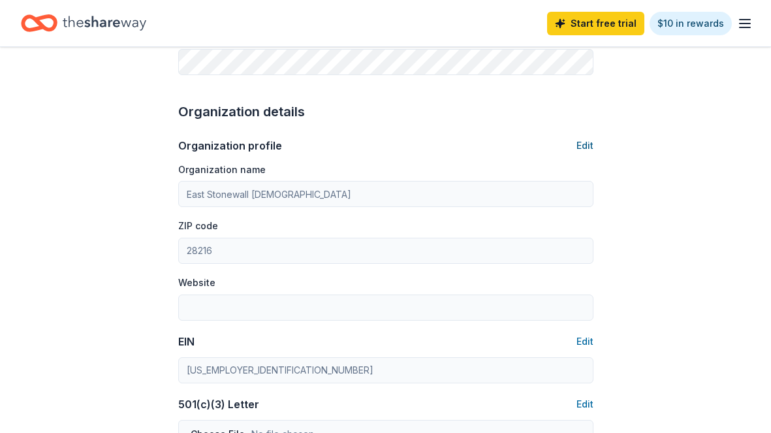
click at [584, 145] on button "Edit" at bounding box center [584, 146] width 17 height 16
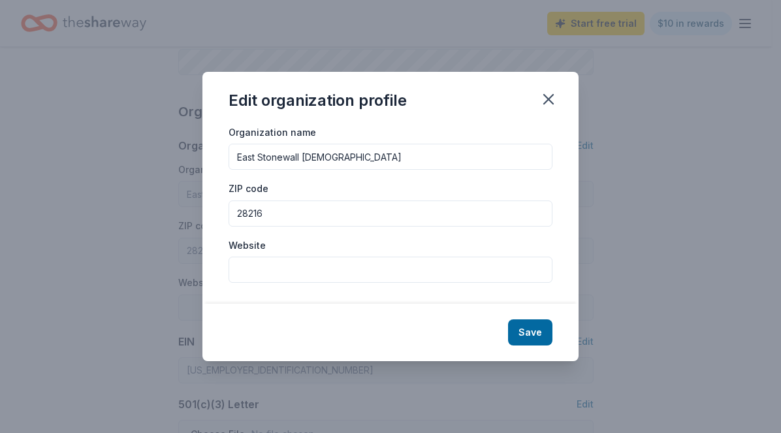
click at [272, 264] on input "Website" at bounding box center [390, 270] width 324 height 26
paste input "https://www.youtube.com/@eaststonewallamezion/posts"
type input "https://www.youtube.com/@eaststonewallamezion"
click at [522, 332] on button "Save" at bounding box center [530, 332] width 44 height 26
type input "https://www.youtube.com/@eaststonewallamezion"
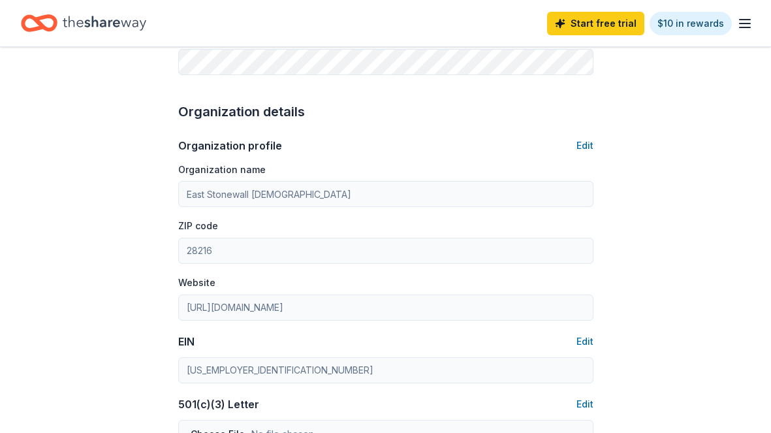
click at [731, 324] on div "Account About me Profile Edit First name Elizabeth Last name Ward-Asbury Role N…" at bounding box center [385, 263] width 771 height 1165
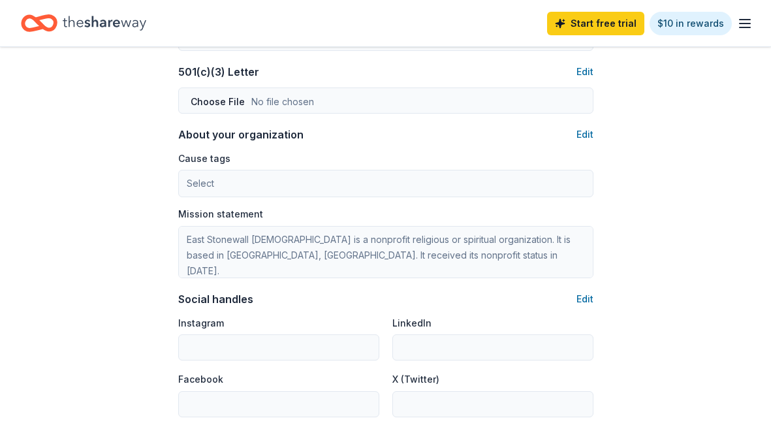
scroll to position [702, 0]
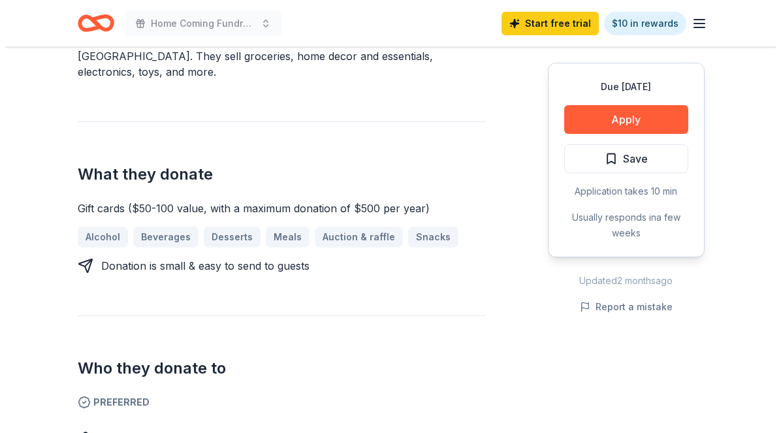
scroll to position [470, 0]
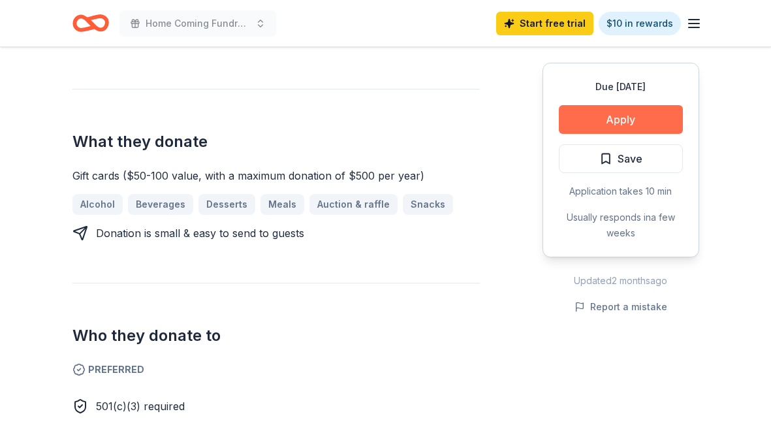
click at [629, 115] on button "Apply" at bounding box center [621, 119] width 124 height 29
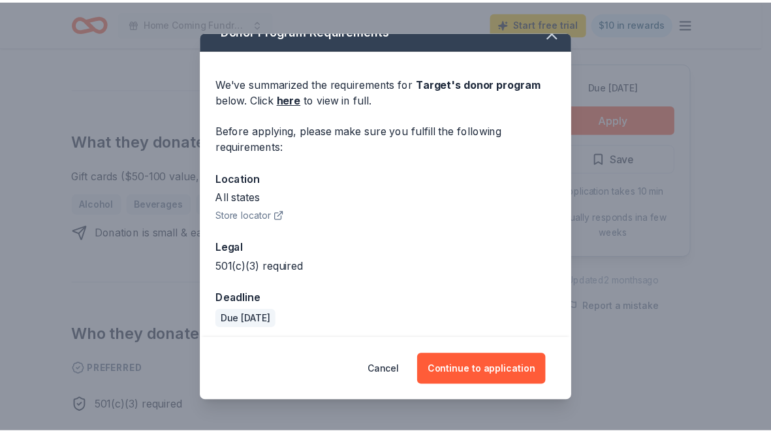
scroll to position [23, 0]
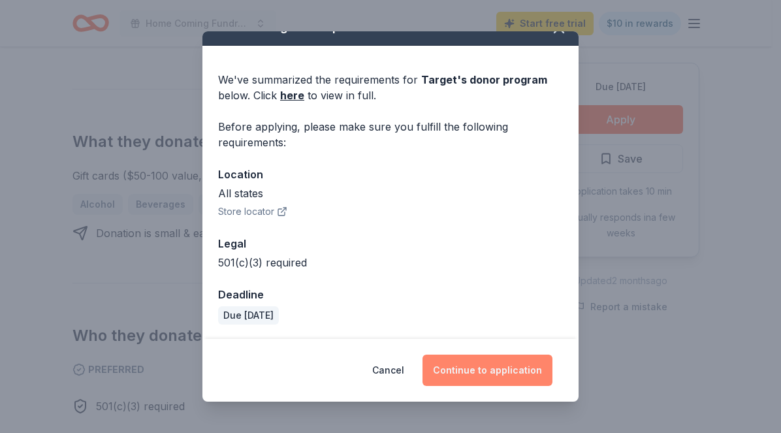
click at [492, 374] on button "Continue to application" at bounding box center [487, 369] width 130 height 31
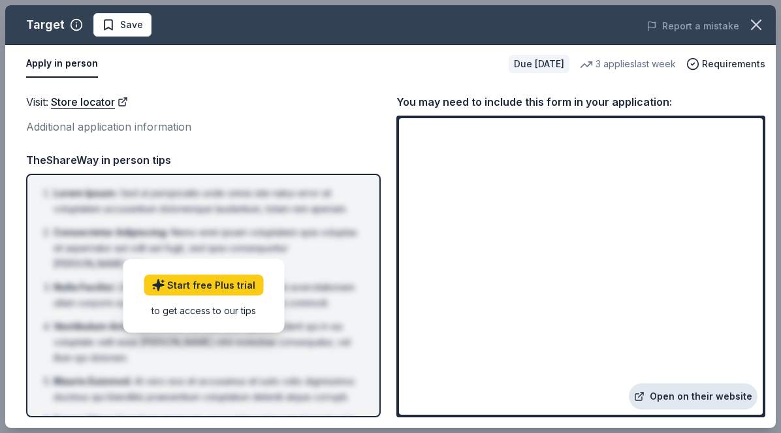
click at [697, 398] on link "Open on their website" at bounding box center [693, 396] width 129 height 26
click at [704, 61] on div "Requirements" at bounding box center [725, 64] width 79 height 16
click at [502, 30] on div "Report a mistake" at bounding box center [627, 26] width 298 height 37
click at [69, 69] on button "Apply in person" at bounding box center [62, 63] width 72 height 27
click at [121, 29] on span "Save" at bounding box center [131, 25] width 23 height 16
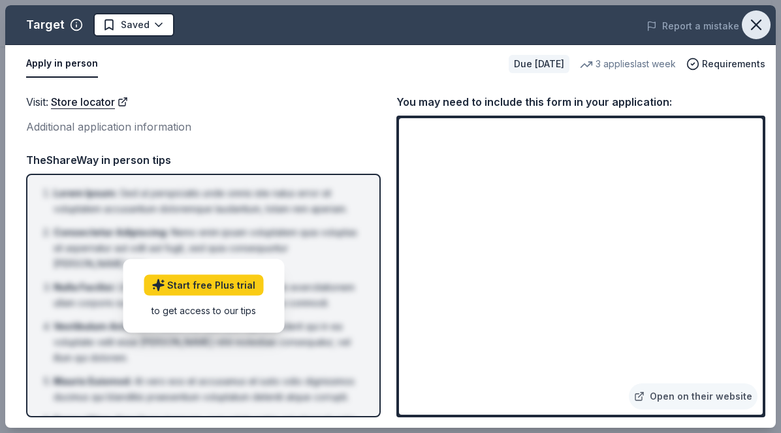
click at [761, 33] on icon "button" at bounding box center [756, 25] width 18 height 18
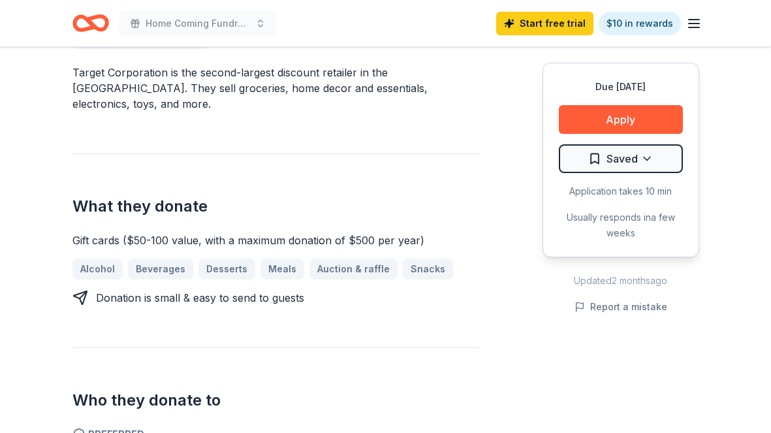
scroll to position [0, 0]
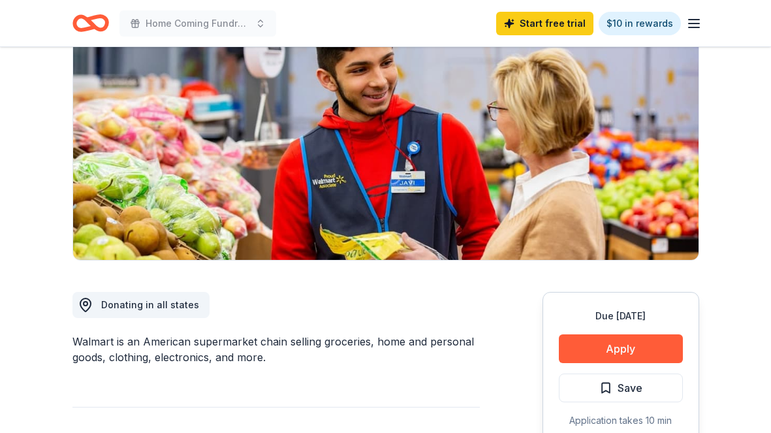
scroll to position [249, 0]
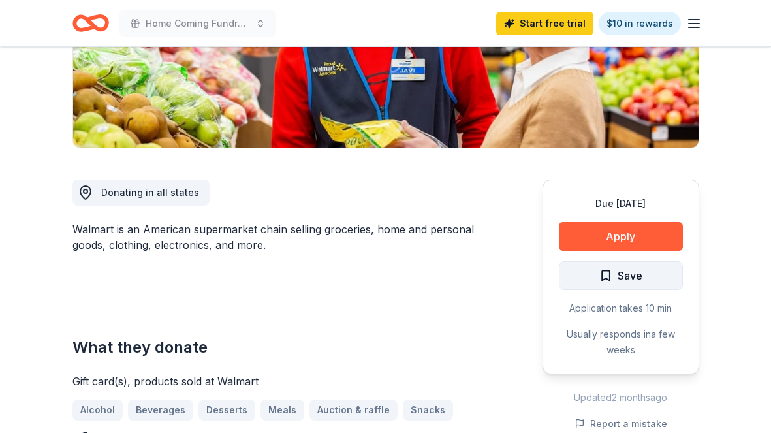
click at [621, 283] on span "Save" at bounding box center [630, 275] width 25 height 17
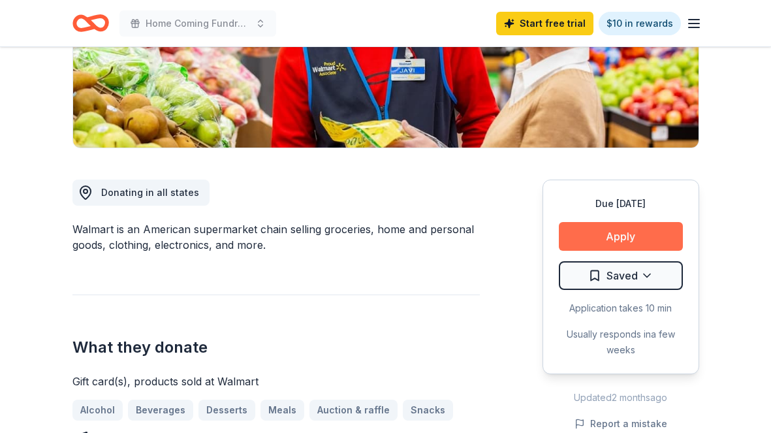
click at [623, 233] on button "Apply" at bounding box center [621, 236] width 124 height 29
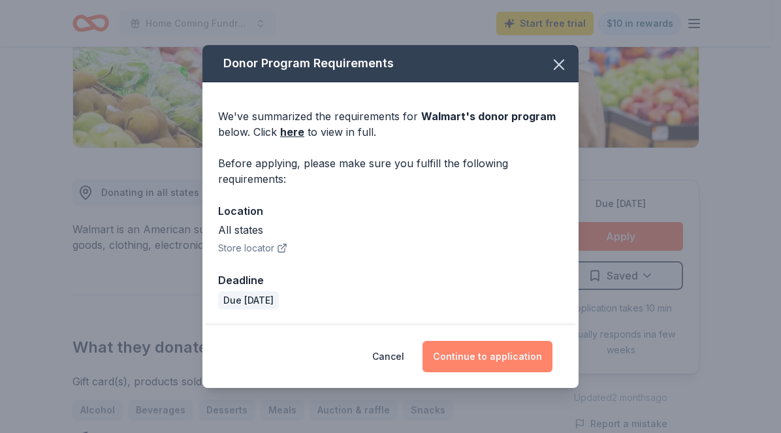
click at [468, 355] on button "Continue to application" at bounding box center [487, 356] width 130 height 31
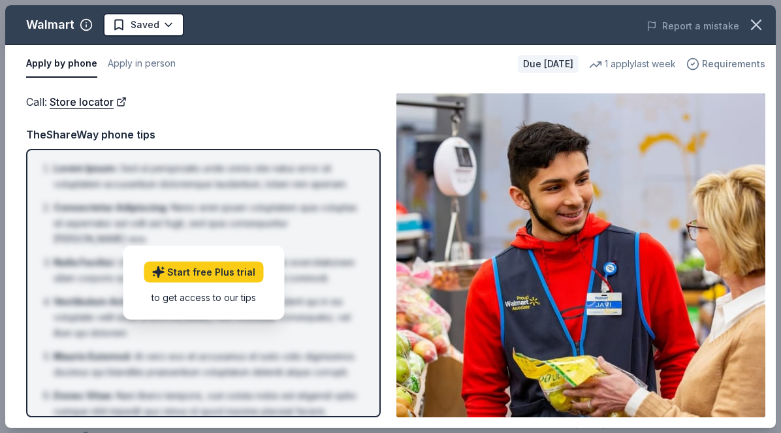
click at [726, 63] on span "Requirements" at bounding box center [733, 64] width 63 height 16
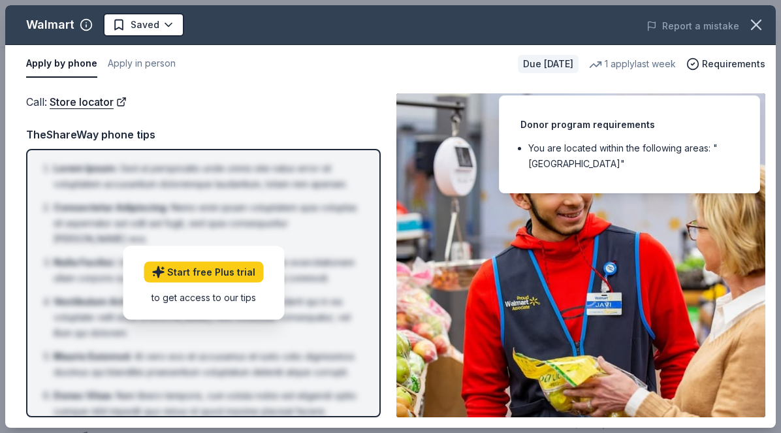
click at [325, 91] on div "Call : Store locator Call : Store locator TheShareWay phone tips Lorem Ipsum : …" at bounding box center [390, 255] width 770 height 345
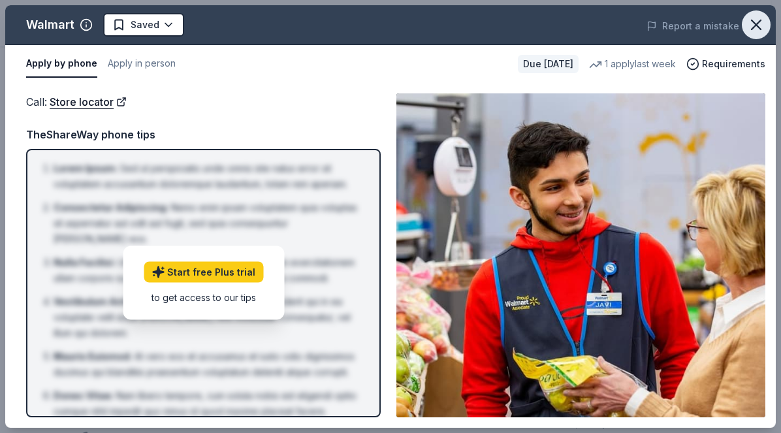
click at [758, 26] on icon "button" at bounding box center [755, 24] width 9 height 9
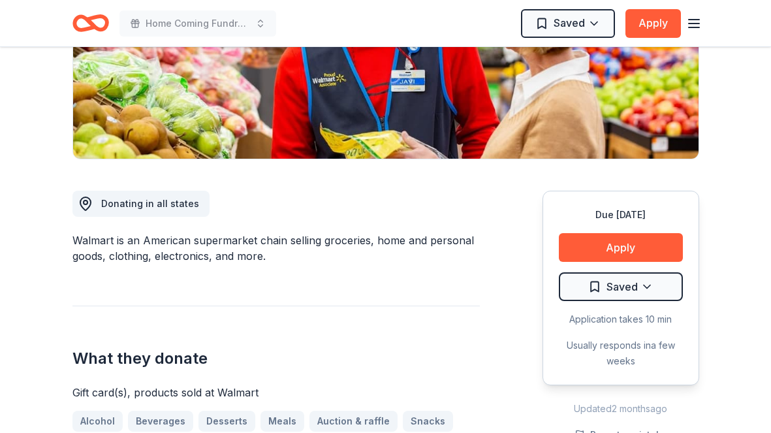
scroll to position [0, 0]
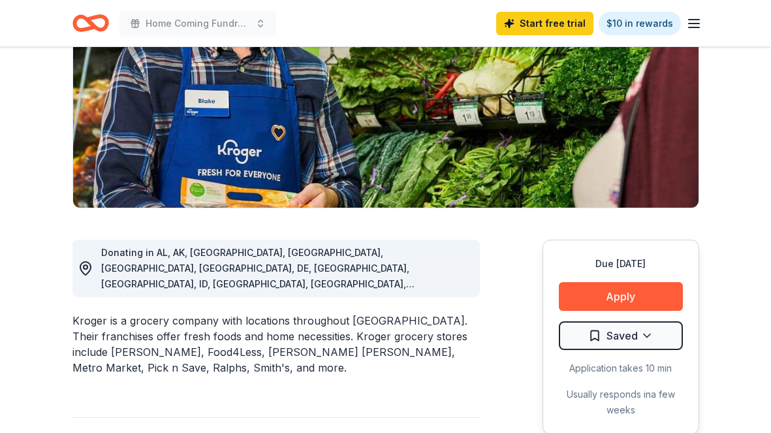
scroll to position [189, 0]
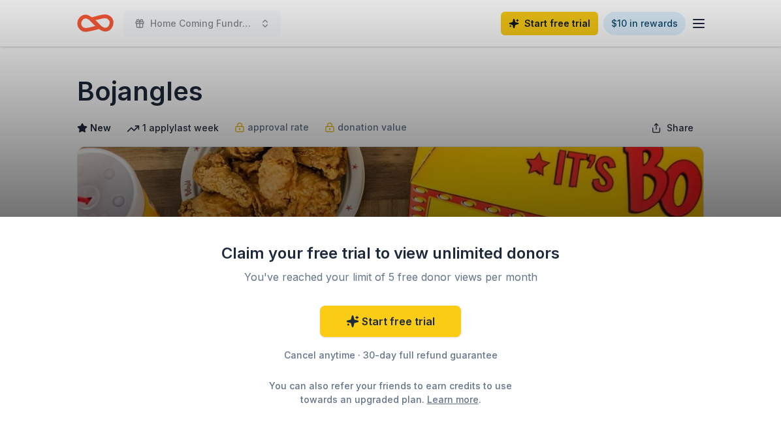
click at [536, 99] on div "Claim your free trial to view unlimited donors You've reached your limit of 5 f…" at bounding box center [390, 216] width 781 height 433
